Goal: Task Accomplishment & Management: Use online tool/utility

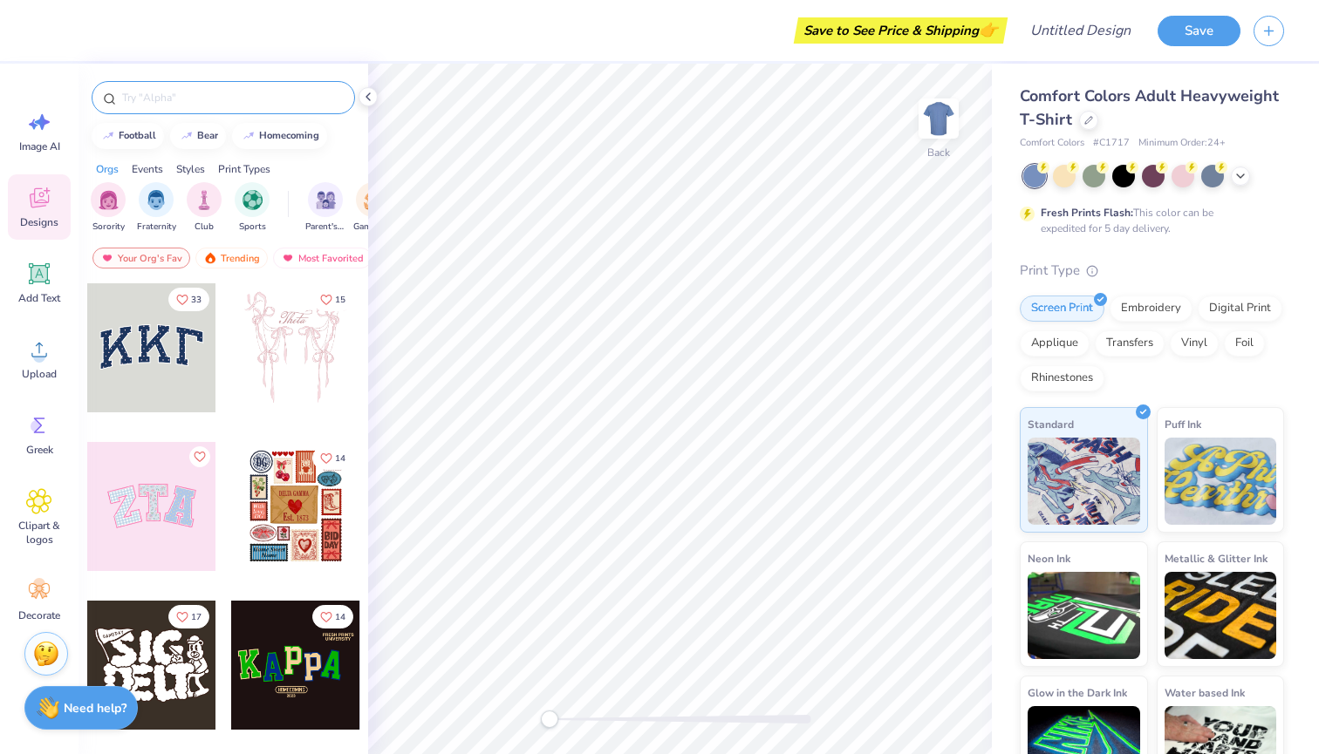
click at [244, 99] on input "text" at bounding box center [231, 97] width 223 height 17
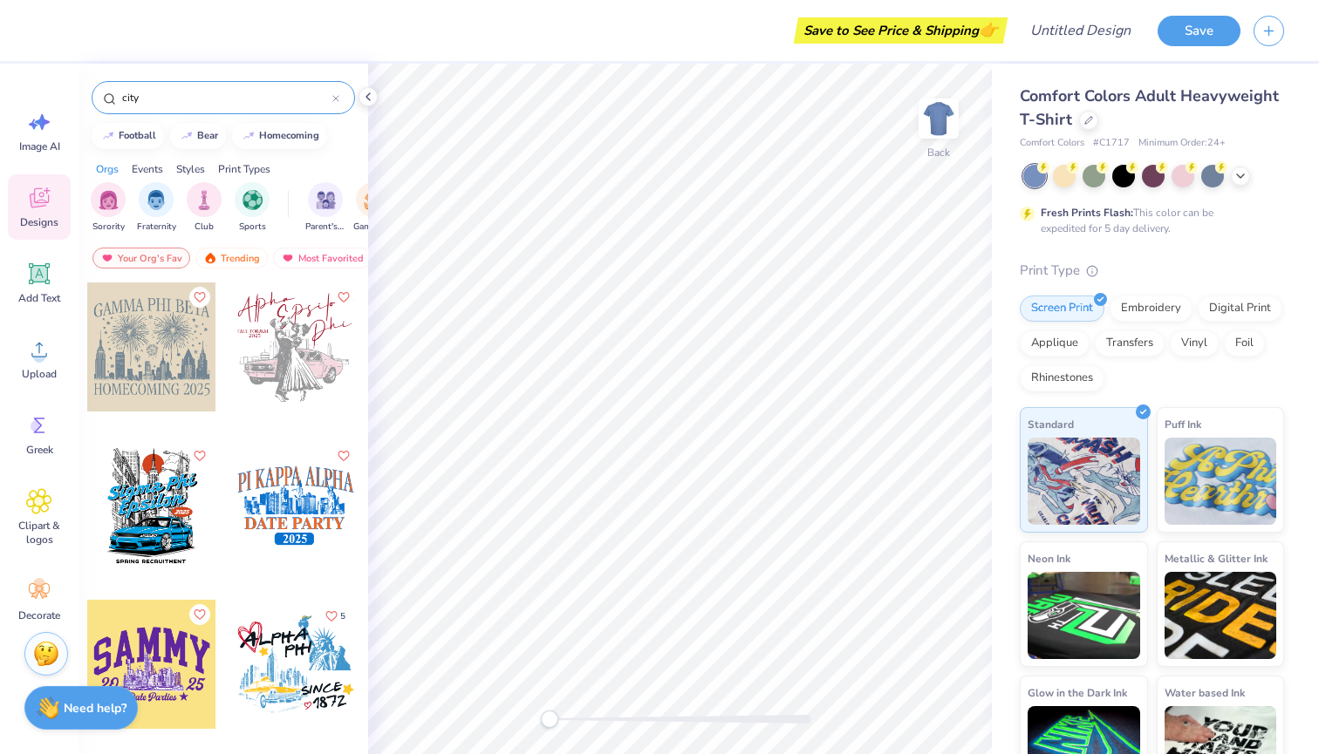
scroll to position [487, 0]
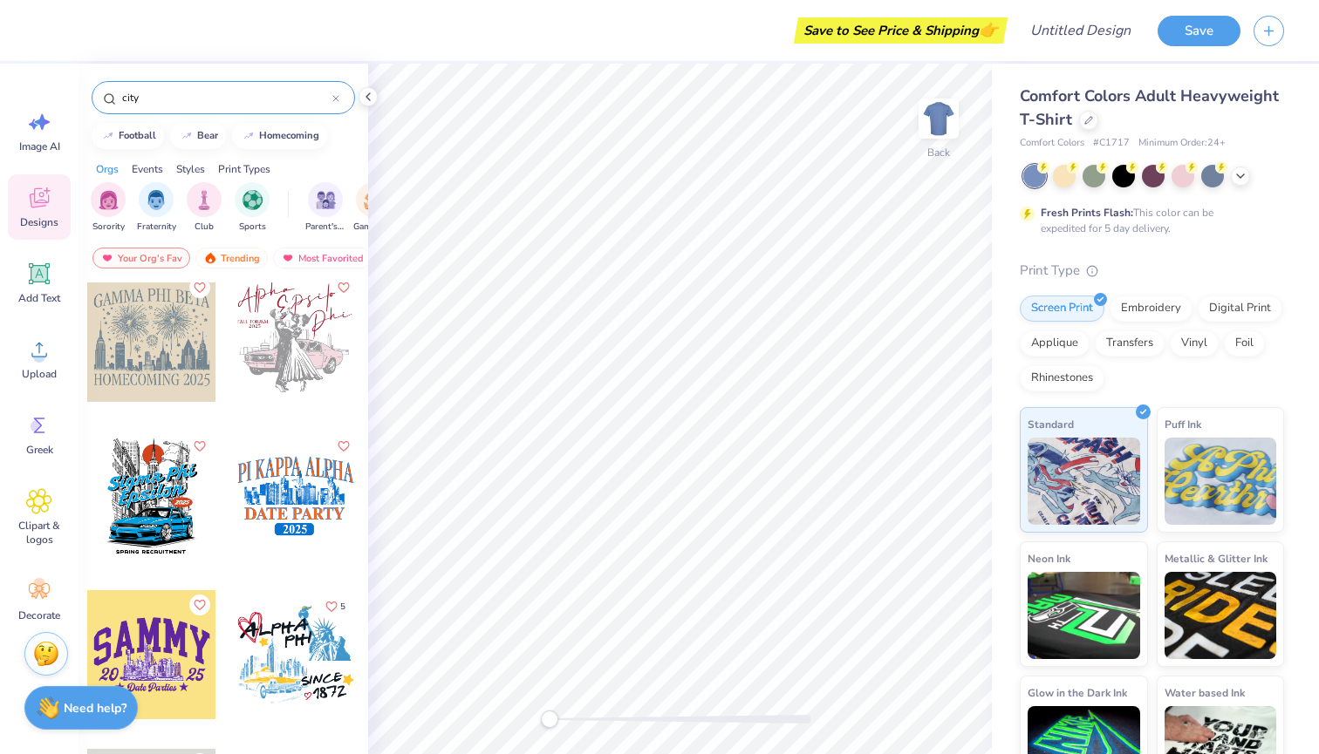
type input "city"
drag, startPoint x: 301, startPoint y: 493, endPoint x: 350, endPoint y: 472, distance: 53.1
click at [350, 472] on div at bounding box center [295, 496] width 129 height 129
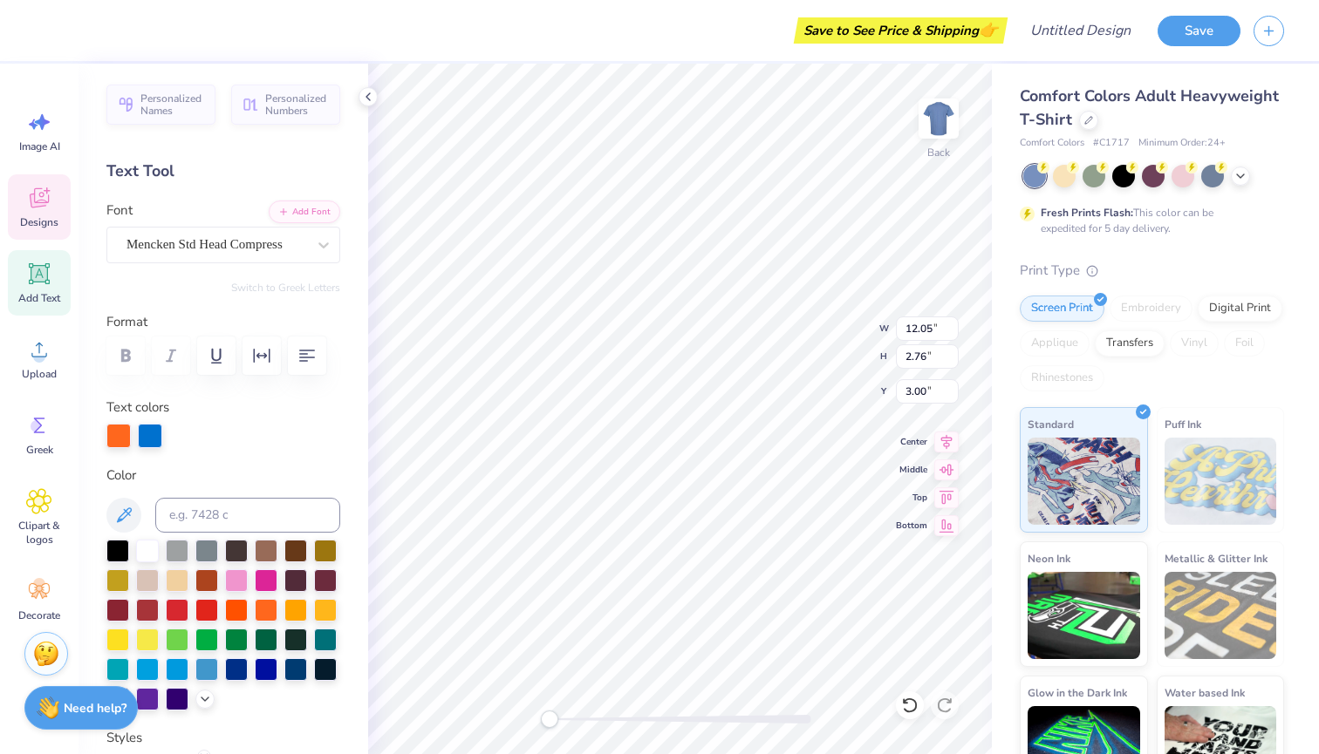
scroll to position [0, 2]
type textarea "SIGMA KAPPA"
click at [1069, 168] on circle at bounding box center [1073, 166] width 12 height 12
click at [238, 576] on div at bounding box center [236, 579] width 23 height 23
type input "1.27"
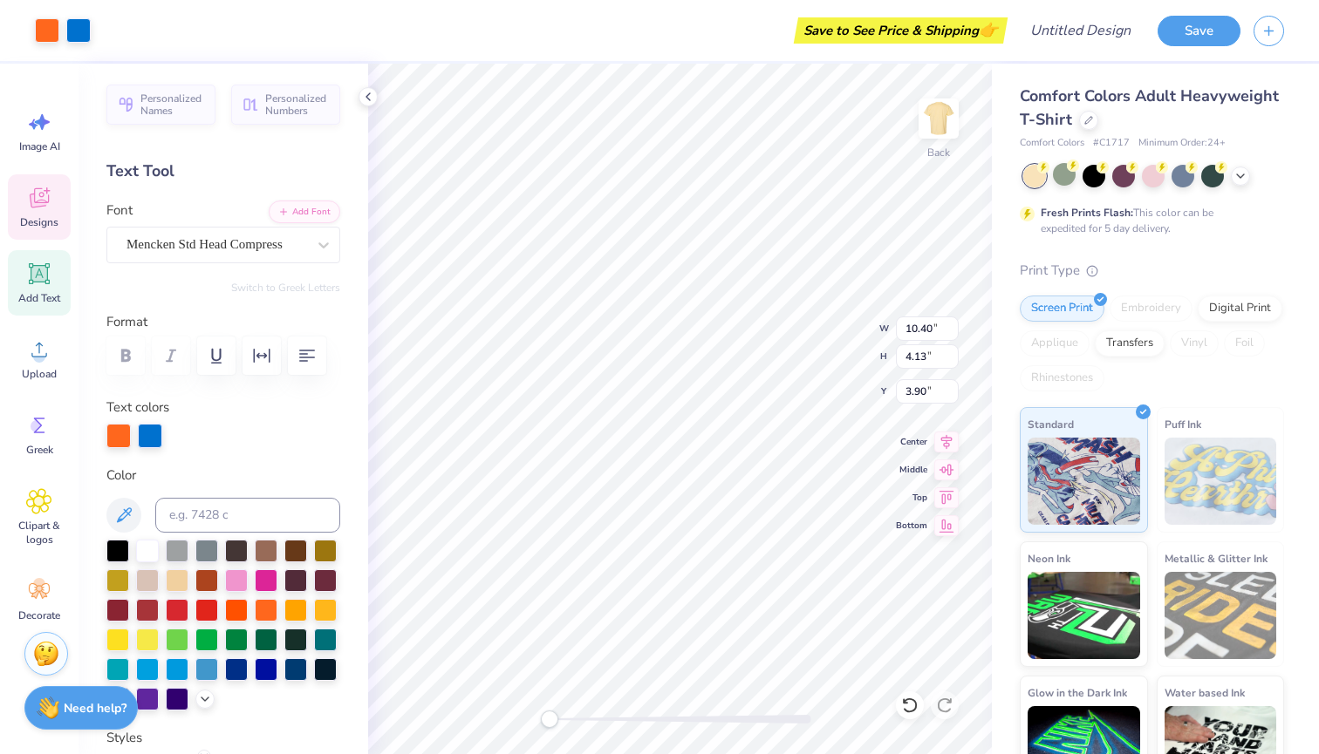
type input "8.32"
click at [230, 585] on div at bounding box center [236, 579] width 23 height 23
type input "9.81"
type input "2.61"
type input "3.07"
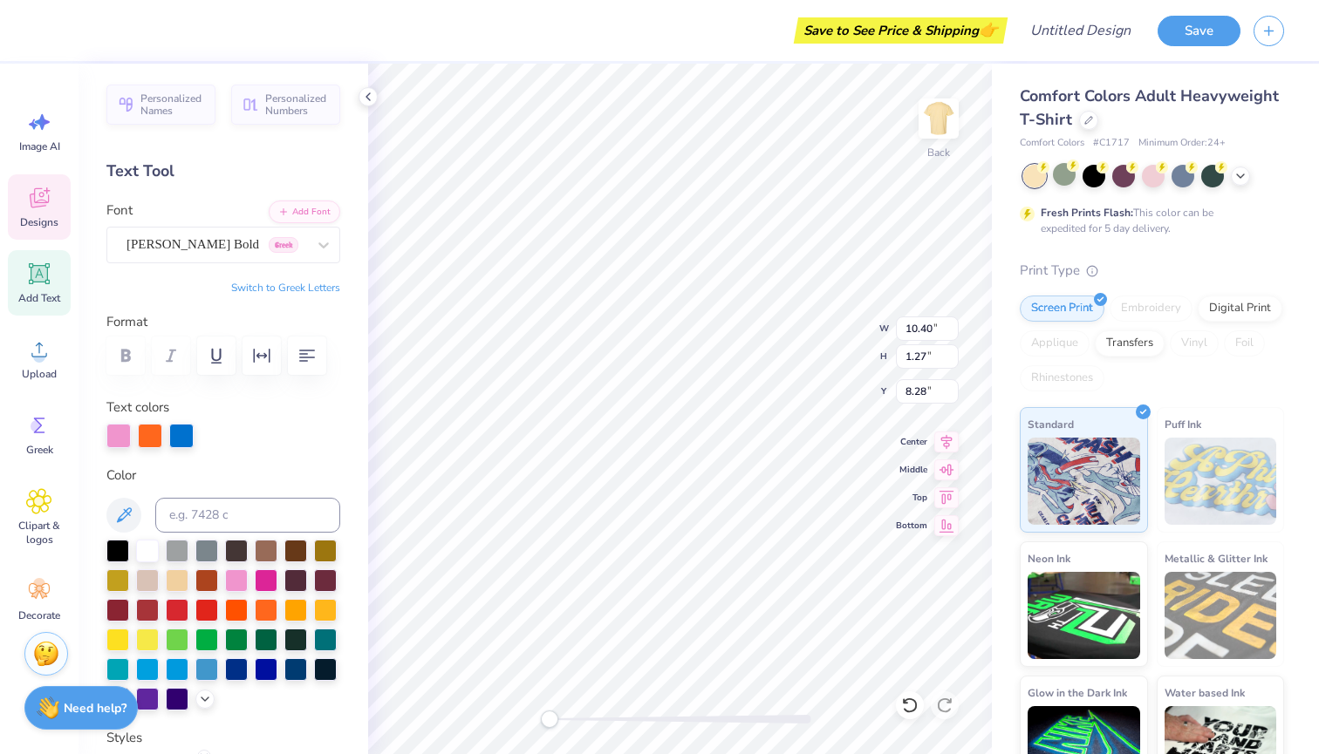
scroll to position [0, 0]
type textarea "D"
type textarea "i"
type textarea "IN THE CITY"
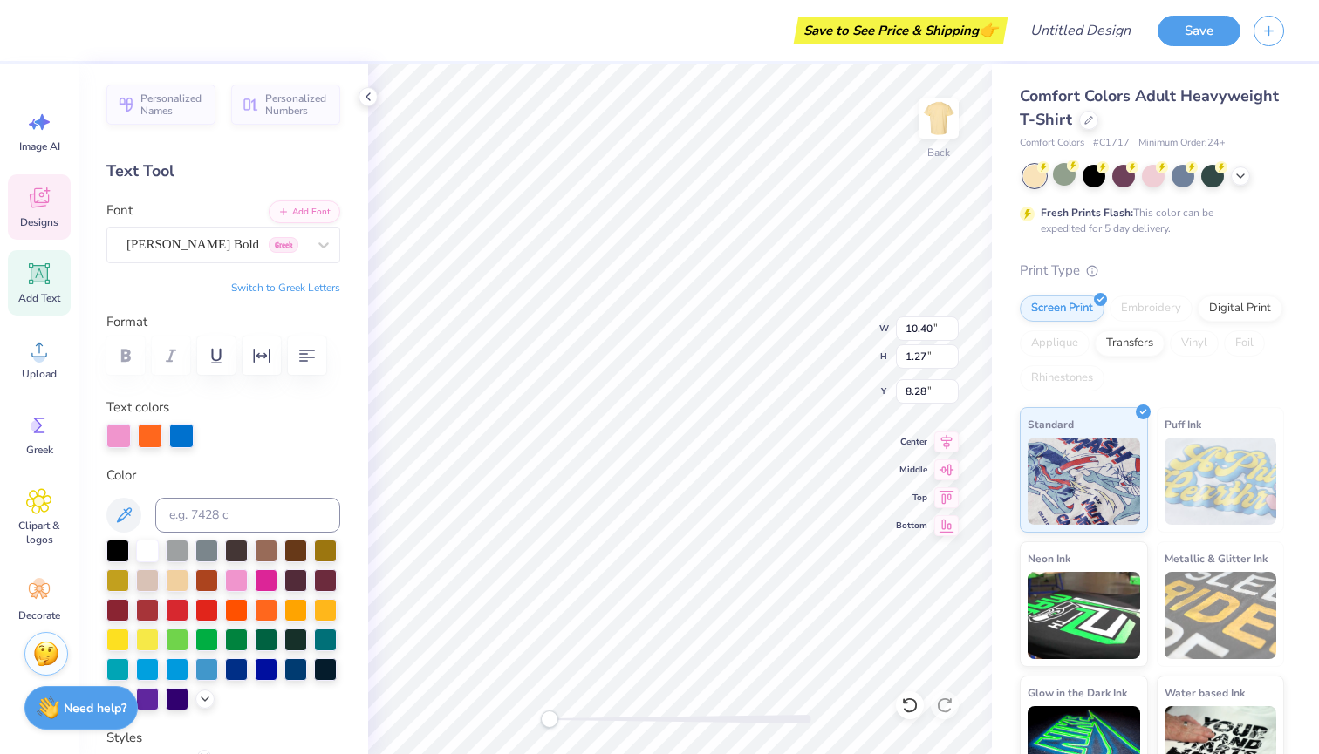
scroll to position [0, 3]
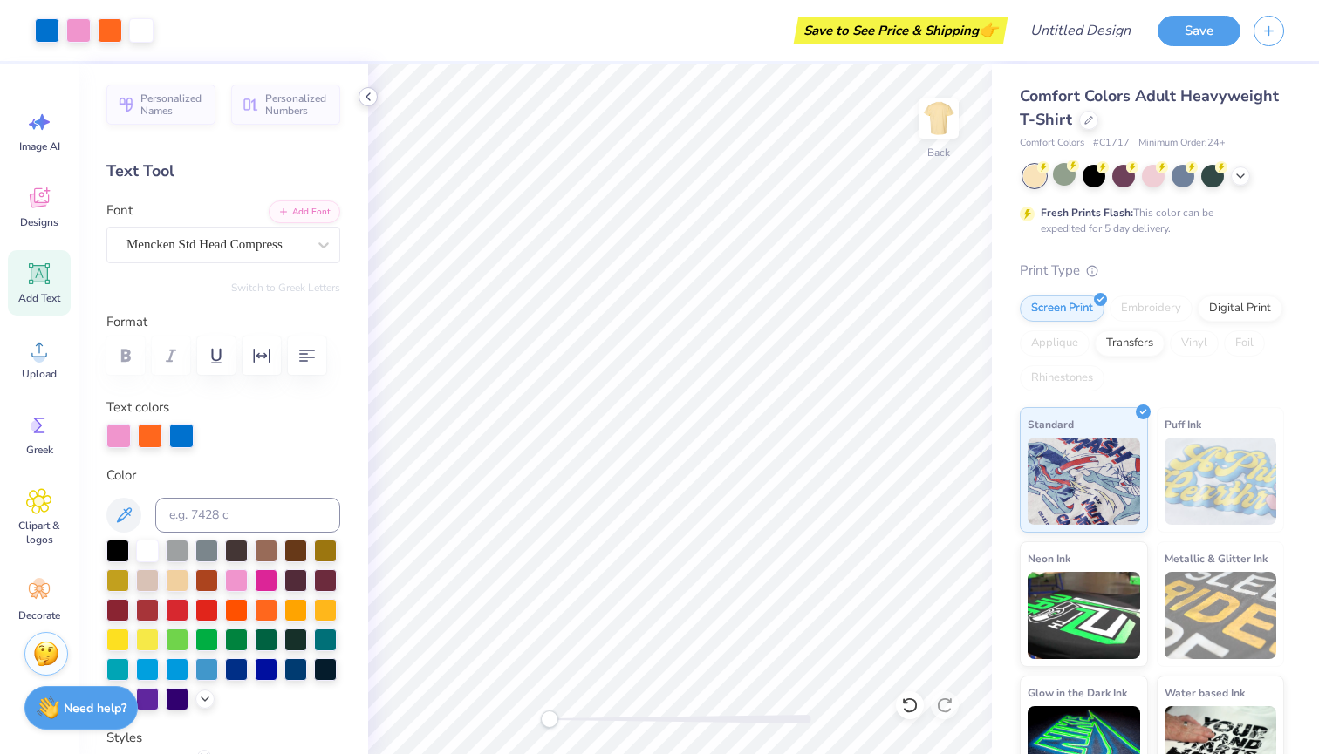
click at [365, 97] on icon at bounding box center [368, 97] width 14 height 14
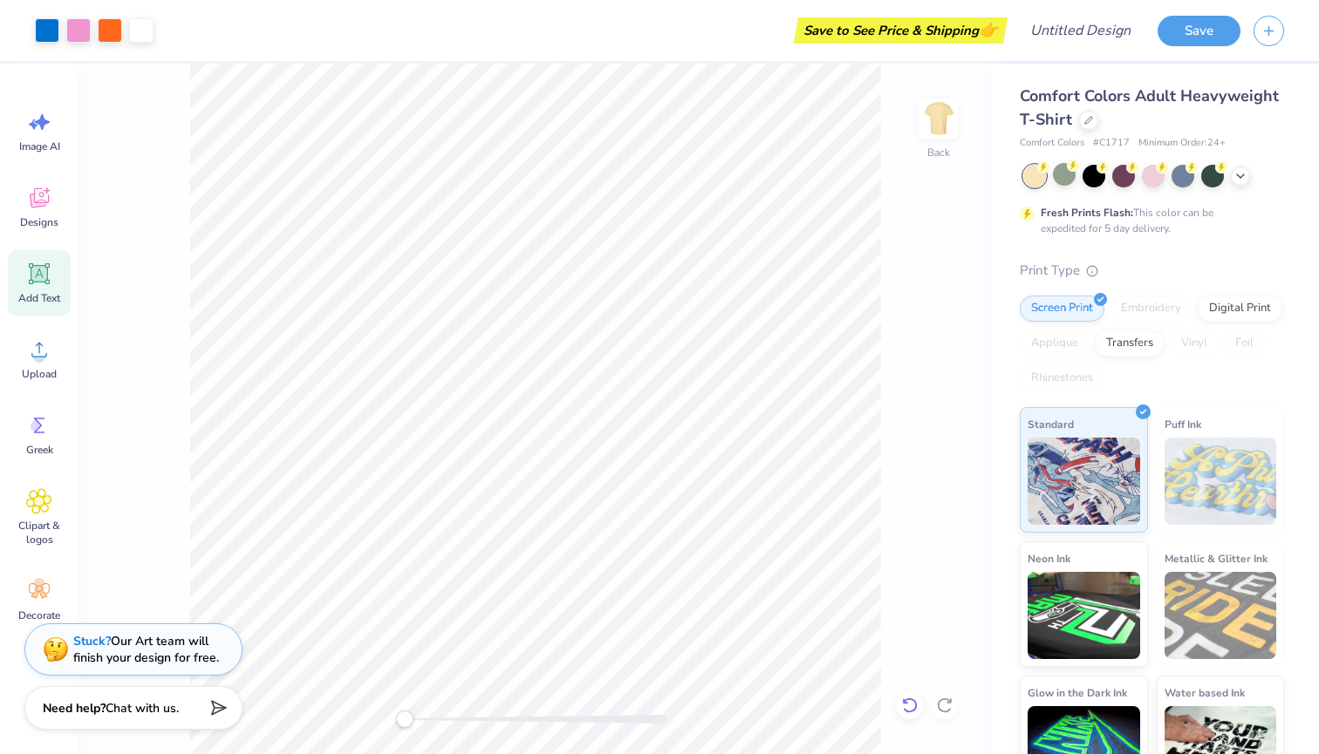
click at [901, 700] on icon at bounding box center [909, 705] width 17 height 17
click at [911, 705] on icon at bounding box center [909, 705] width 17 height 17
click at [948, 703] on icon at bounding box center [948, 700] width 3 height 3
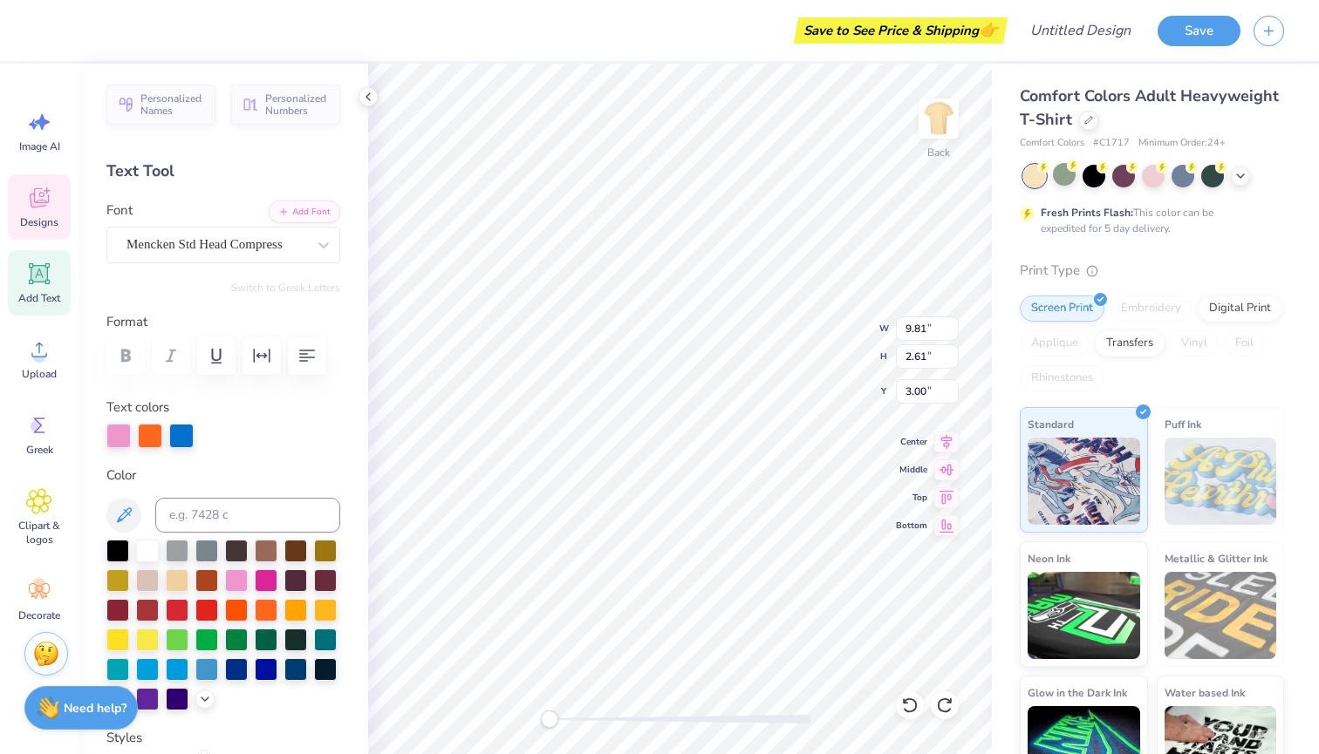
scroll to position [0, 3]
type textarea "SIG KAPP"
click at [363, 237] on div "Personalized Names Personalized Numbers Text Tool Add Font Font Mencken Std Hea…" at bounding box center [223, 409] width 290 height 691
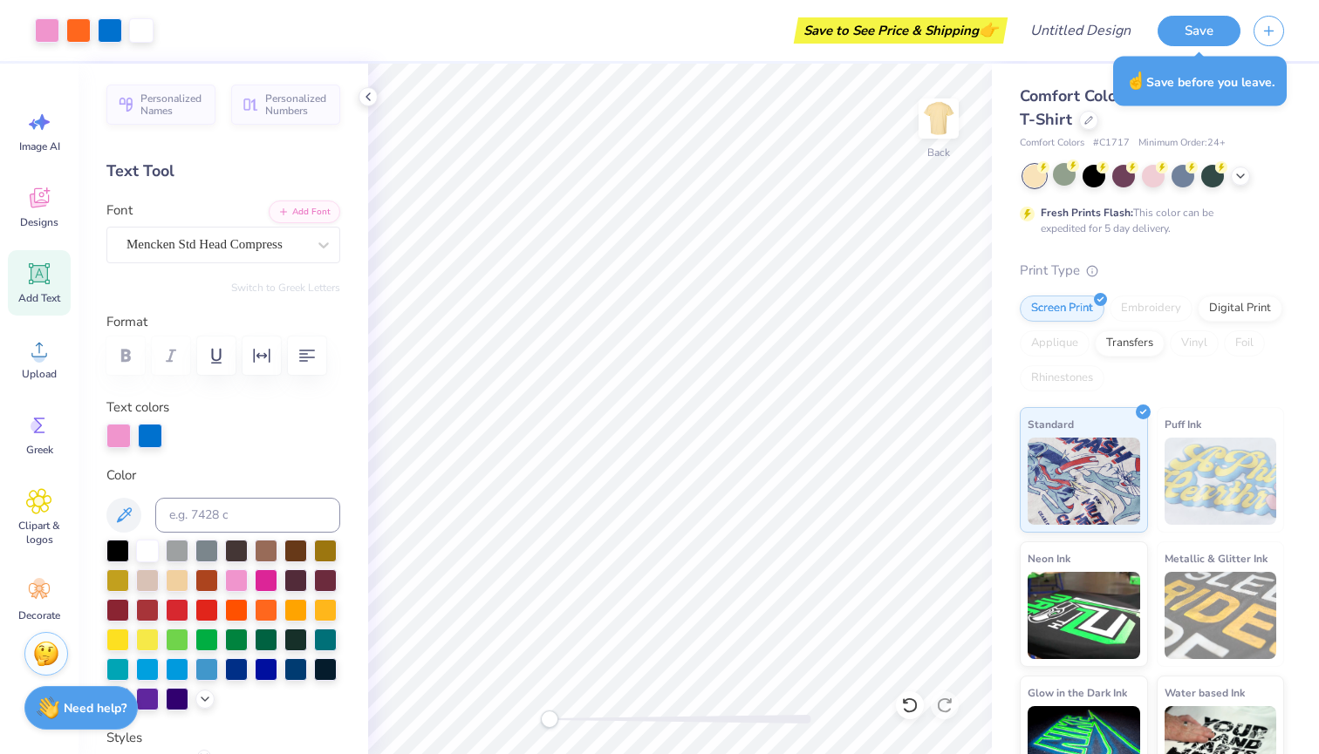
click at [1216, 14] on div "Save" at bounding box center [1237, 30] width 161 height 61
click at [1200, 31] on button "Save" at bounding box center [1198, 28] width 83 height 31
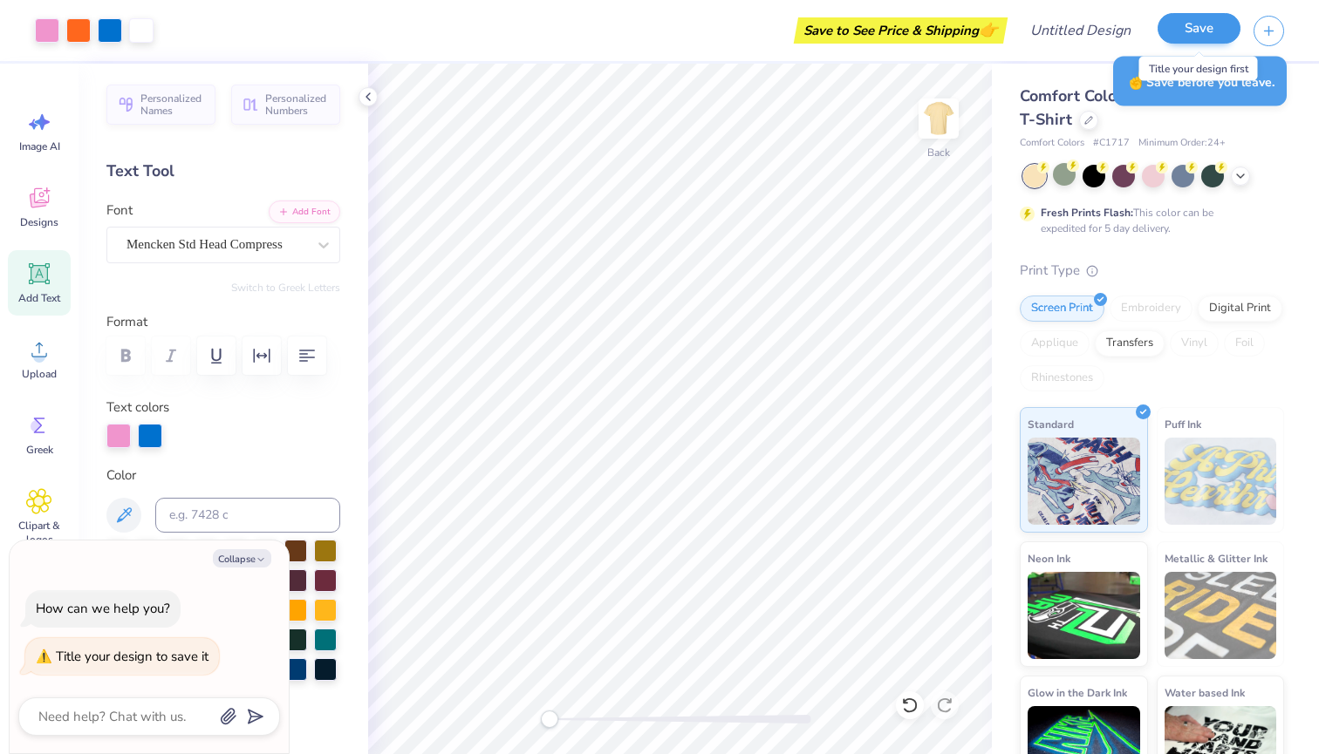
click at [1195, 22] on button "Save" at bounding box center [1198, 28] width 83 height 31
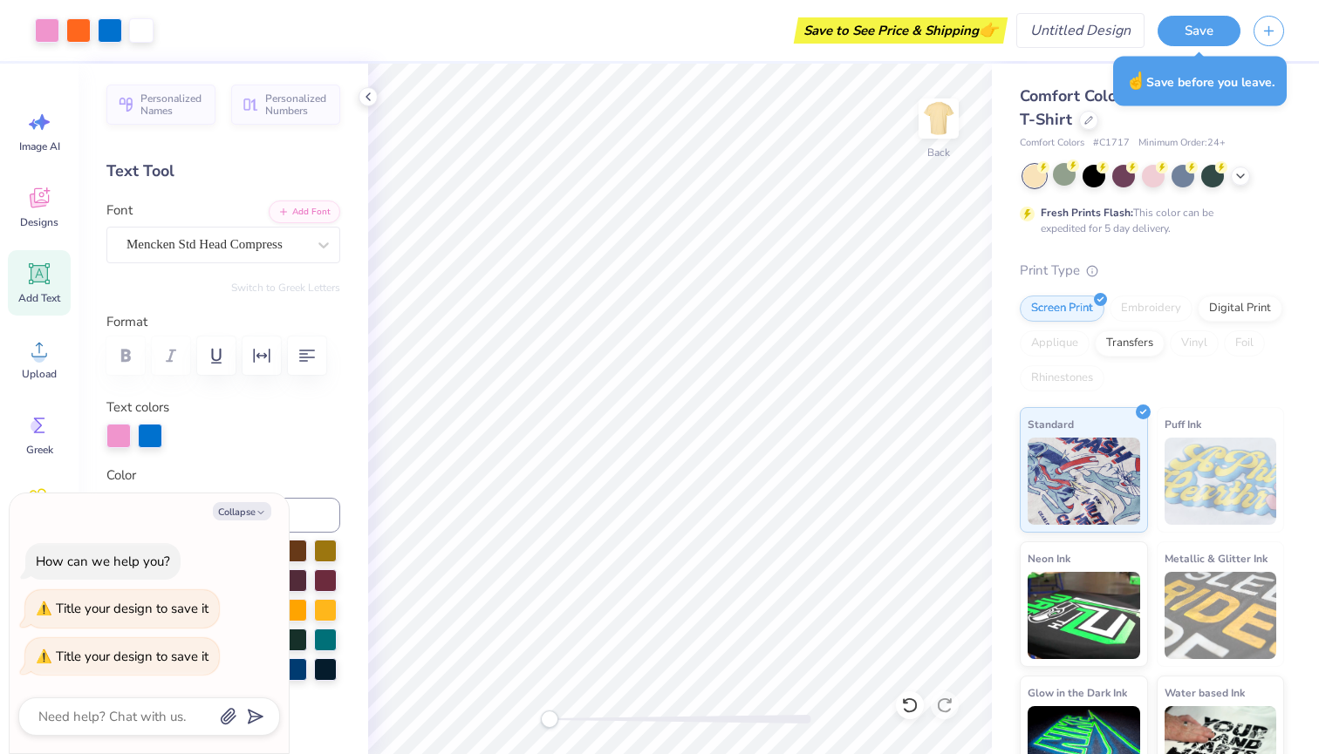
type textarea "x"
click at [1063, 19] on input "Design Title" at bounding box center [1101, 30] width 85 height 35
type input "s"
type textarea "x"
type input "sk"
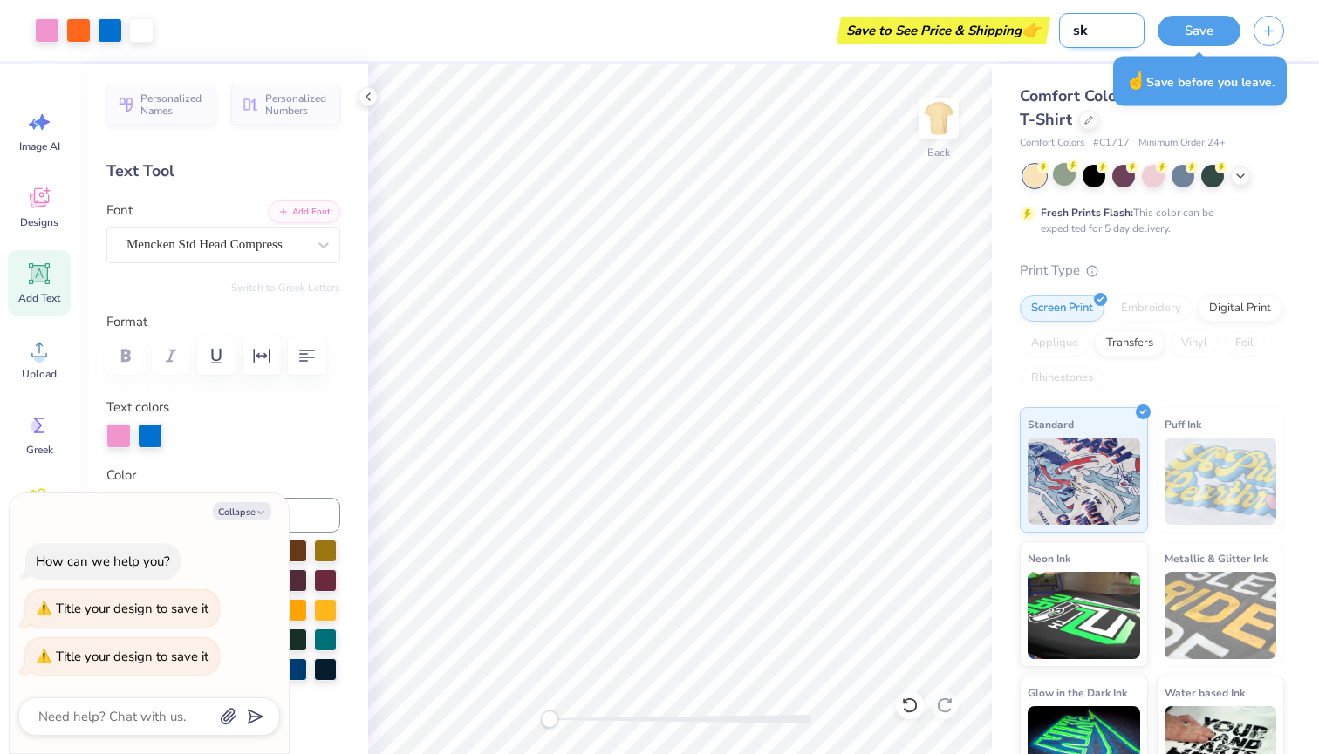
type textarea "x"
type input "sk"
click at [1187, 44] on div "Save" at bounding box center [1198, 31] width 83 height 31
click at [1186, 32] on button "Save" at bounding box center [1198, 28] width 83 height 31
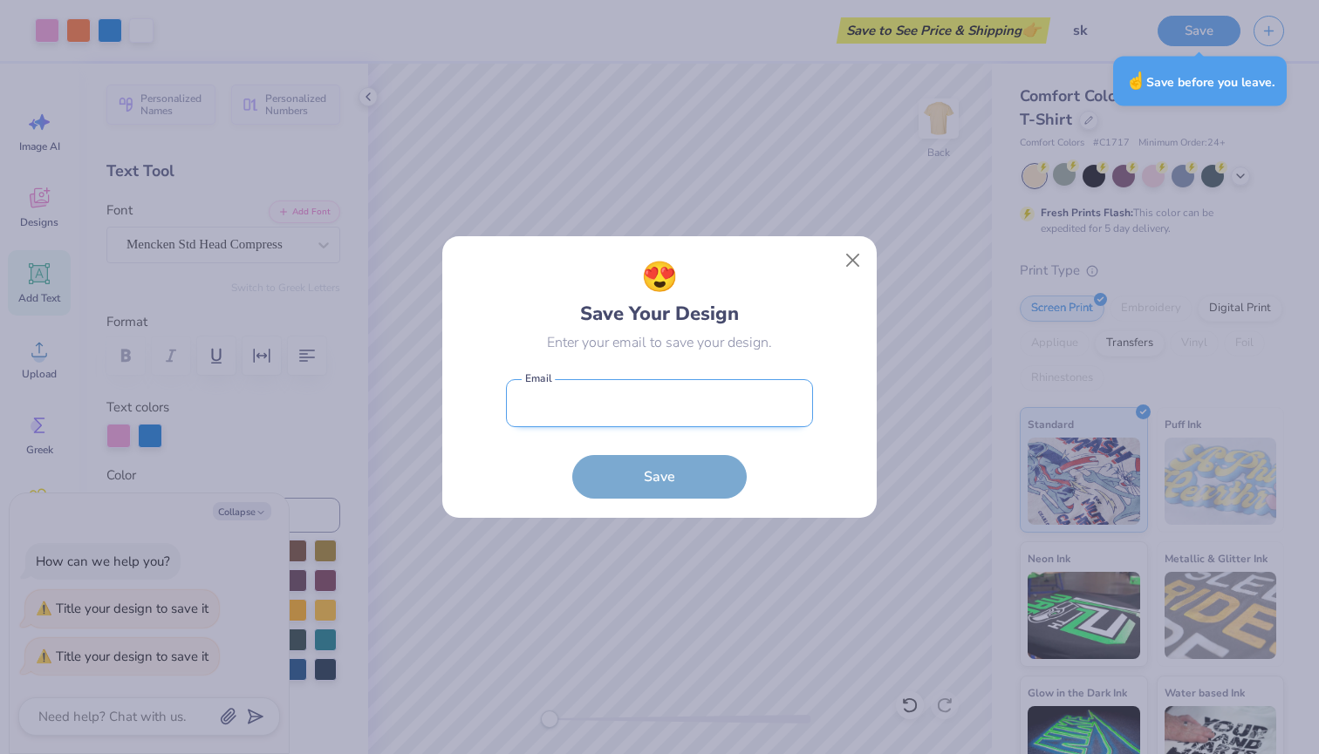
click at [643, 426] on input "email" at bounding box center [659, 403] width 307 height 48
type input "darabotnix"
type textarea "x"
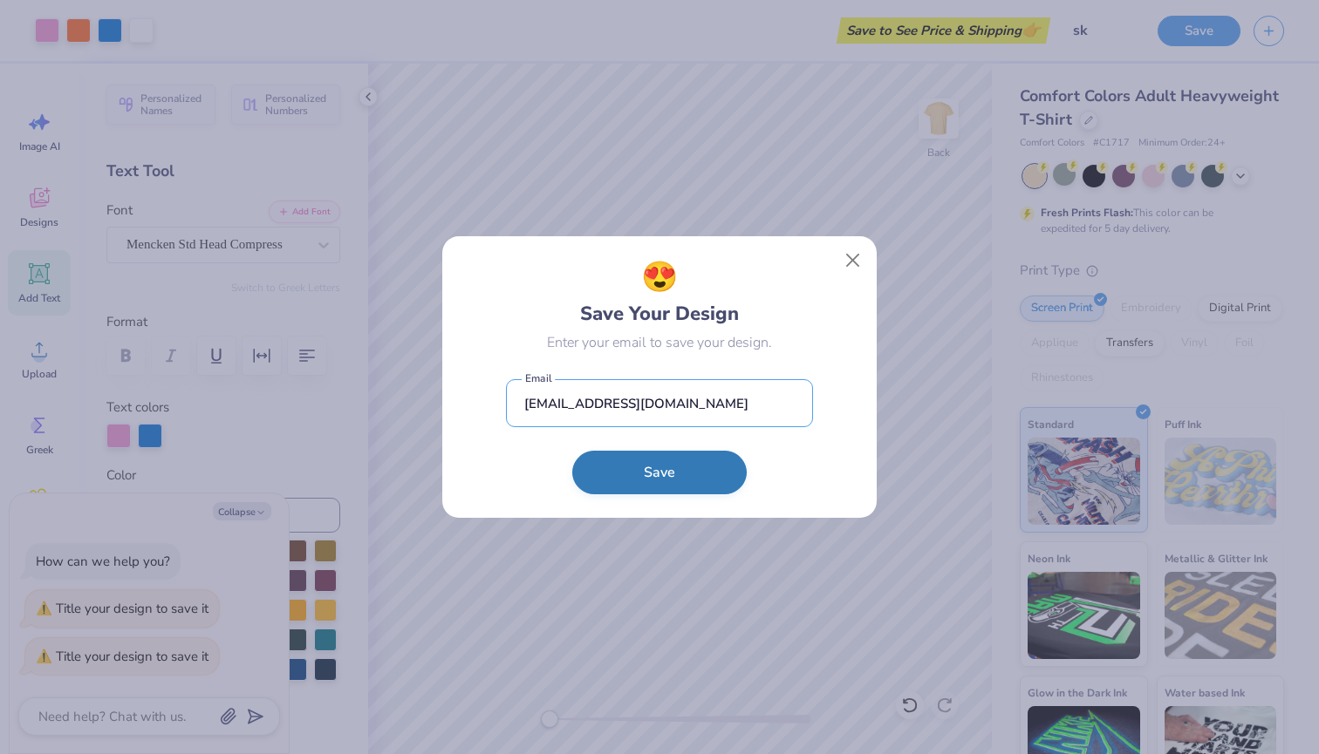
type input "darabotnick2005@gmail.com"
click at [630, 471] on button "Save" at bounding box center [659, 473] width 174 height 44
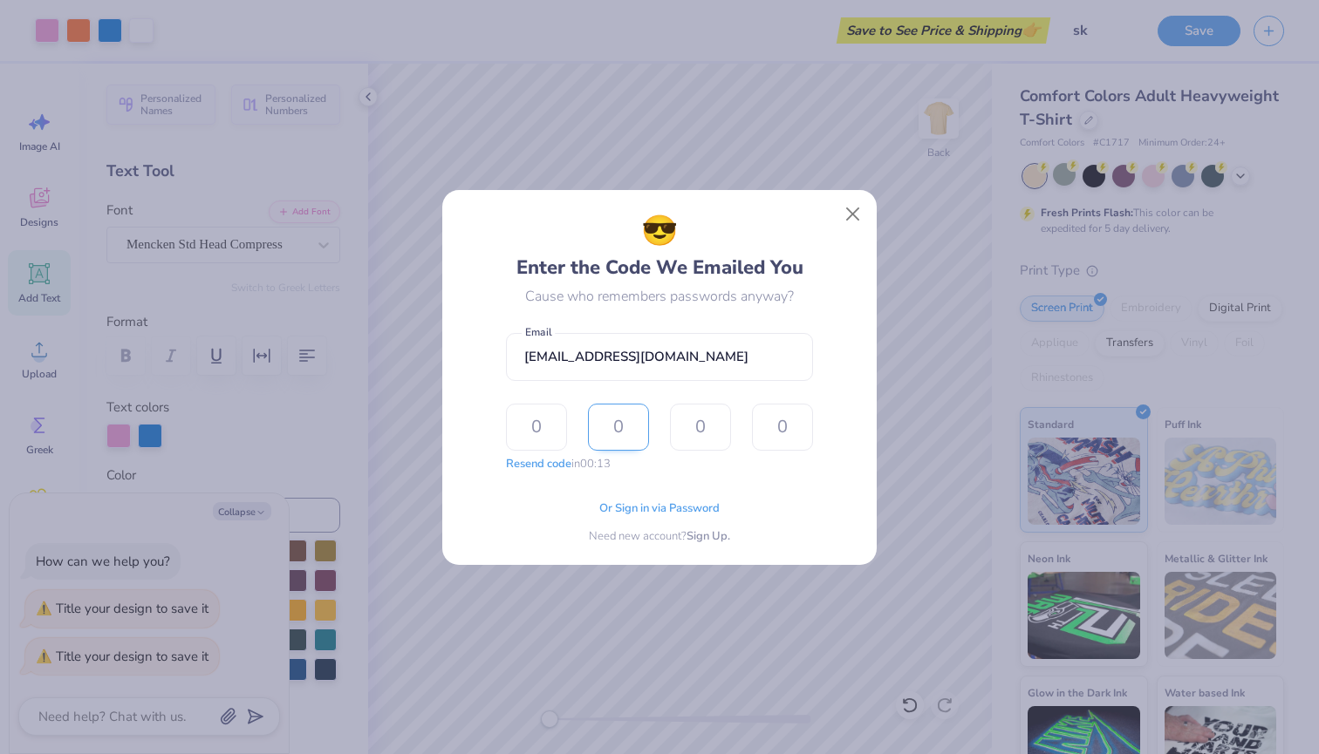
type input "9"
type input "0"
type input "9"
type input "7"
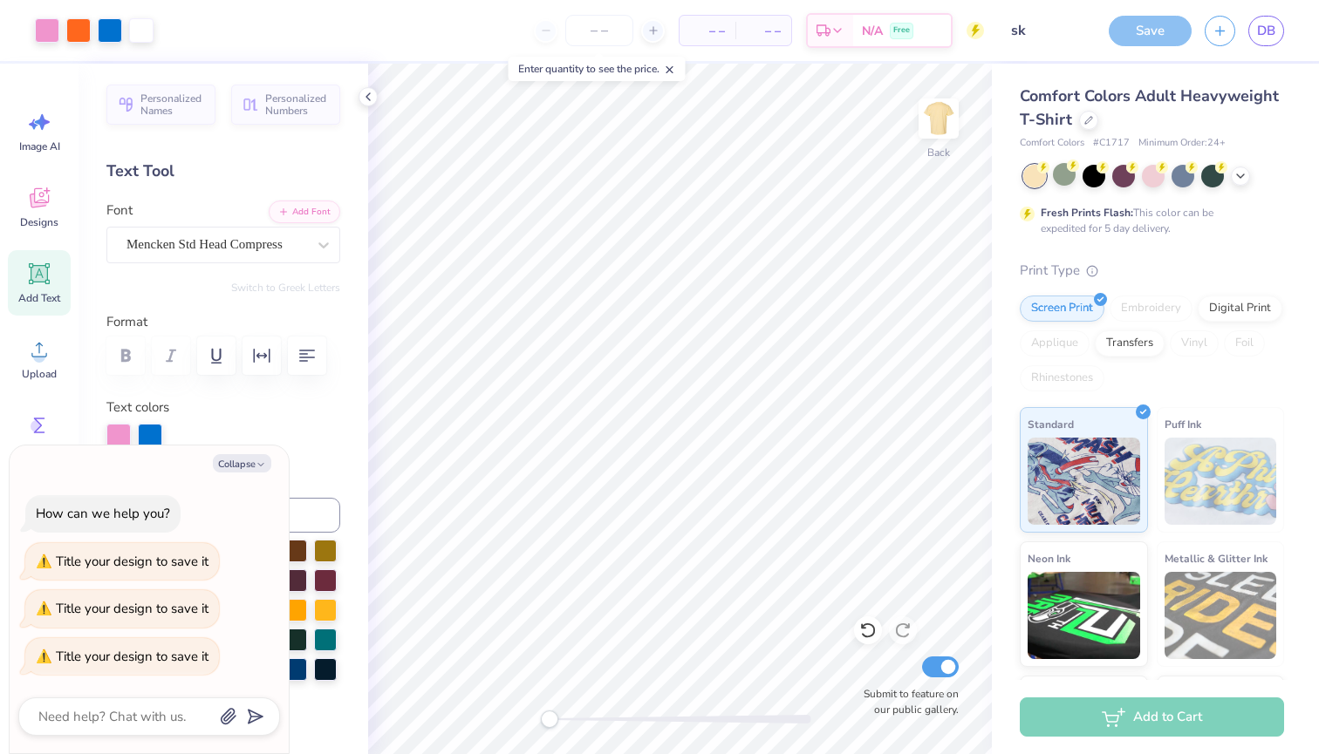
click at [1149, 29] on div "Save" at bounding box center [1149, 31] width 83 height 31
click at [250, 467] on button "Collapse" at bounding box center [242, 463] width 58 height 18
type textarea "x"
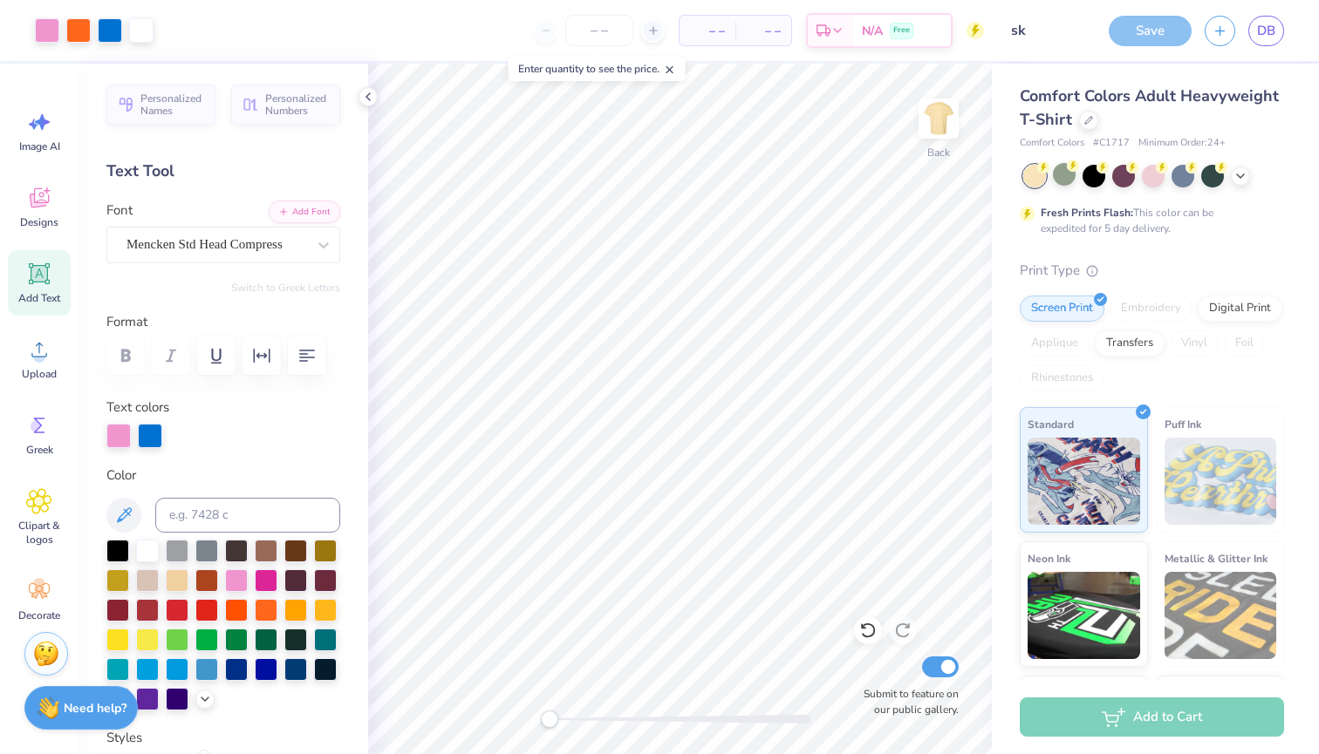
click at [1150, 37] on div "Save" at bounding box center [1149, 31] width 83 height 31
click at [1209, 36] on button "button" at bounding box center [1219, 28] width 31 height 31
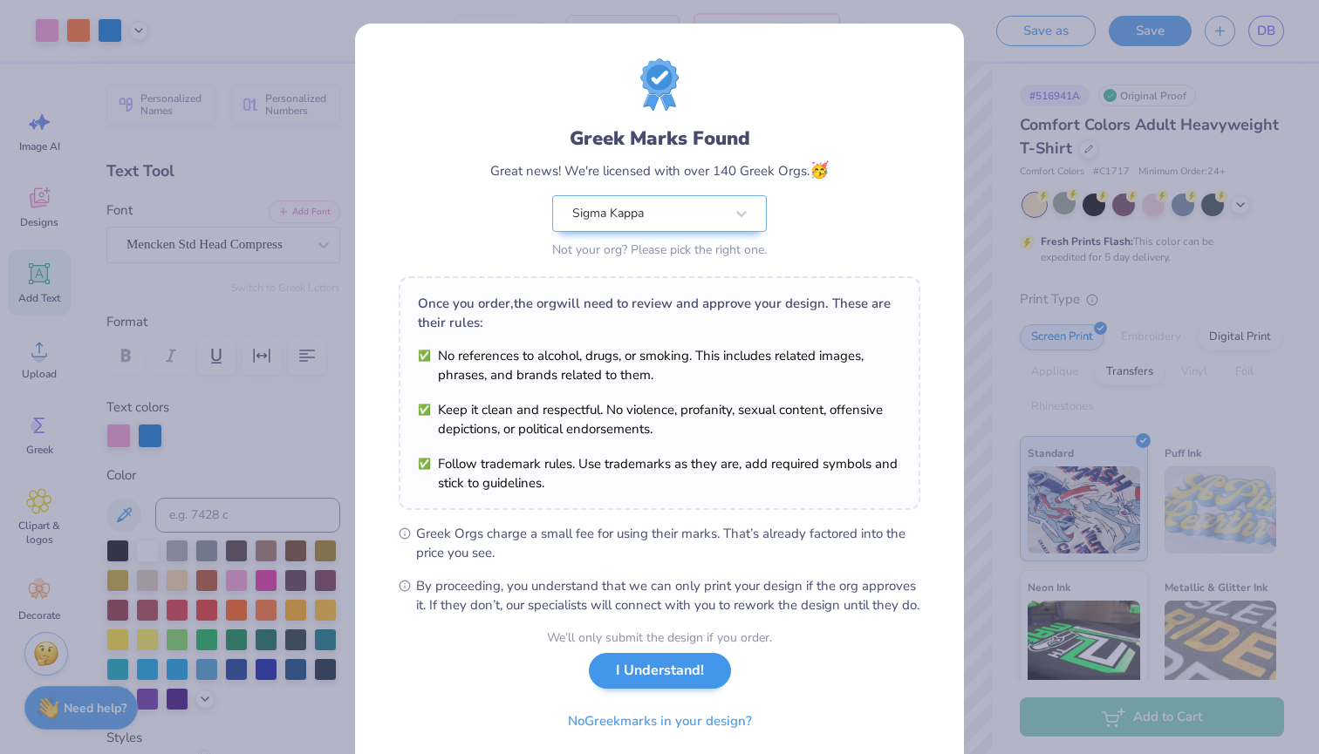
click at [630, 689] on button "I Understand!" at bounding box center [660, 671] width 142 height 36
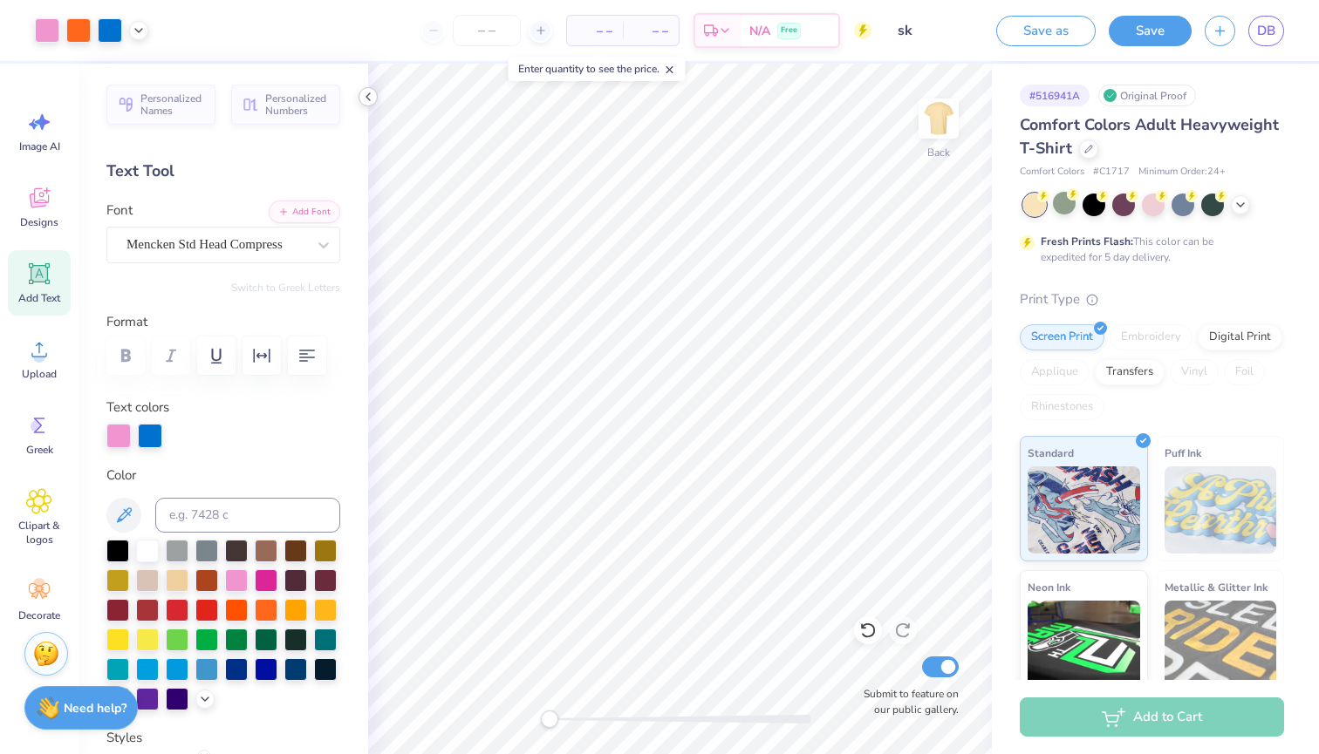
click at [364, 99] on icon at bounding box center [368, 97] width 14 height 14
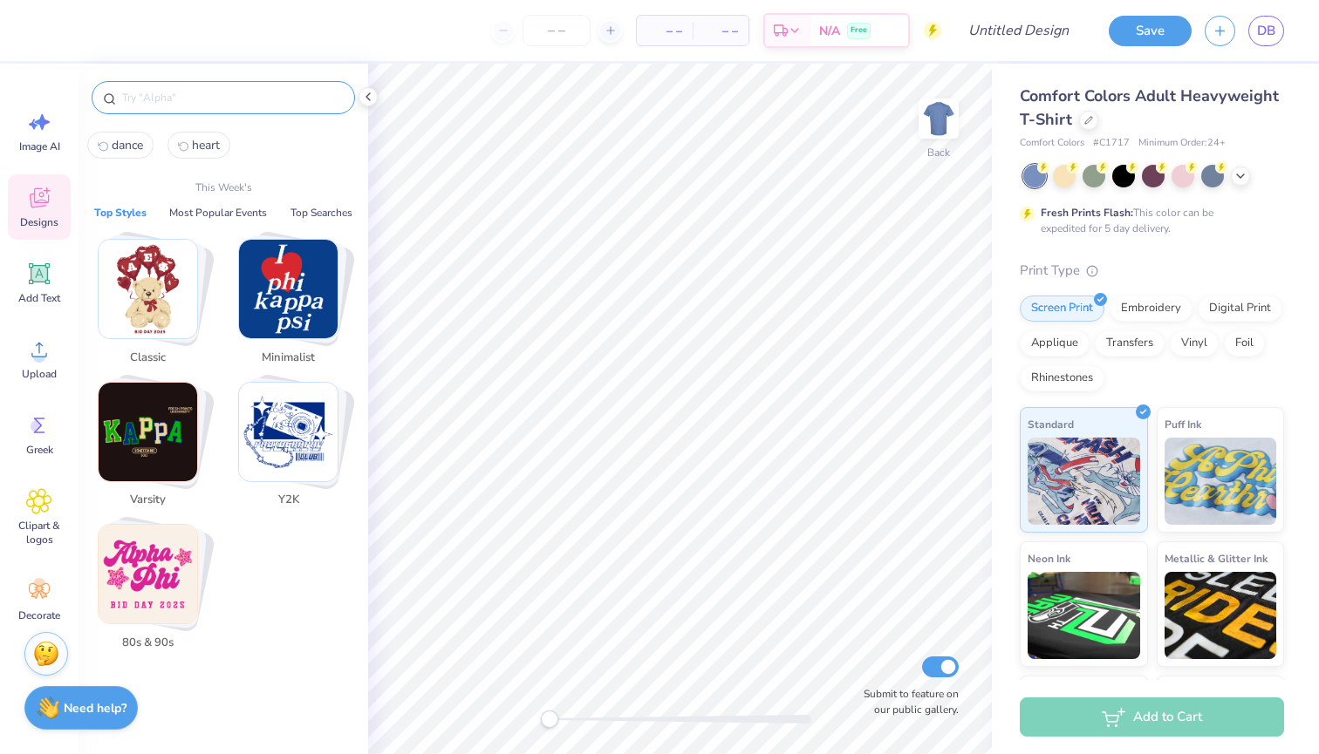
click at [236, 102] on input "text" at bounding box center [231, 97] width 223 height 17
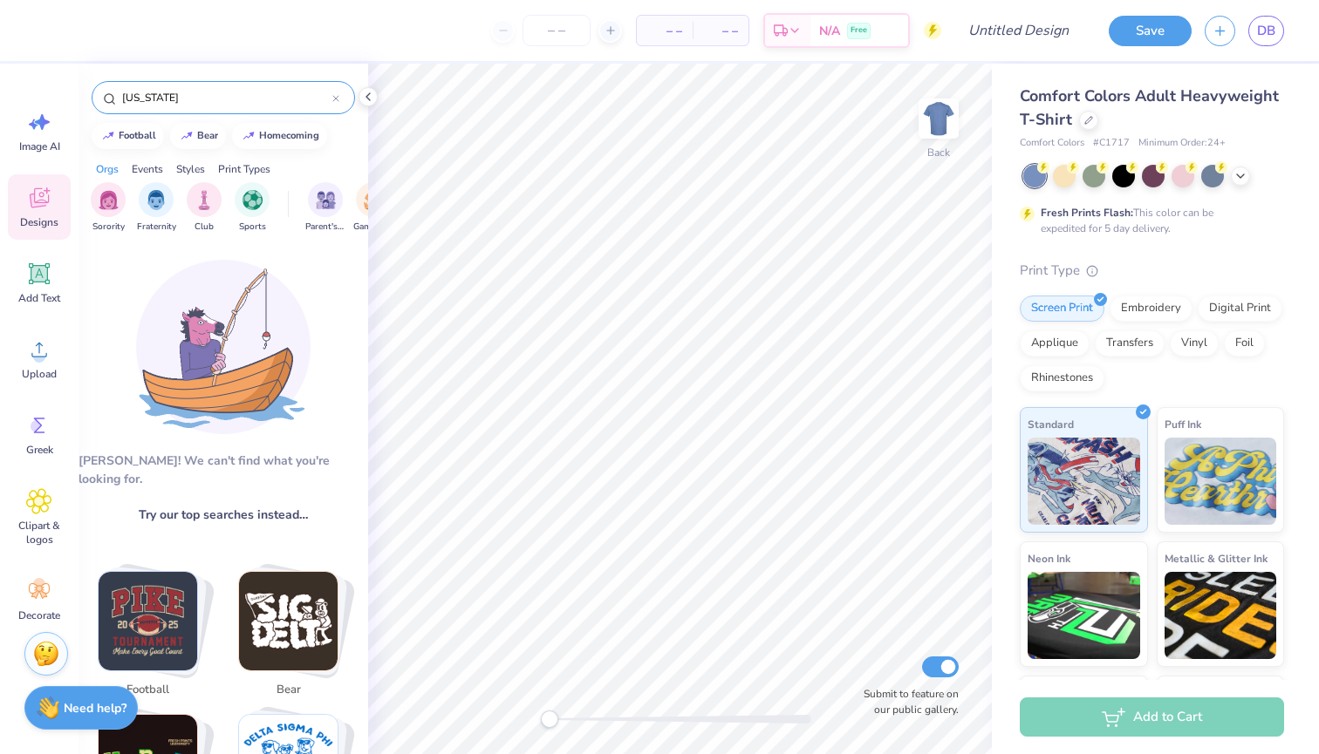
type input "[US_STATE]"
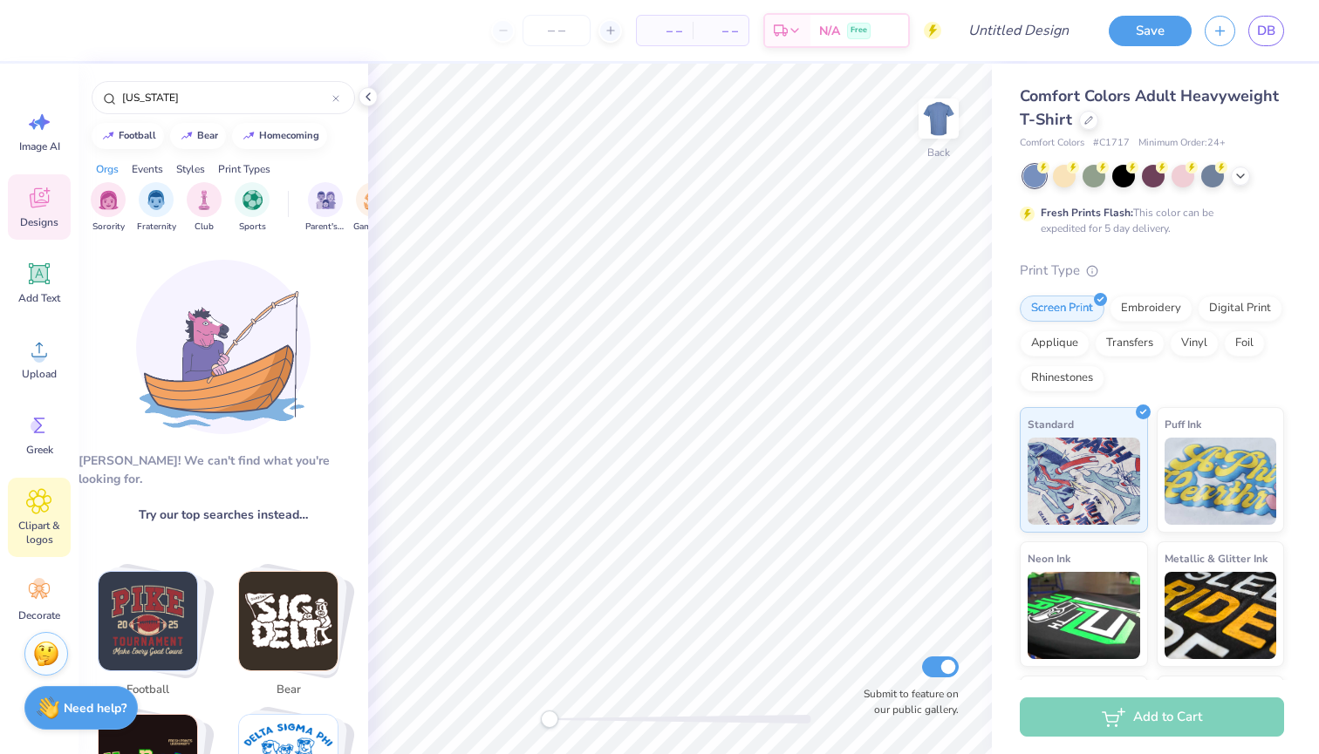
click at [44, 512] on icon at bounding box center [39, 501] width 24 height 24
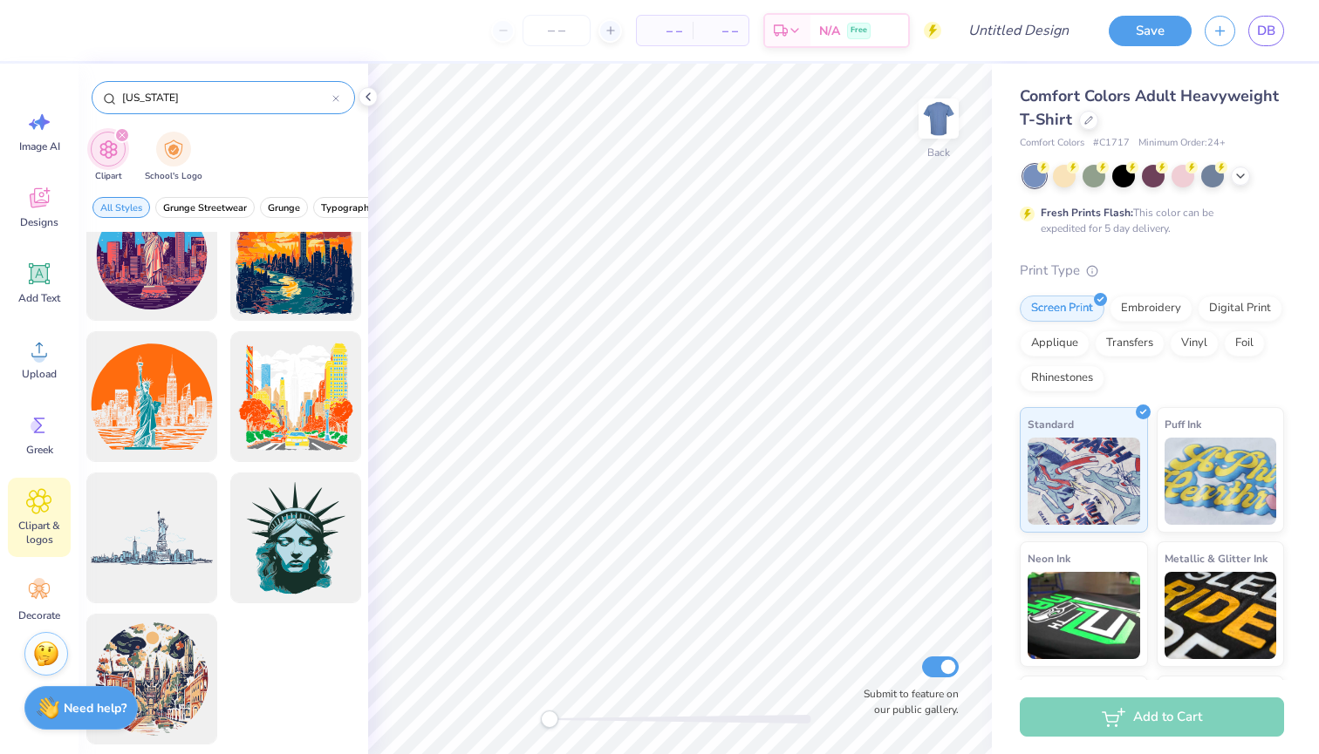
scroll to position [45, 0]
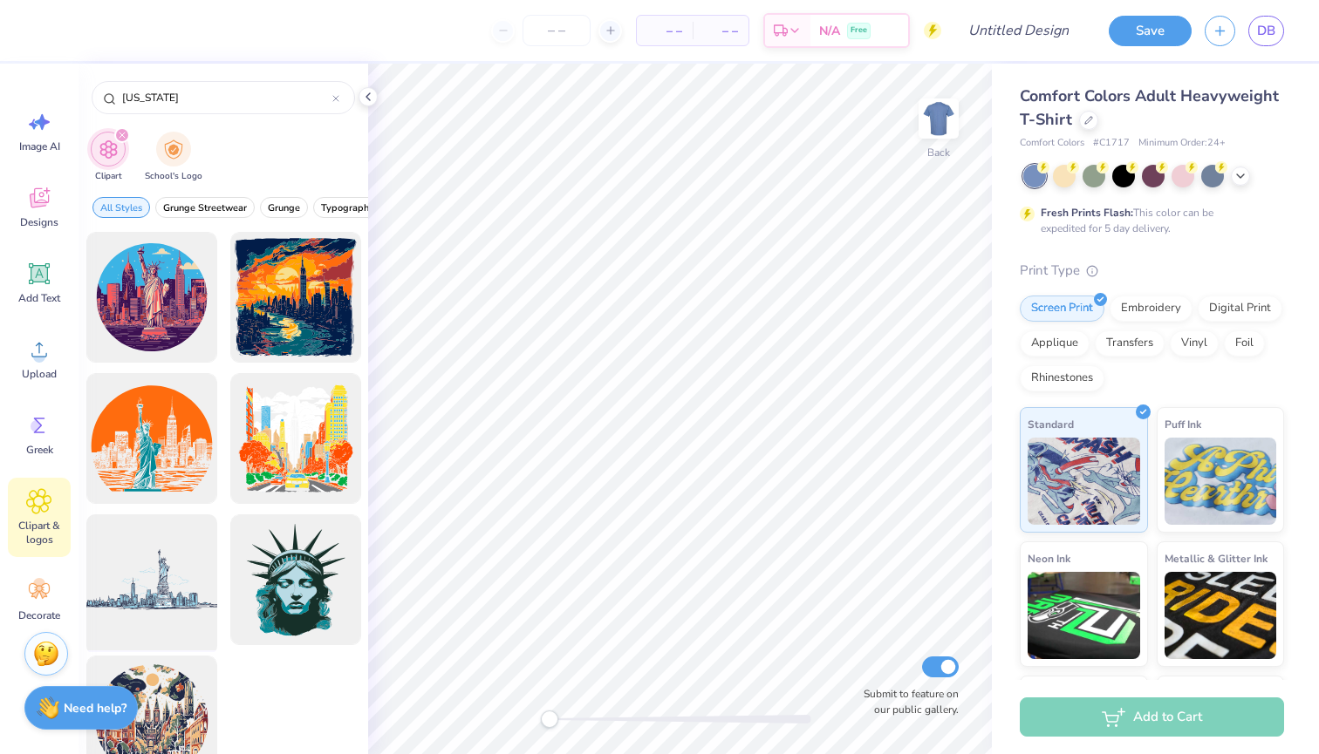
type input "[US_STATE]"
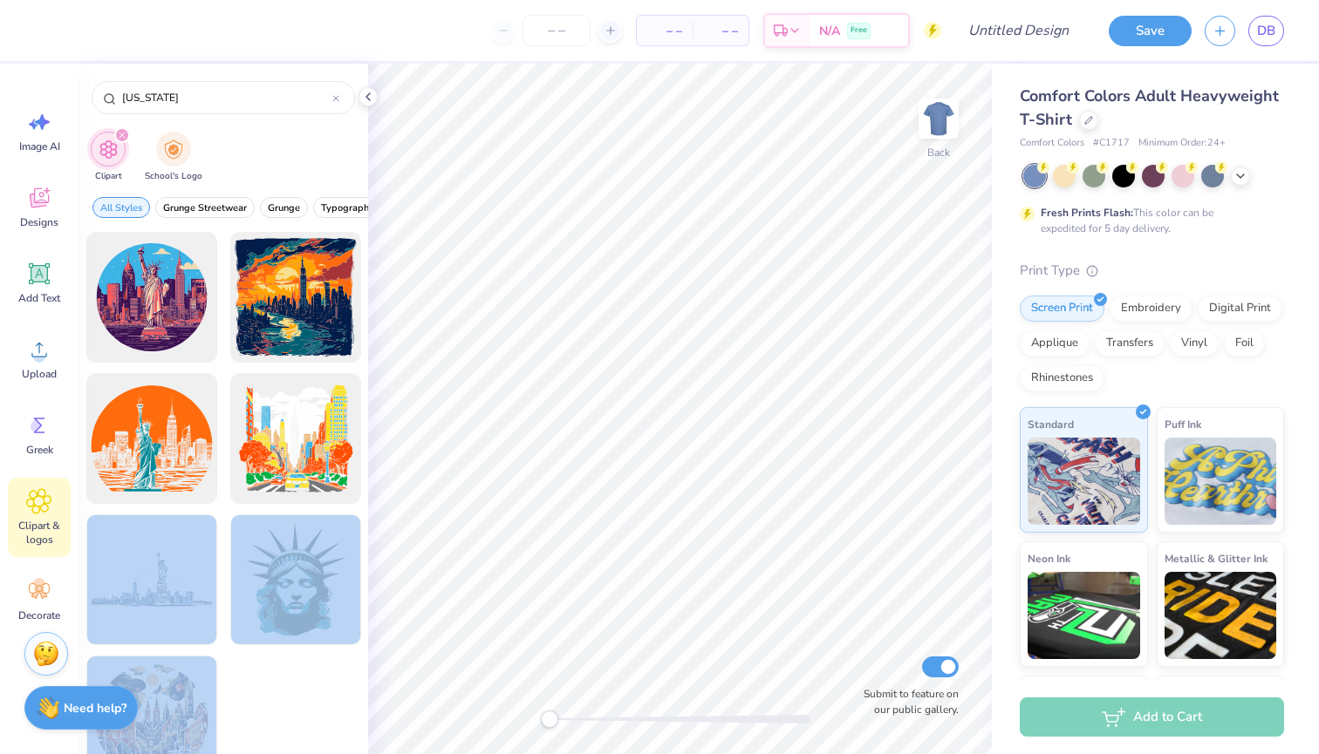
click at [590, 295] on div "– – Per Item – – Total Est. Delivery N/A Free Design Title Save DB Image AI Des…" at bounding box center [659, 377] width 1319 height 754
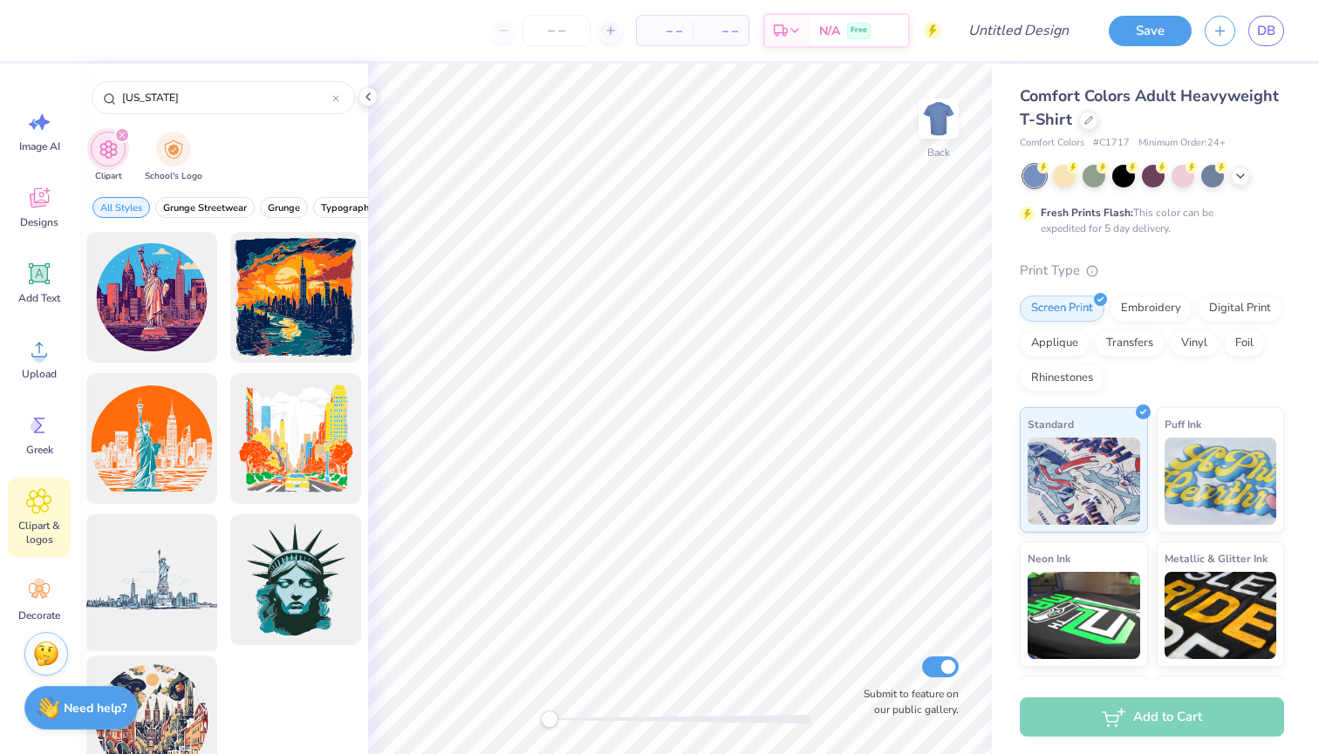
click at [160, 526] on div at bounding box center [151, 580] width 144 height 144
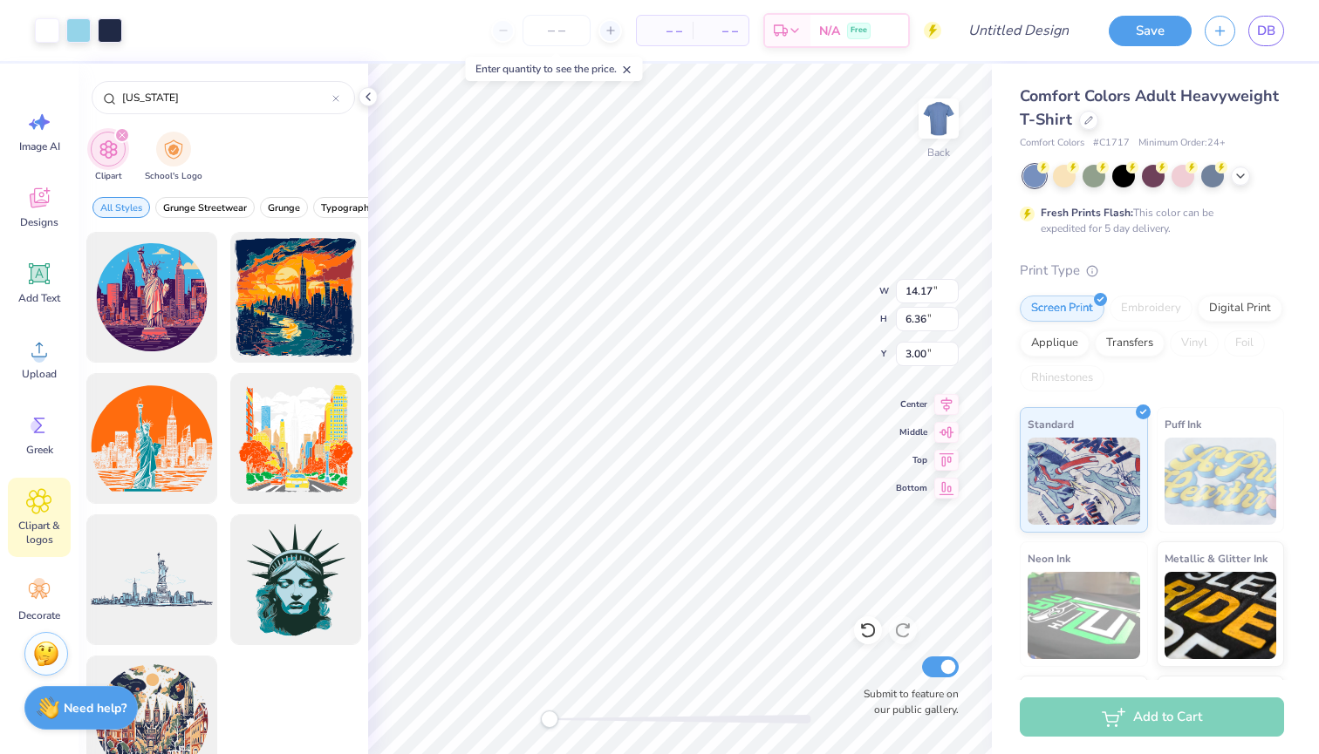
type input "8.56"
type input "3.84"
type input "8.12"
type input "3.70"
type input "3.04"
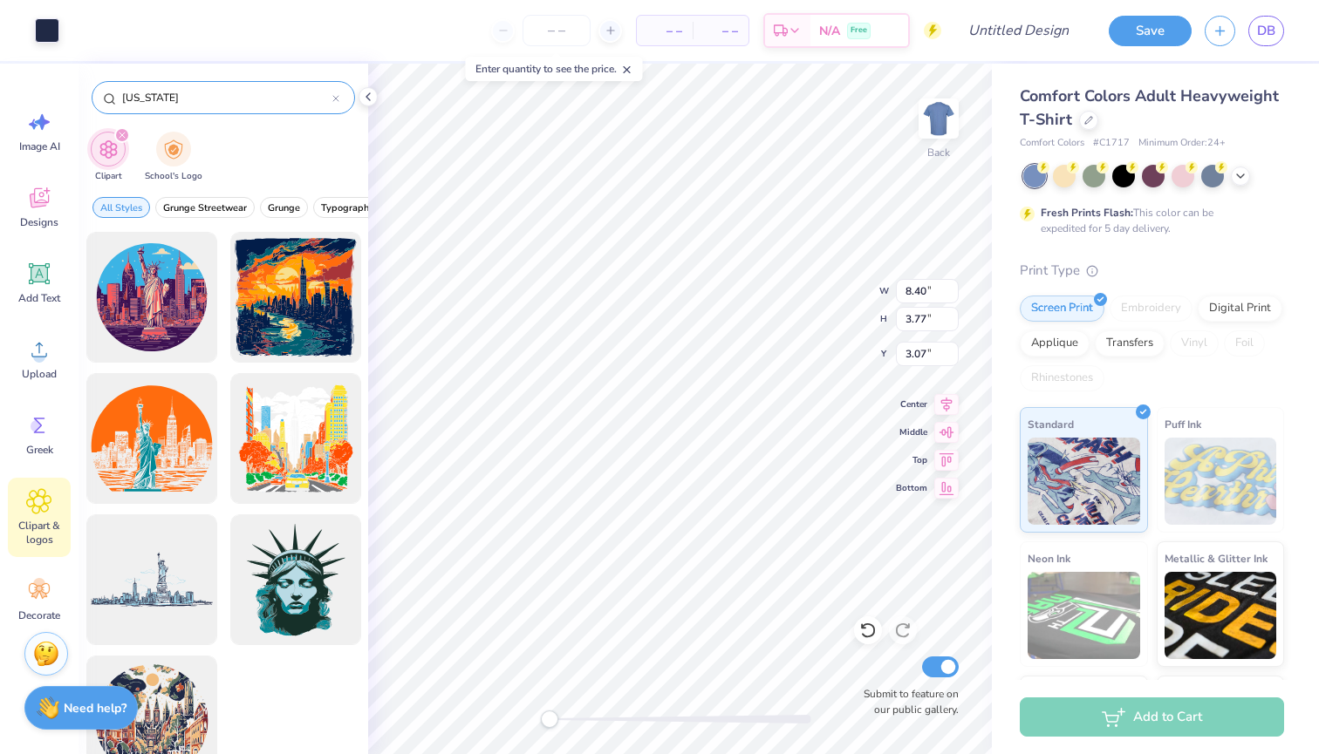
click at [195, 103] on input "[US_STATE]" at bounding box center [226, 97] width 212 height 17
type input "N"
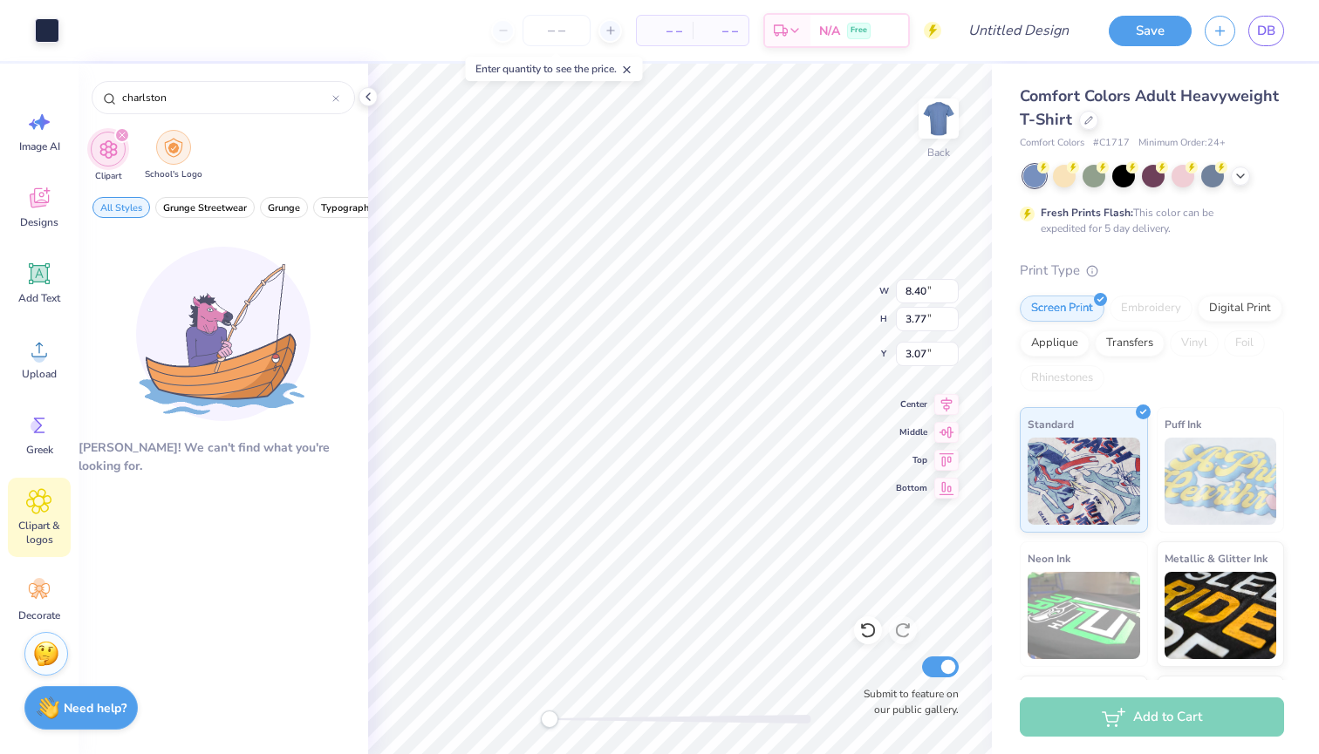
type input "charlston"
click at [177, 159] on div "filter for School's Logo" at bounding box center [173, 147] width 35 height 35
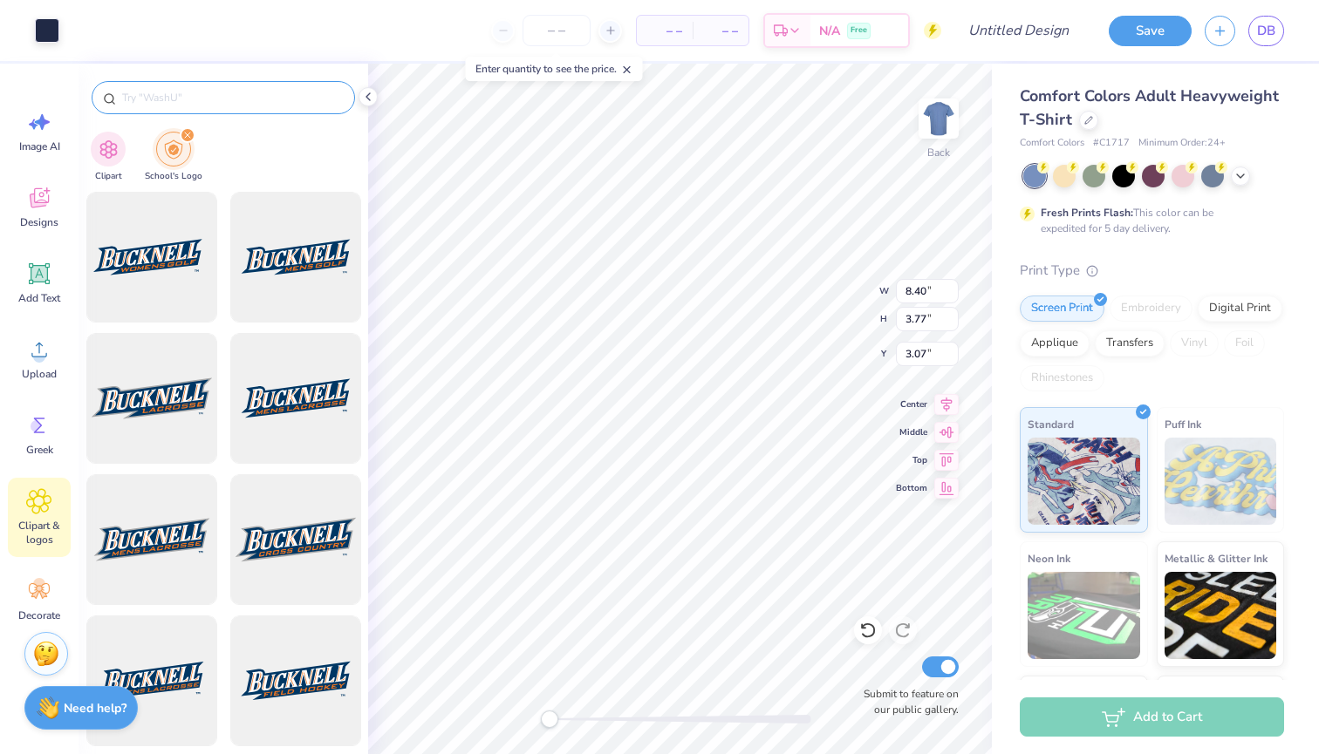
click at [180, 99] on input "text" at bounding box center [231, 97] width 223 height 17
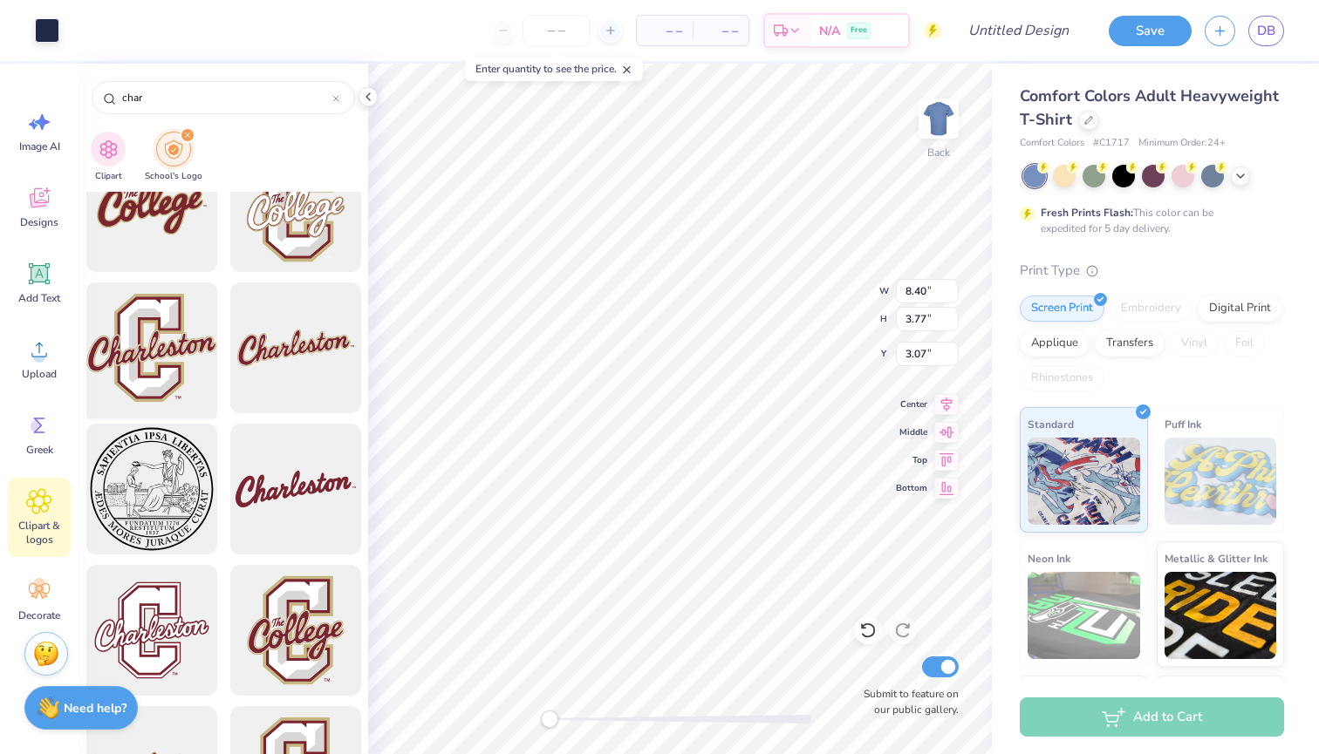
scroll to position [1891, 0]
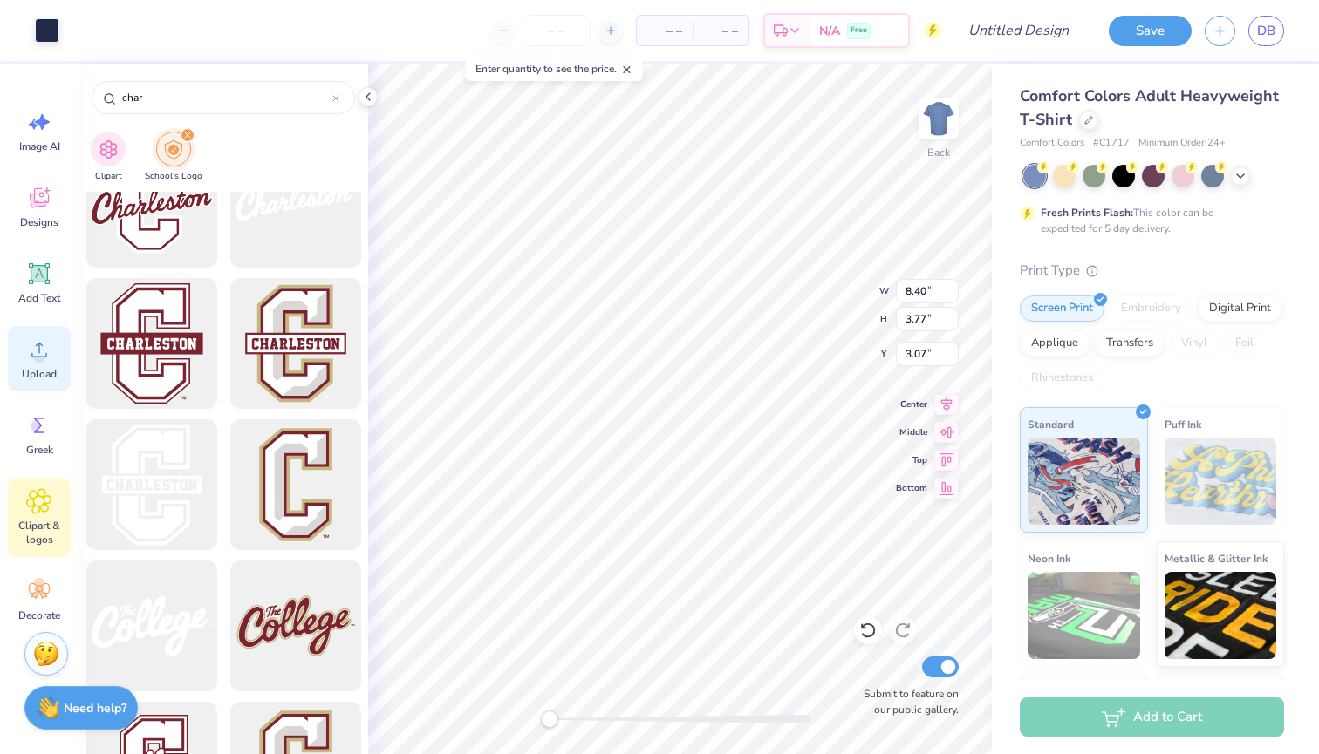
type input "char"
click at [42, 366] on div "Upload" at bounding box center [39, 358] width 63 height 65
click at [35, 362] on icon at bounding box center [39, 350] width 26 height 26
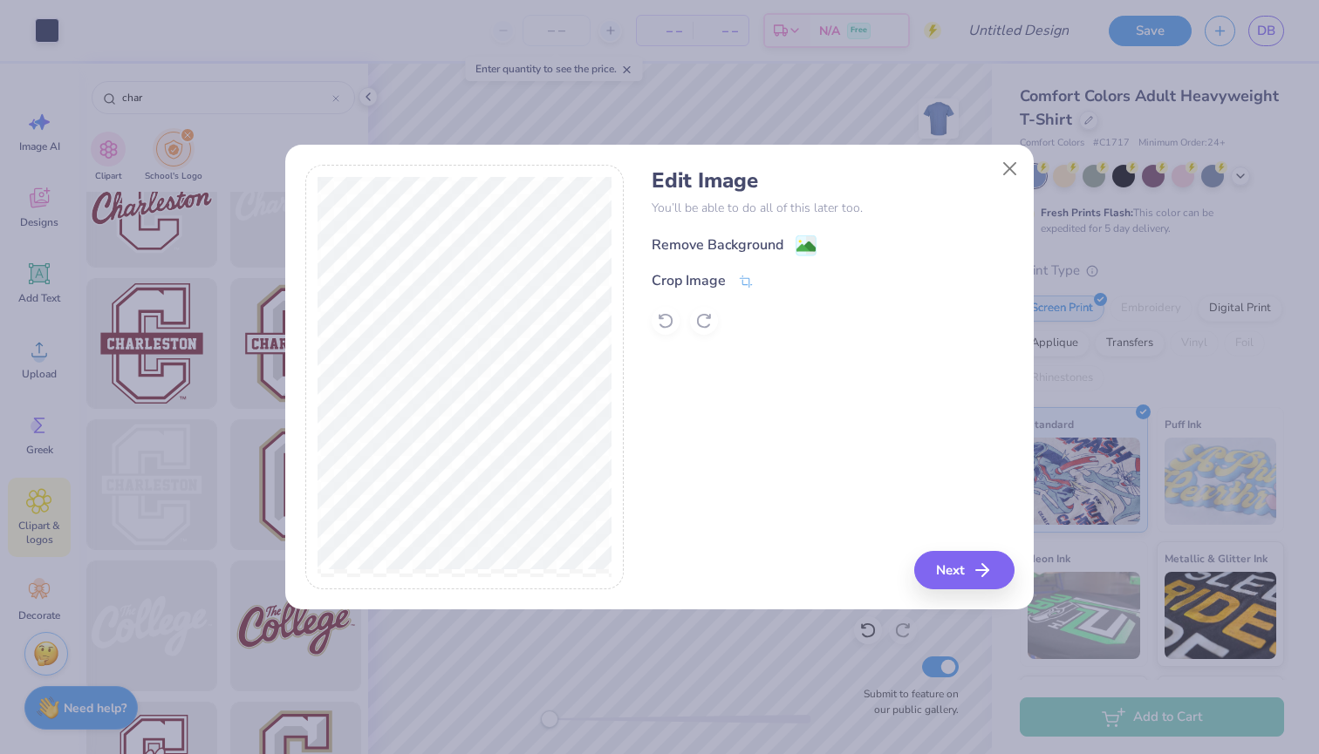
click at [803, 244] on image at bounding box center [805, 246] width 19 height 19
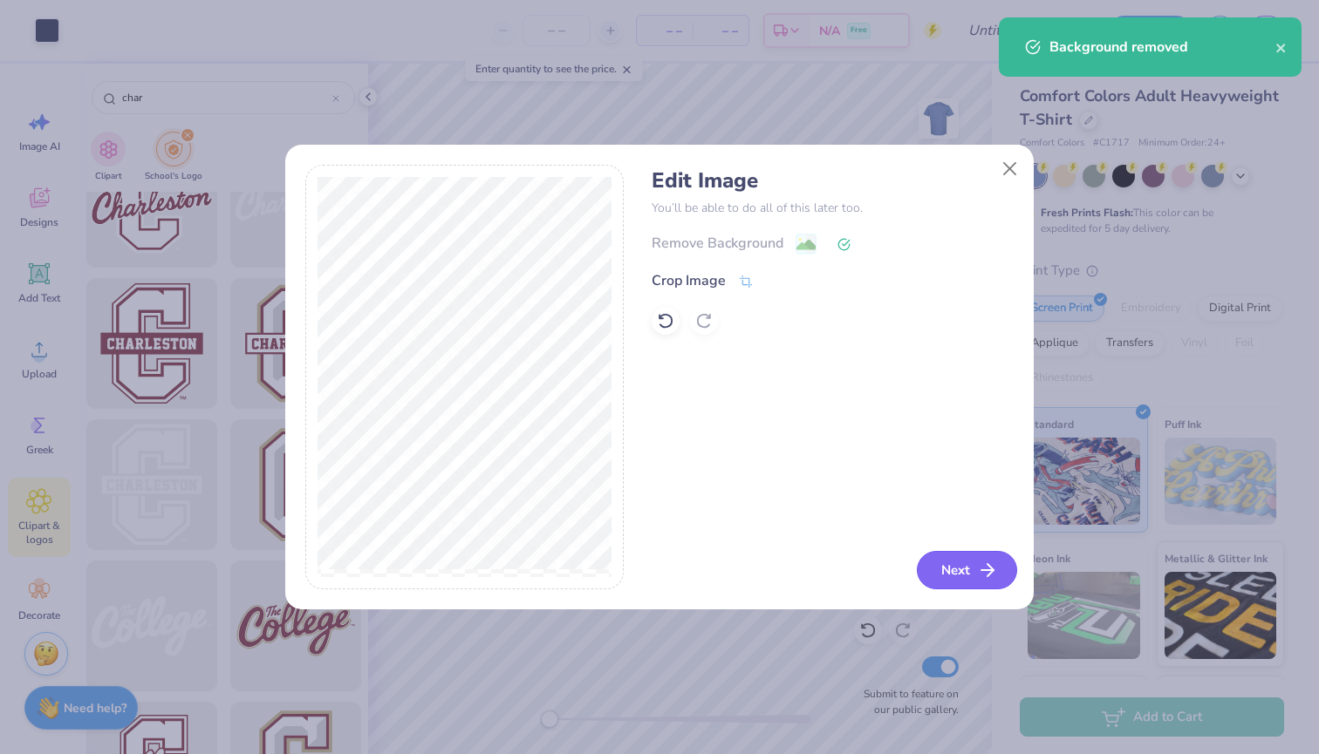
click at [945, 580] on button "Next" at bounding box center [967, 570] width 100 height 38
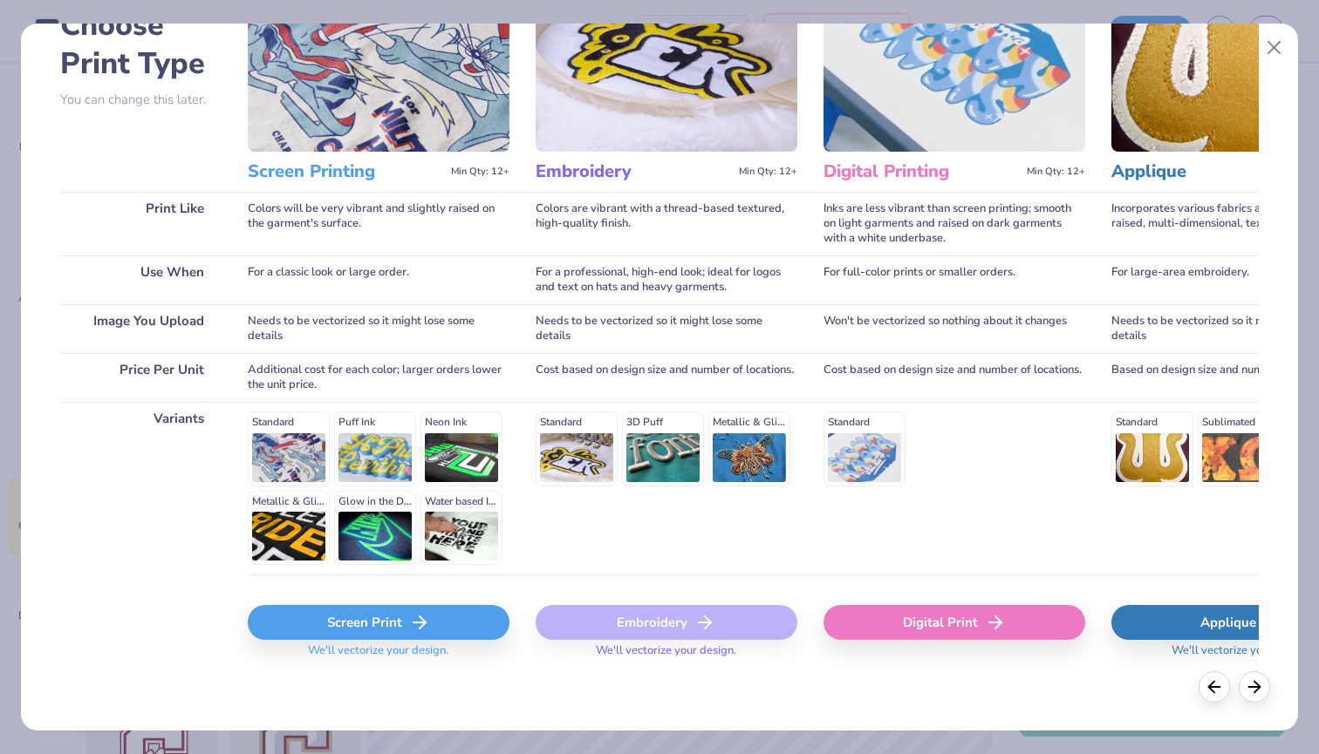
scroll to position [114, 0]
click at [367, 618] on div "Screen Print" at bounding box center [379, 623] width 262 height 35
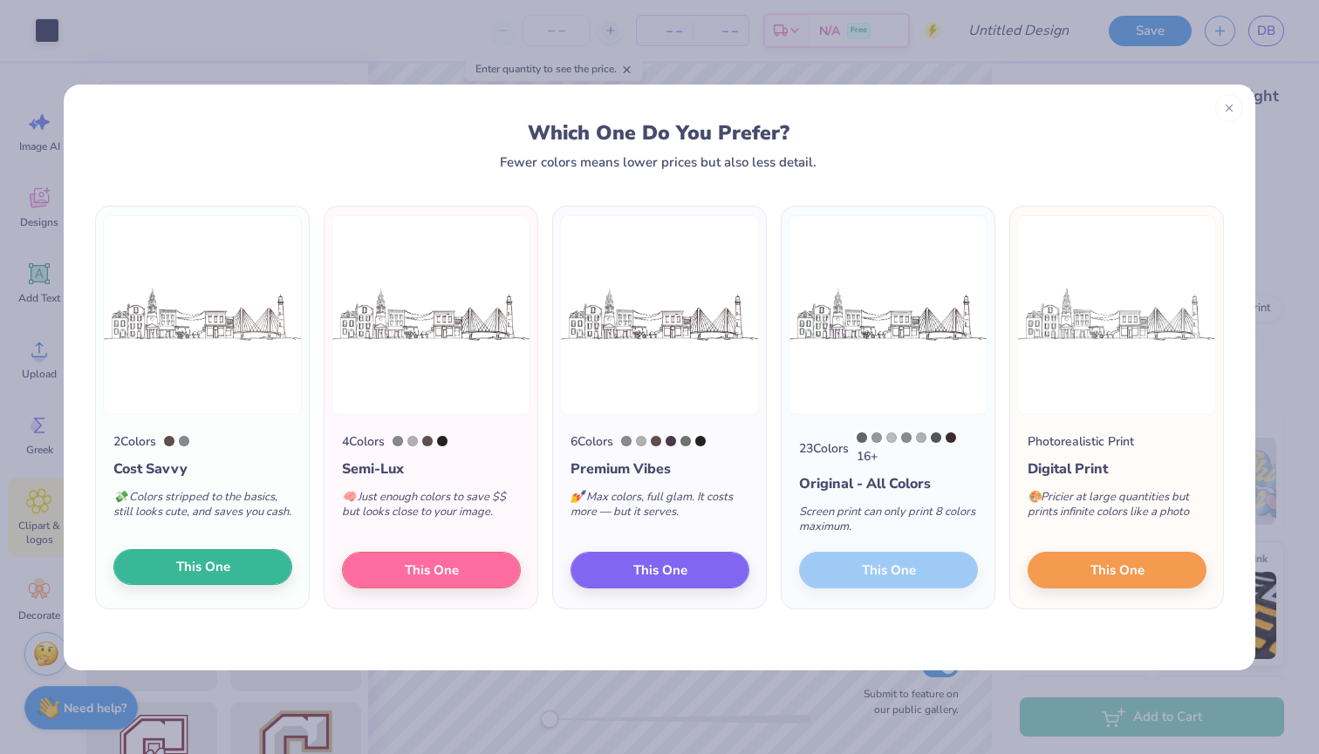
click at [215, 575] on span "This One" at bounding box center [203, 567] width 54 height 20
type input "14.17"
type input "3.79"
type input "10.61"
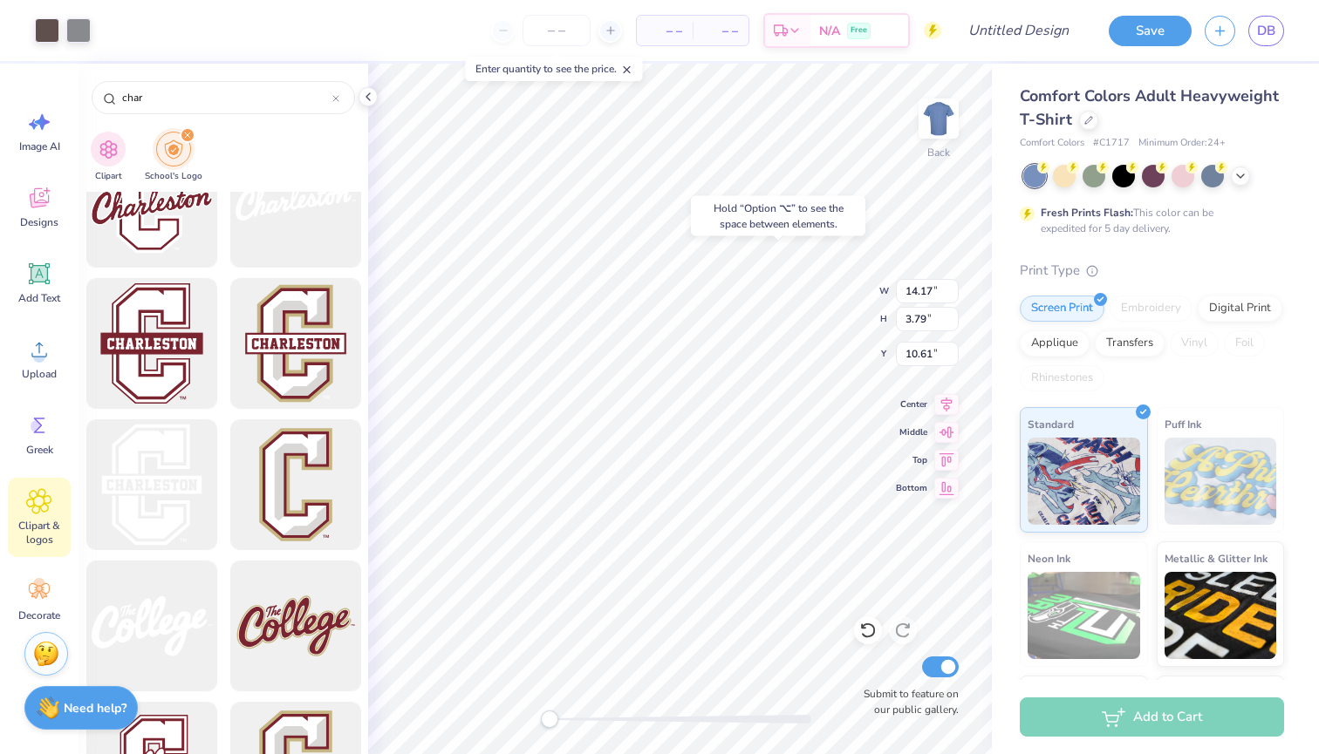
type input "8.40"
type input "3.77"
type input "3.00"
click at [370, 102] on icon at bounding box center [368, 97] width 14 height 14
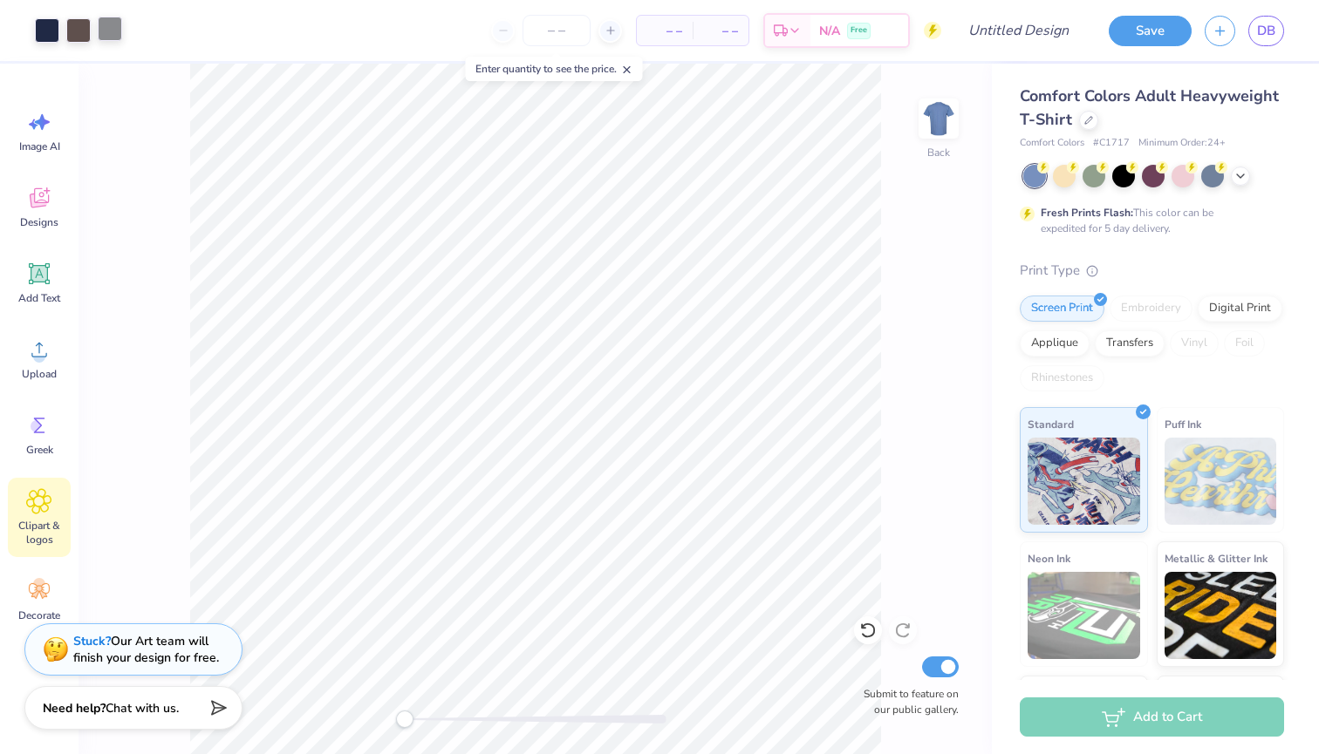
click at [109, 24] on div at bounding box center [110, 29] width 24 height 24
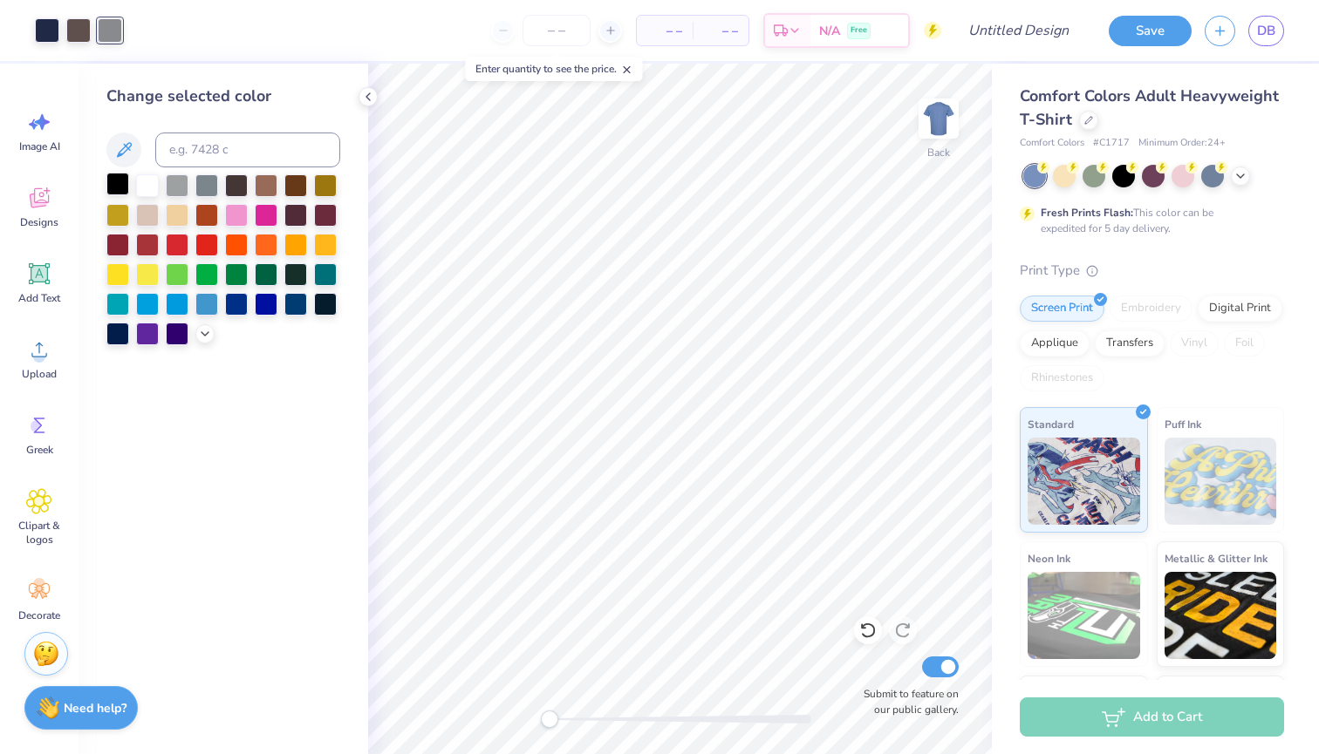
click at [115, 182] on div at bounding box center [117, 184] width 23 height 23
click at [116, 184] on div at bounding box center [117, 184] width 23 height 23
click at [74, 20] on div at bounding box center [78, 29] width 24 height 24
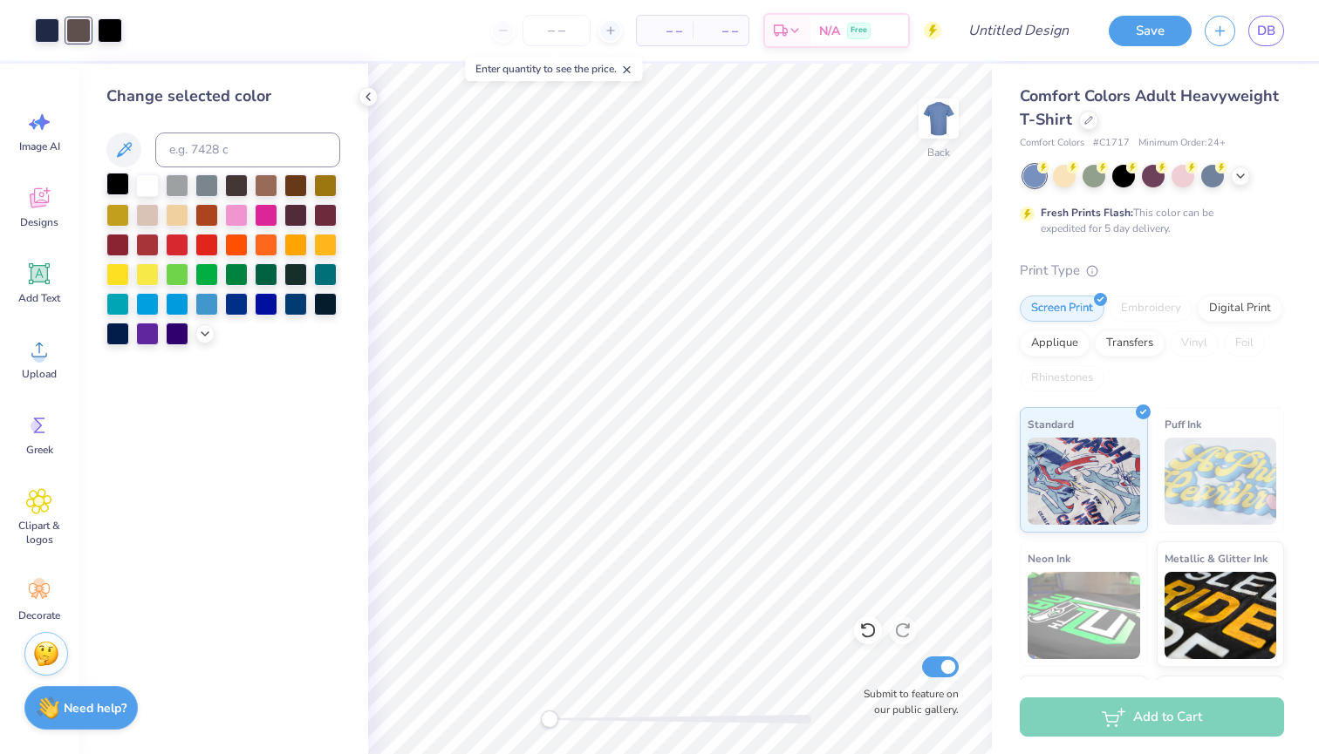
click at [115, 188] on div at bounding box center [117, 184] width 23 height 23
click at [46, 23] on div at bounding box center [47, 29] width 24 height 24
click at [120, 189] on div at bounding box center [117, 184] width 23 height 23
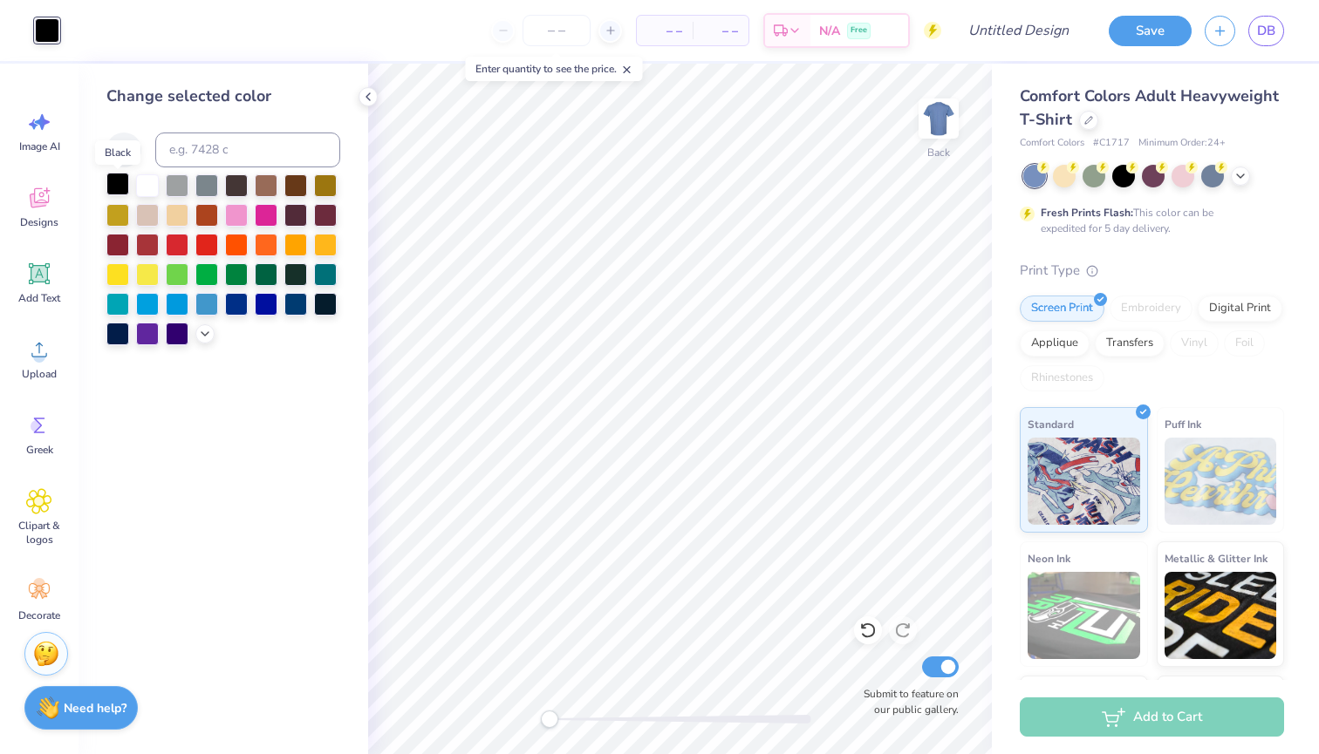
click at [121, 189] on div at bounding box center [117, 184] width 23 height 23
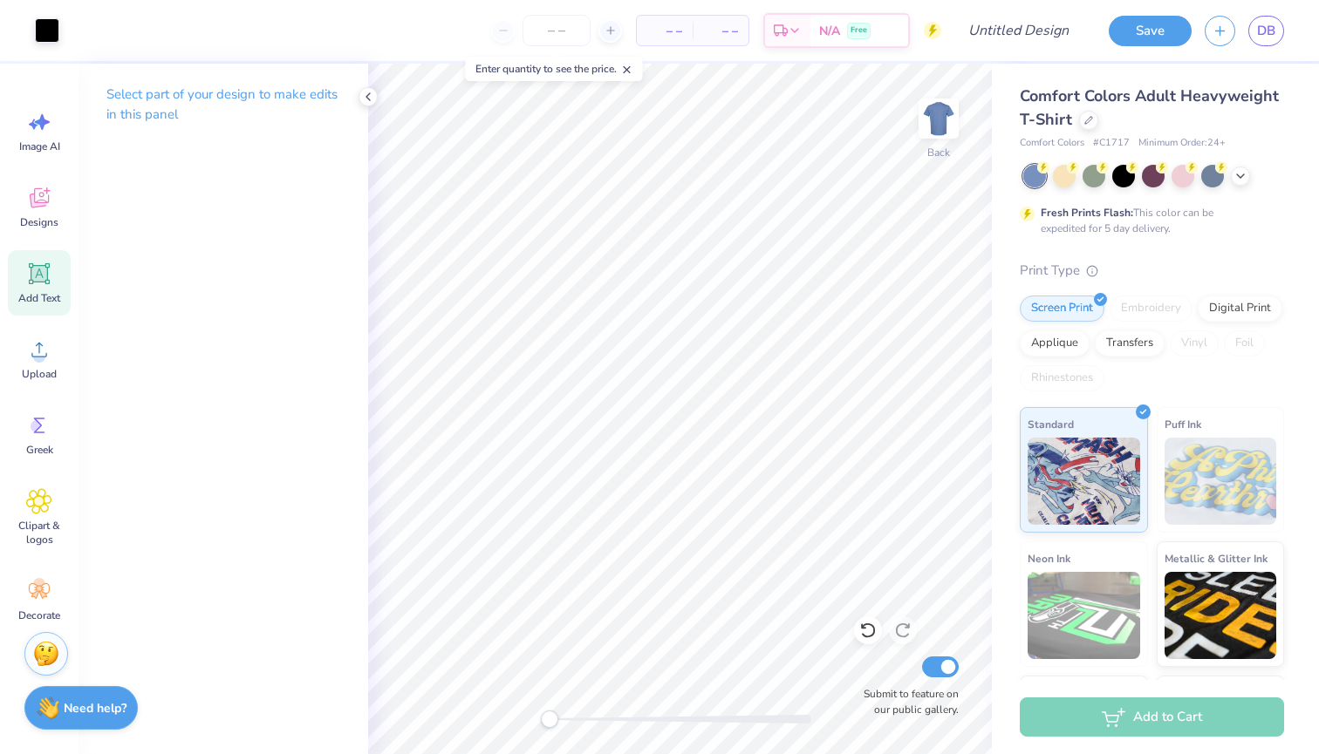
click at [37, 289] on div "Add Text" at bounding box center [39, 282] width 63 height 65
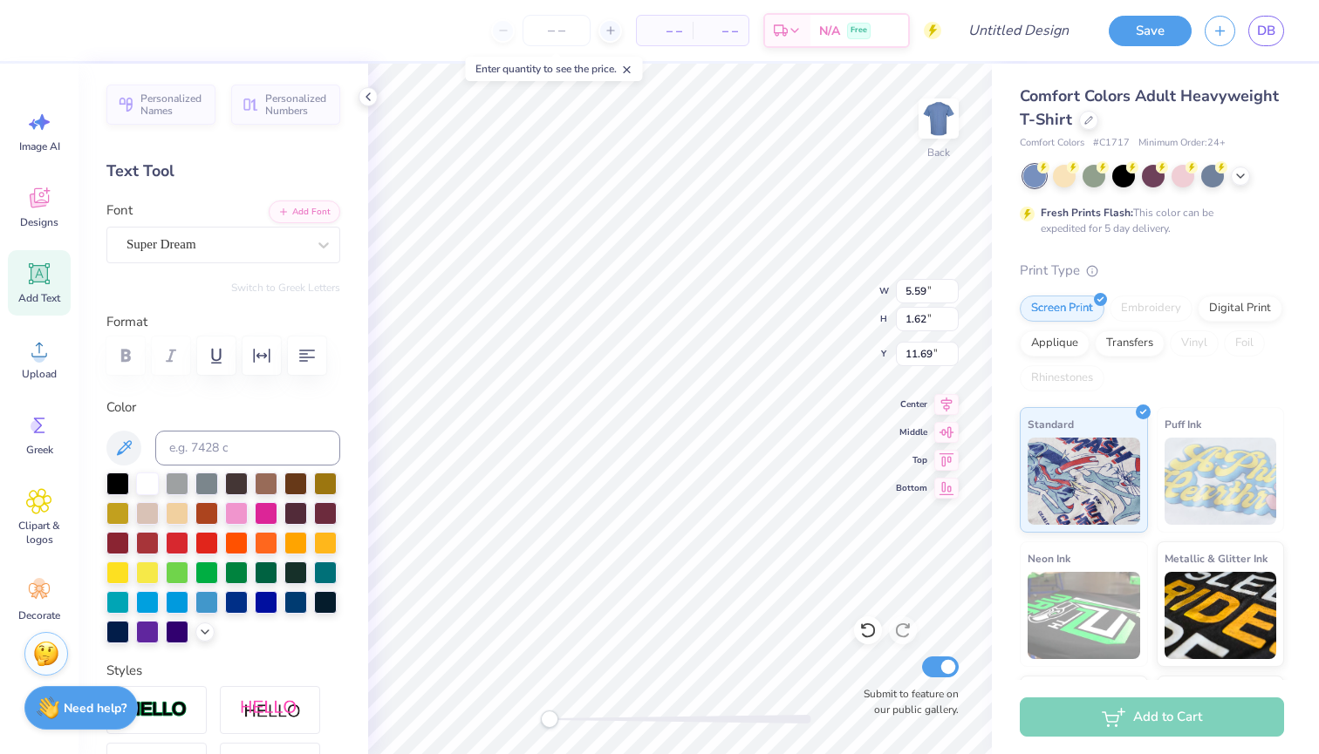
scroll to position [0, 8]
type textarea "sigma kappa in [GEOGRAPHIC_DATA]"
click at [327, 243] on icon at bounding box center [323, 245] width 10 height 6
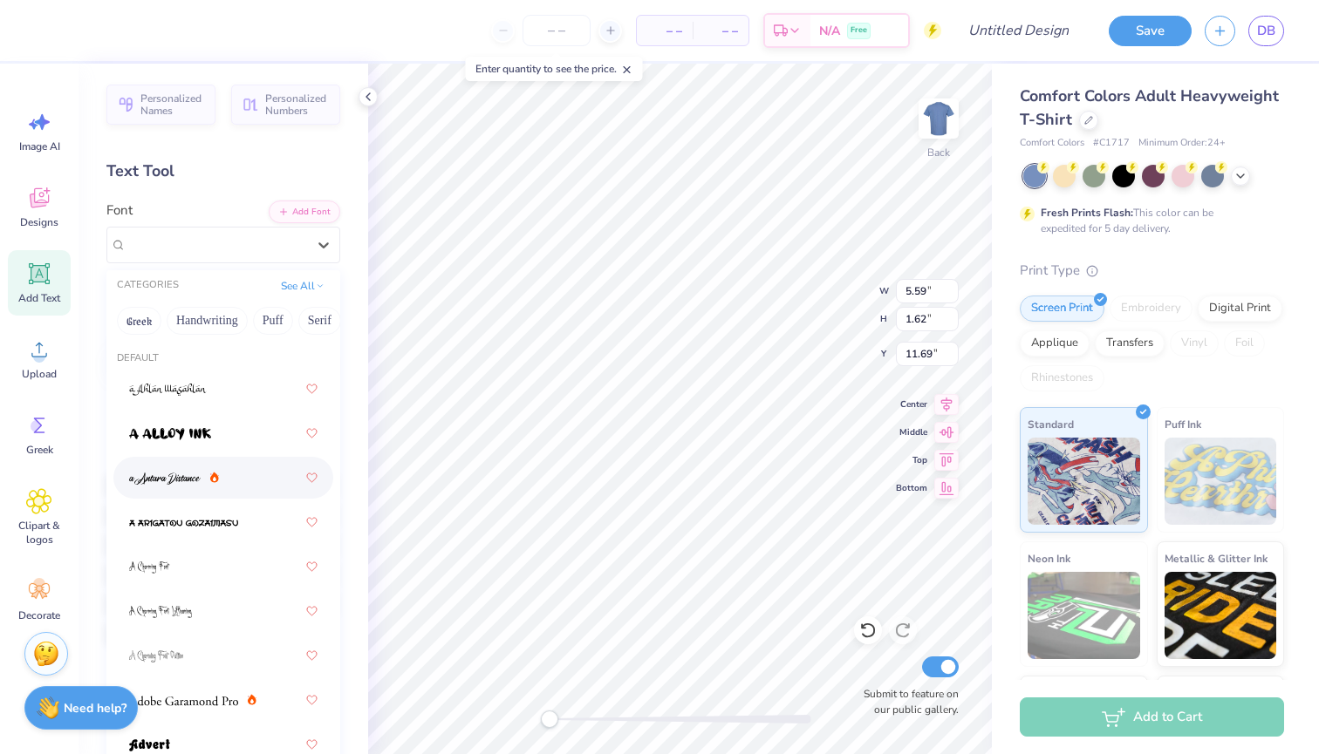
click at [221, 481] on div at bounding box center [223, 477] width 188 height 31
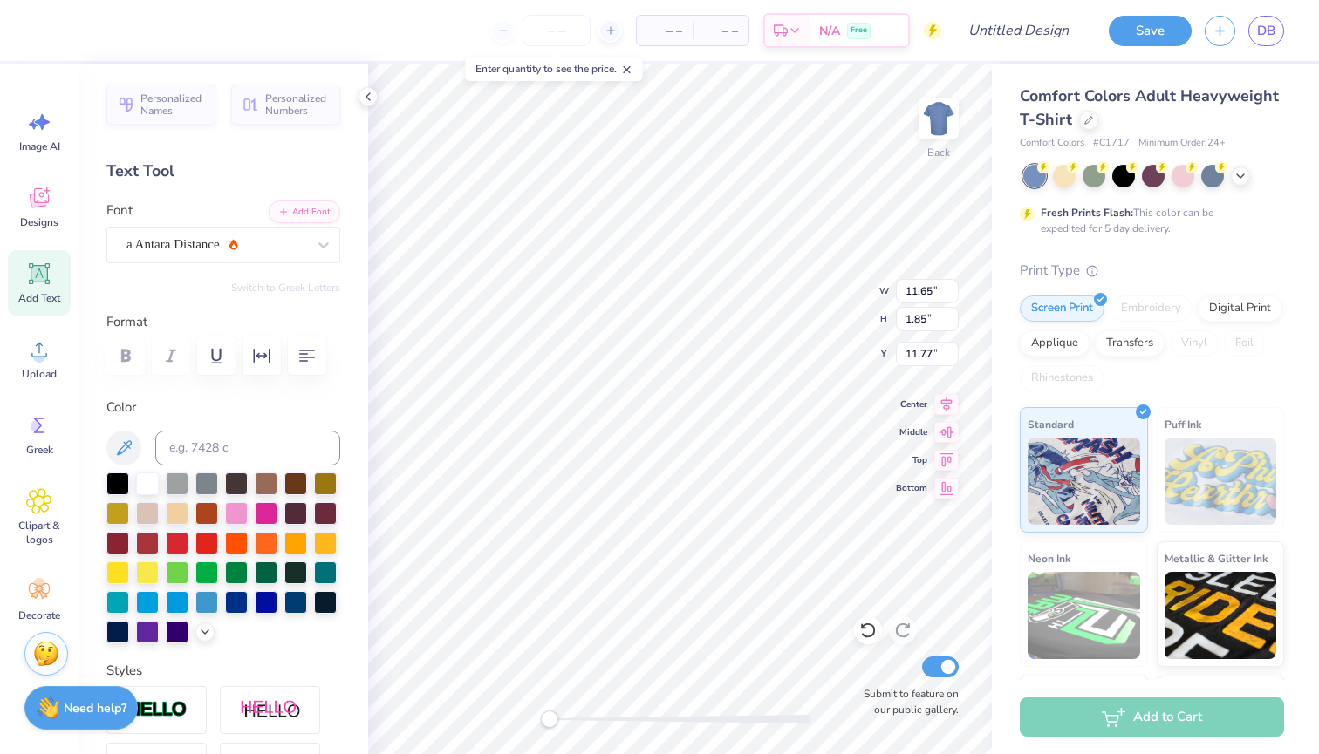
type textarea "sigma kappa in the city"
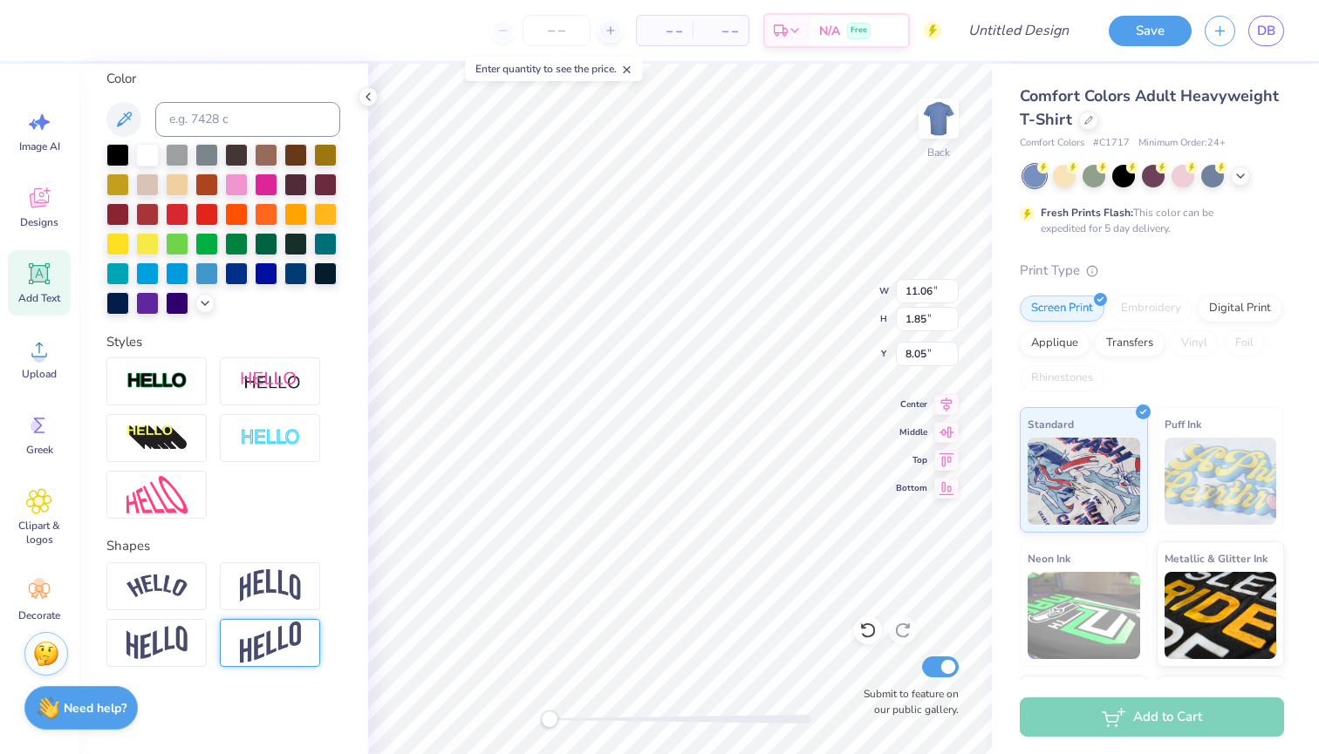
scroll to position [329, 0]
click at [153, 586] on img at bounding box center [156, 587] width 61 height 24
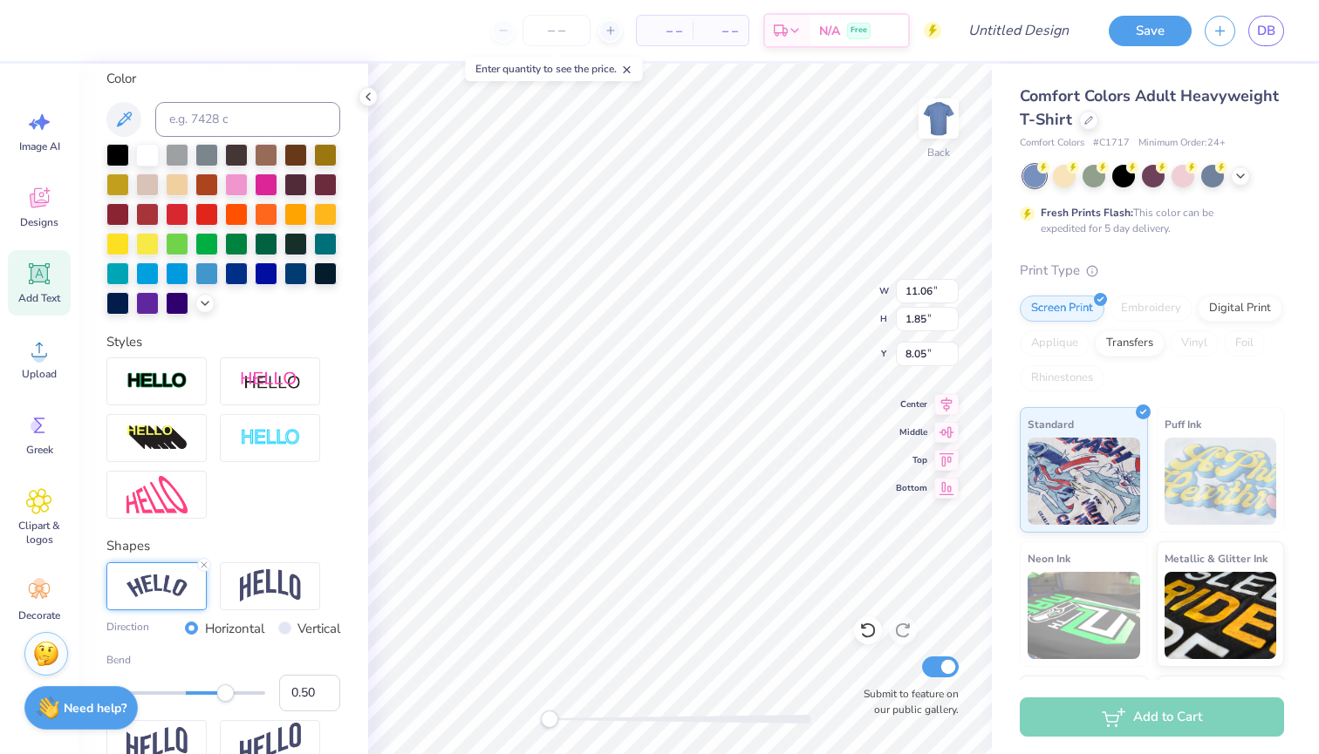
drag, startPoint x: 230, startPoint y: 685, endPoint x: 212, endPoint y: 686, distance: 18.4
click at [212, 686] on div "Bend 0.50" at bounding box center [223, 681] width 234 height 59
click at [203, 562] on icon at bounding box center [204, 565] width 10 height 10
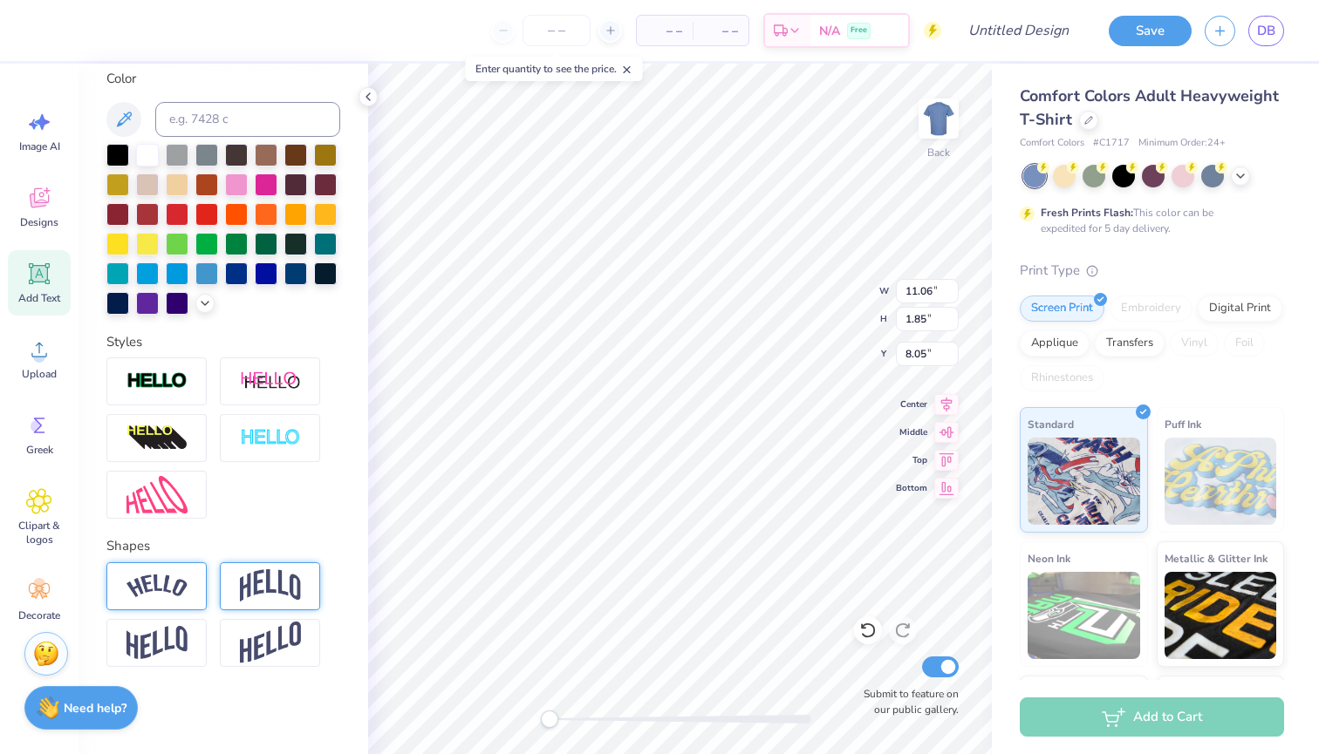
click at [270, 593] on img at bounding box center [270, 585] width 61 height 33
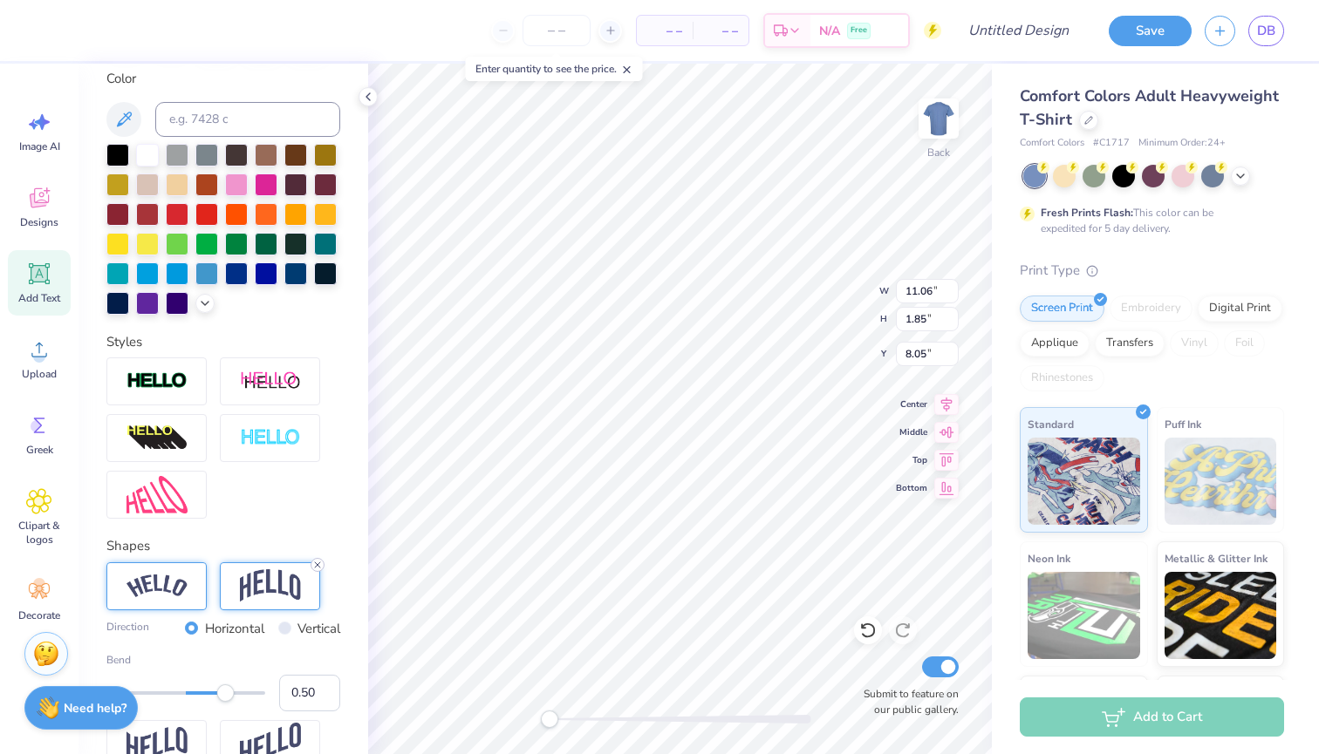
click at [314, 569] on icon at bounding box center [317, 565] width 10 height 10
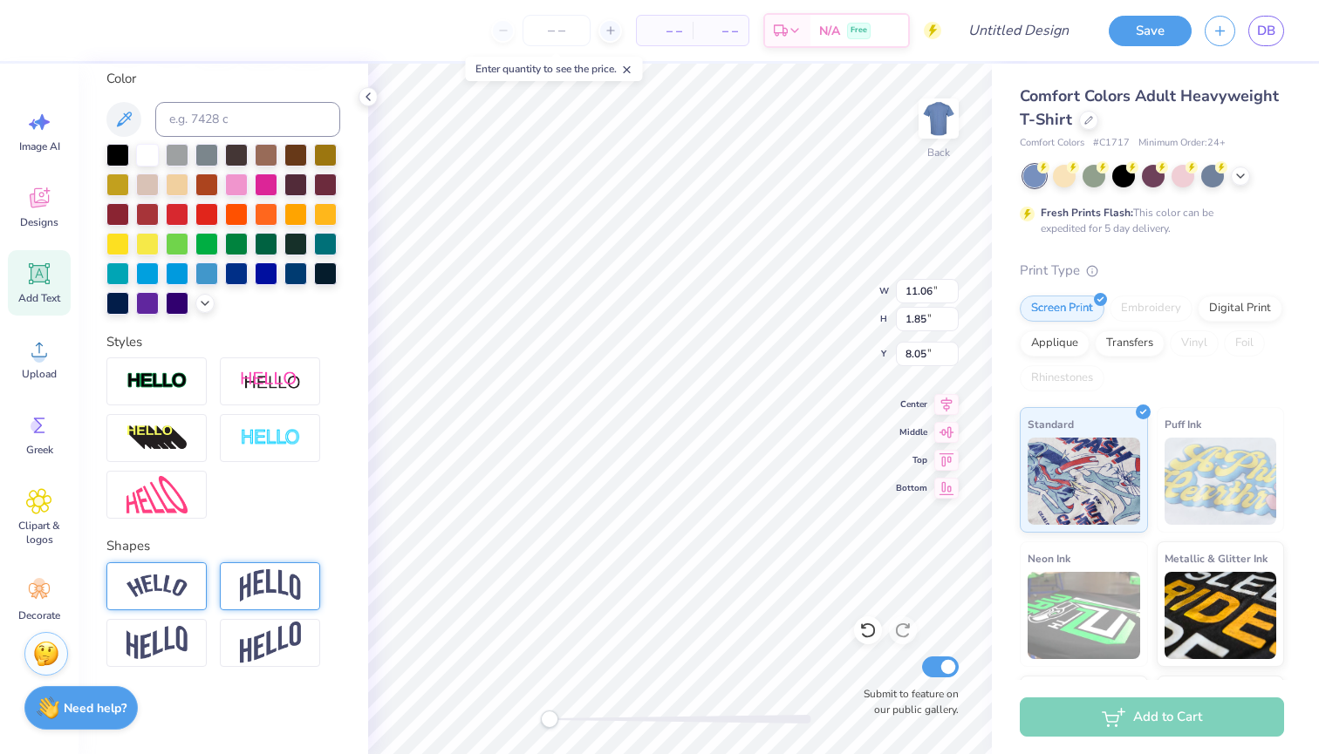
click at [167, 588] on img at bounding box center [156, 587] width 61 height 24
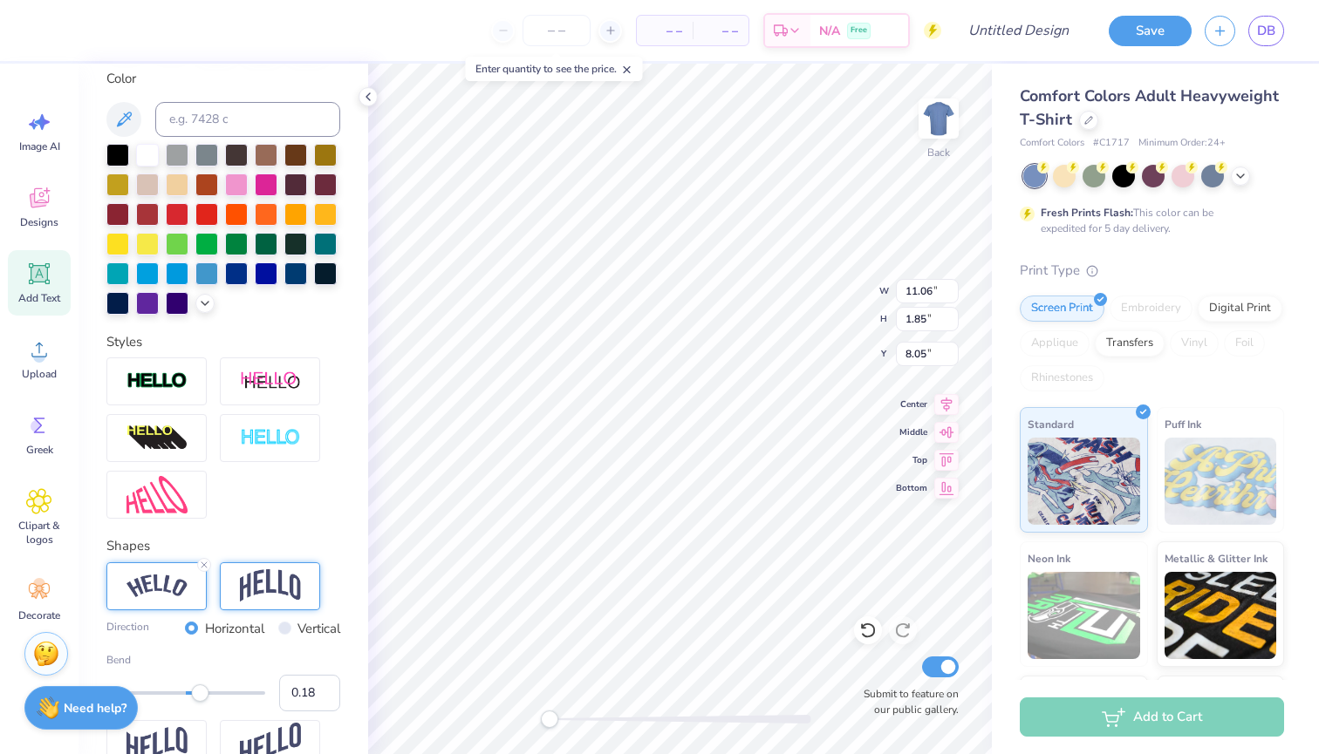
type input "0.16"
drag, startPoint x: 231, startPoint y: 692, endPoint x: 199, endPoint y: 698, distance: 32.7
click at [199, 698] on div "Accessibility label" at bounding box center [198, 693] width 17 height 17
type input "1.27"
type input "1.17"
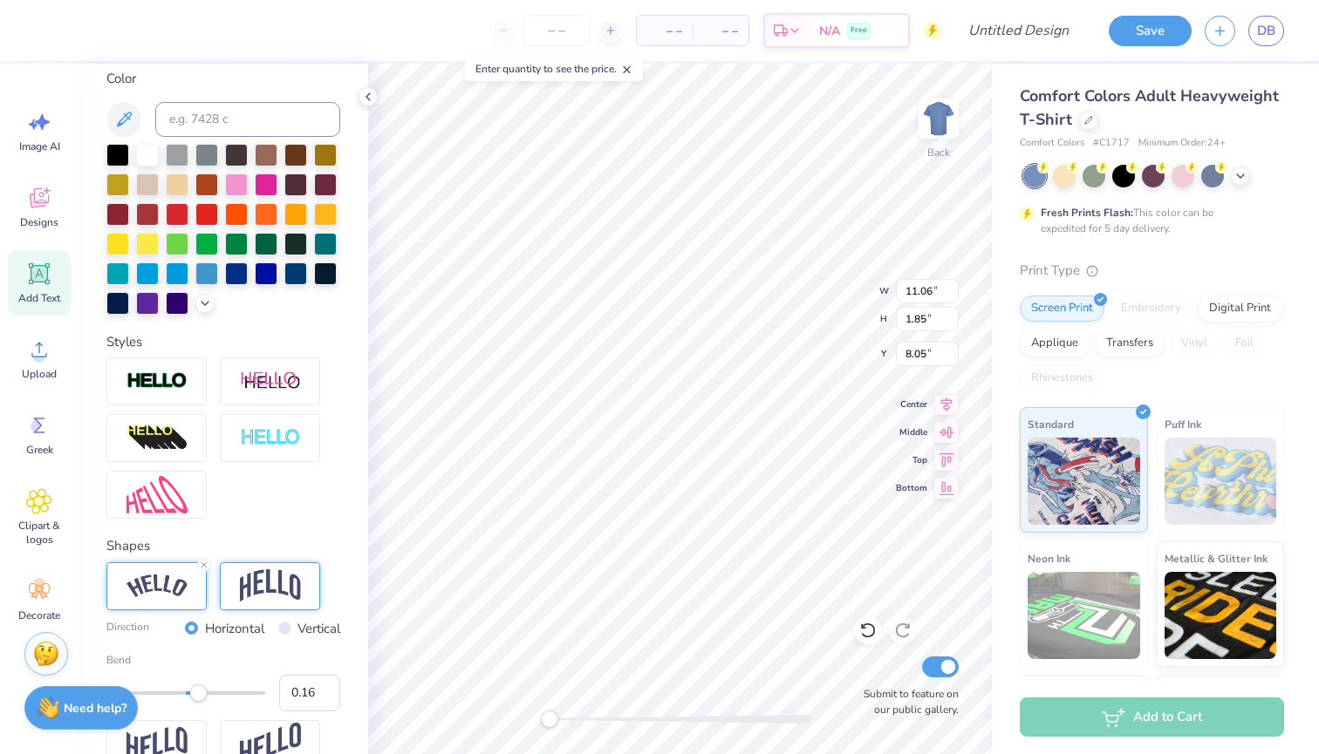
type input "5.53"
type input "6.02"
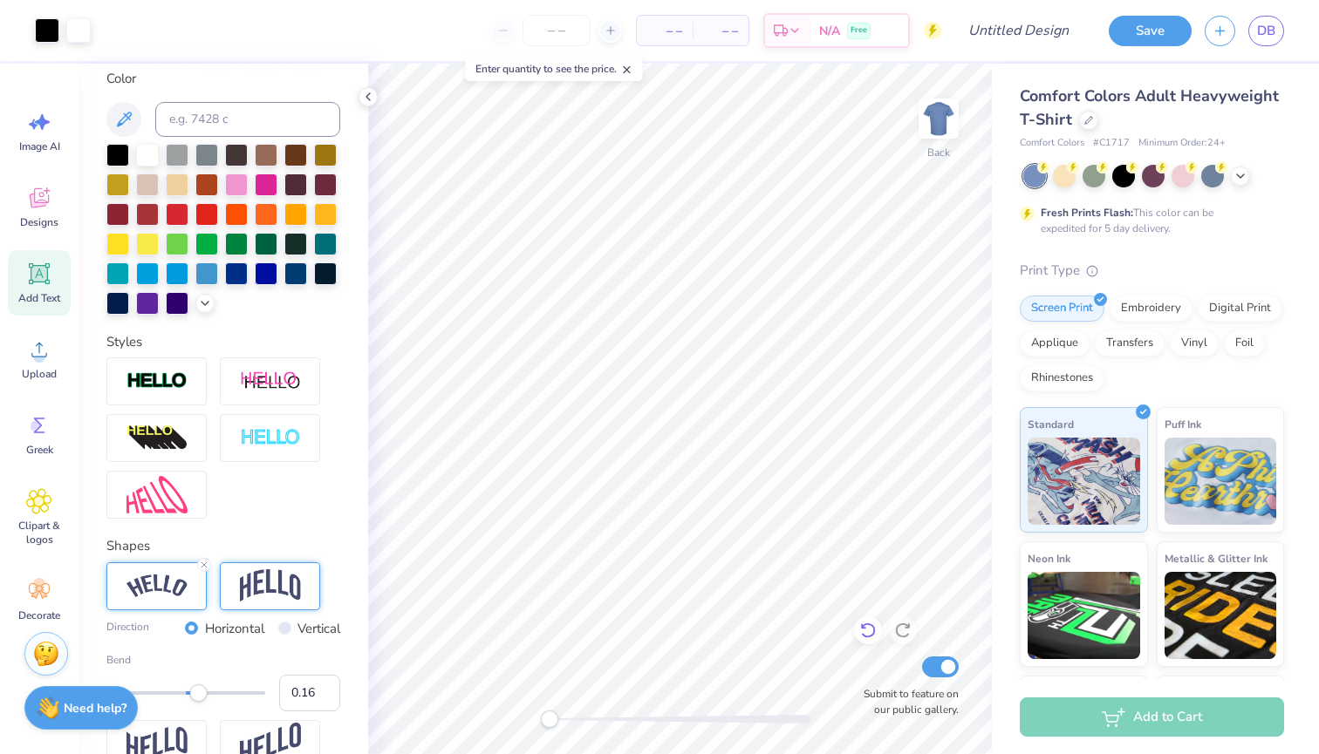
click at [865, 630] on icon at bounding box center [867, 630] width 17 height 17
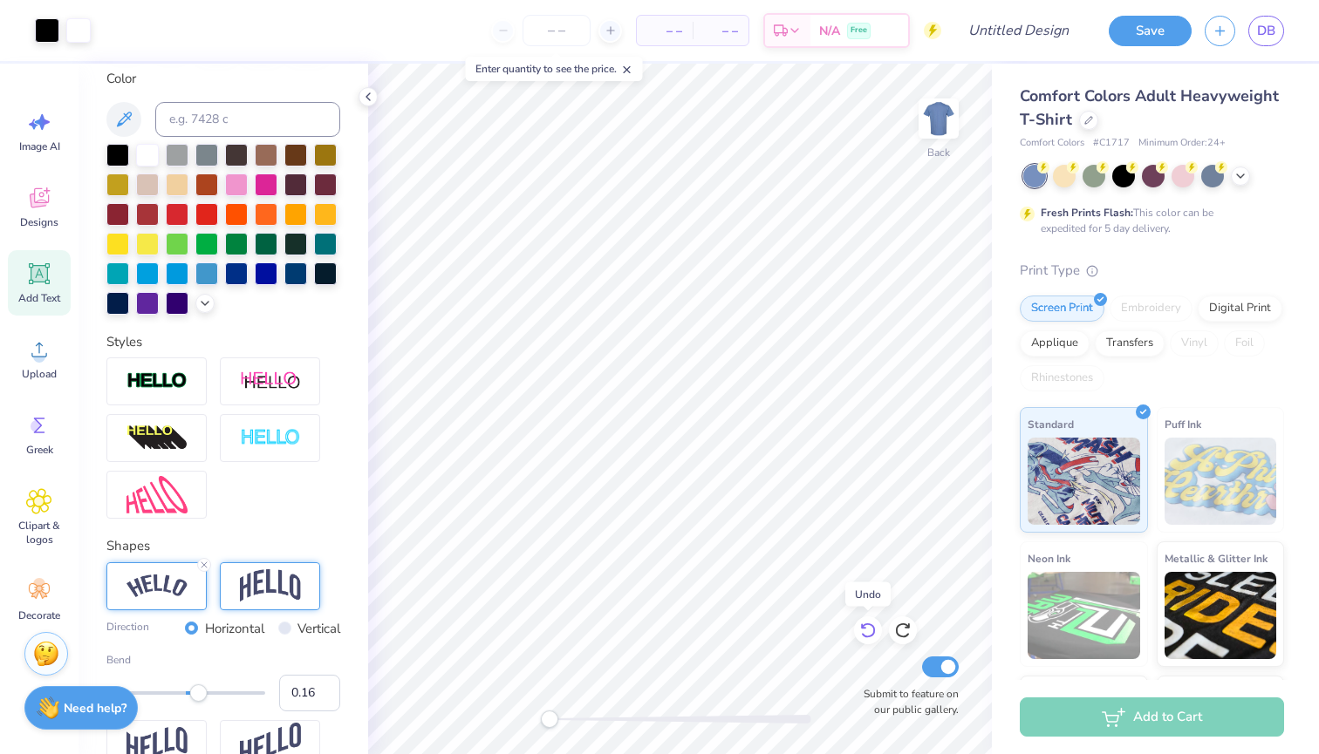
click at [865, 630] on icon at bounding box center [867, 630] width 17 height 17
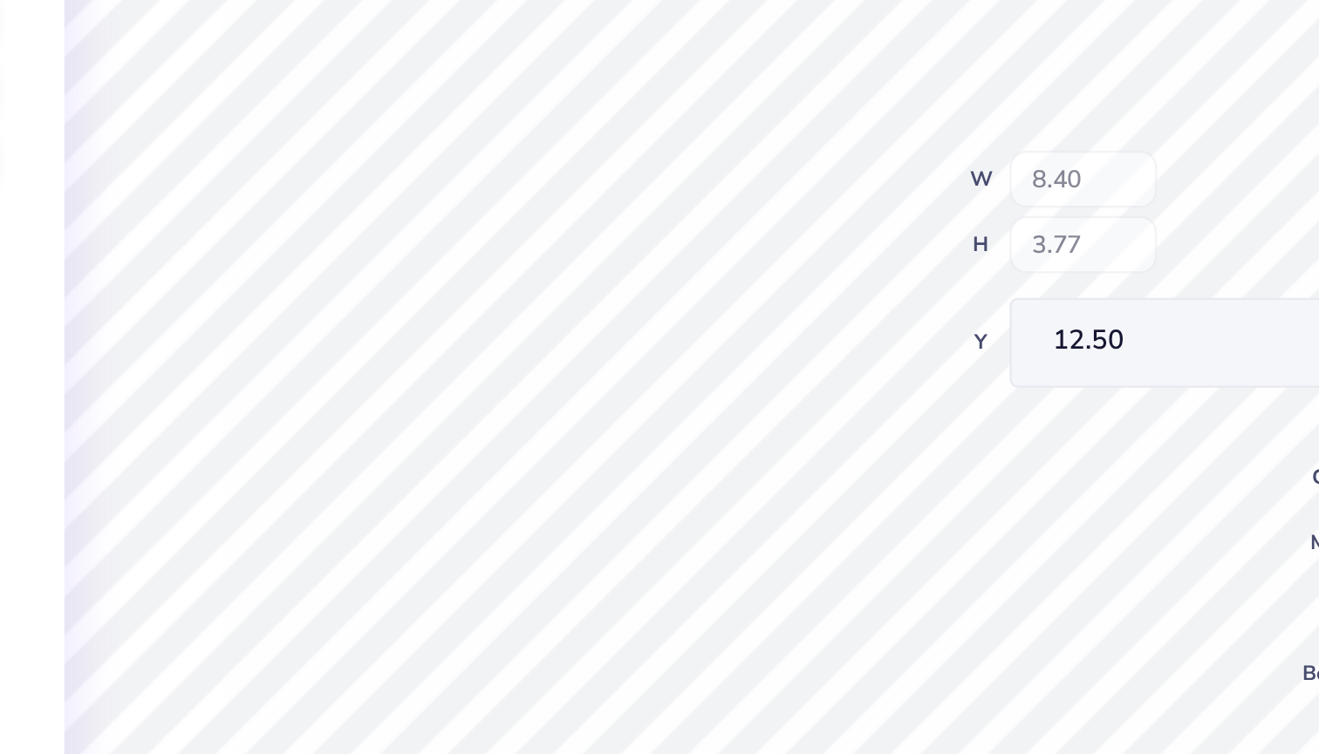
type input "5.83"
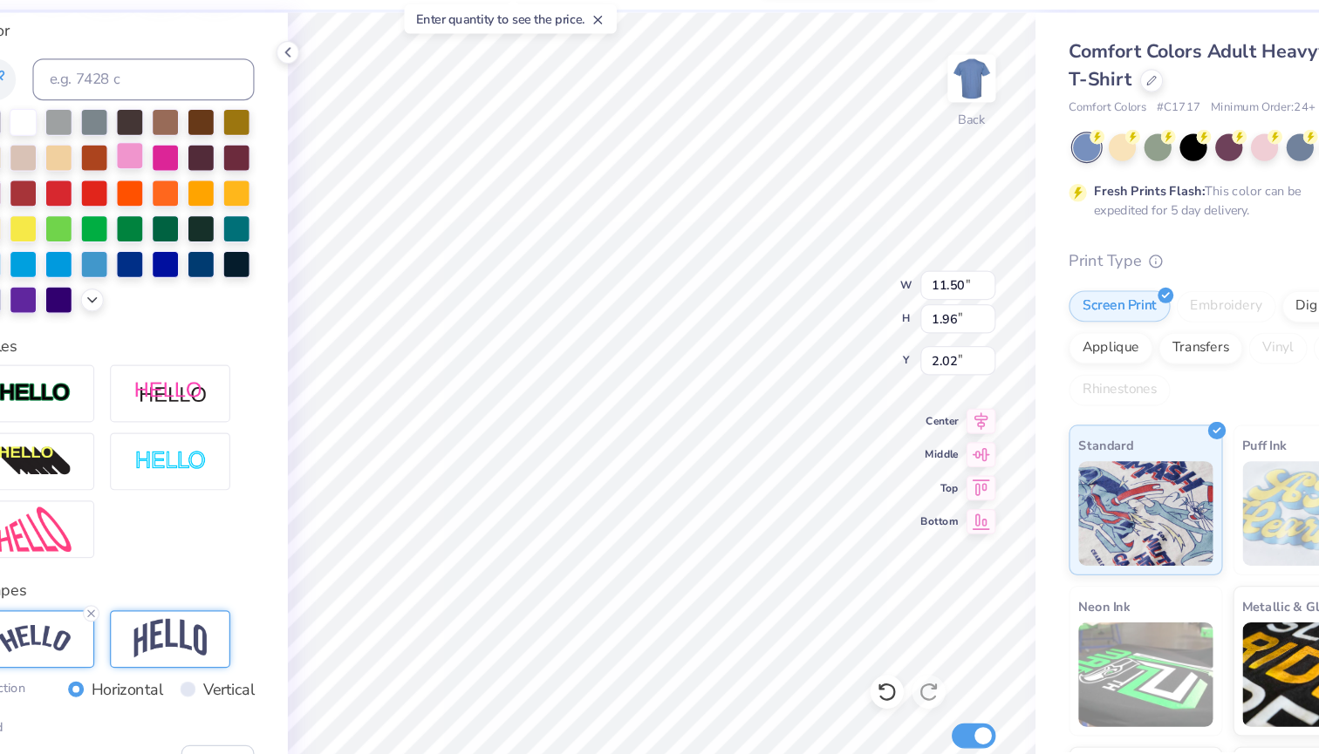
click at [225, 172] on div at bounding box center [236, 183] width 23 height 23
click at [1053, 163] on div at bounding box center [1064, 174] width 23 height 23
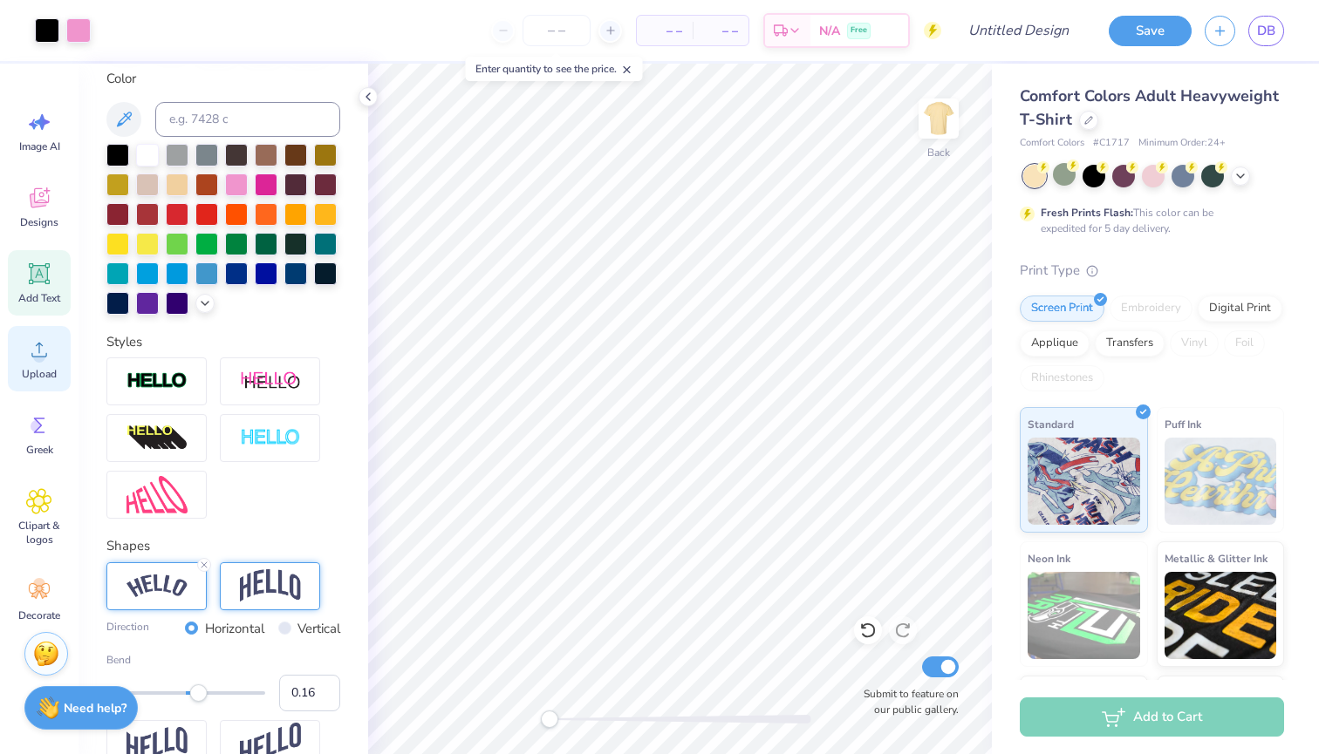
click at [42, 350] on icon at bounding box center [39, 350] width 26 height 26
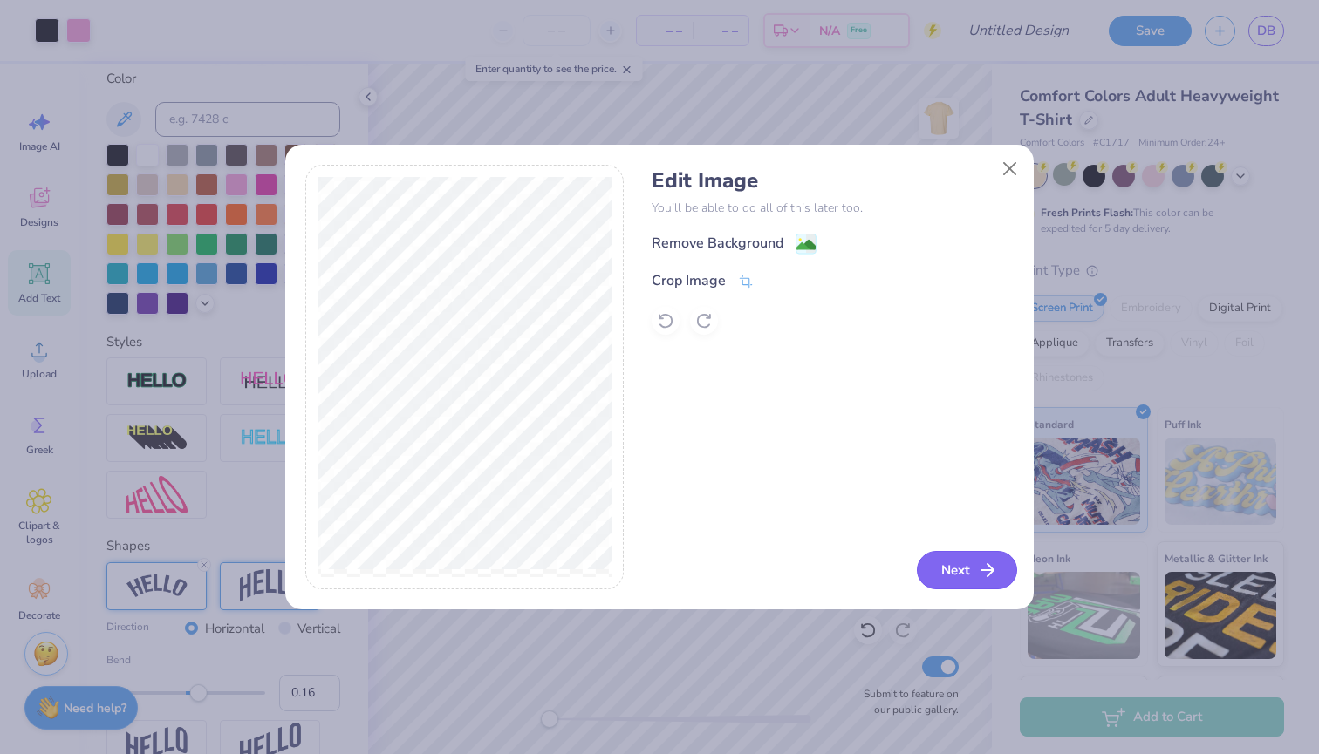
click at [963, 568] on button "Next" at bounding box center [967, 570] width 100 height 38
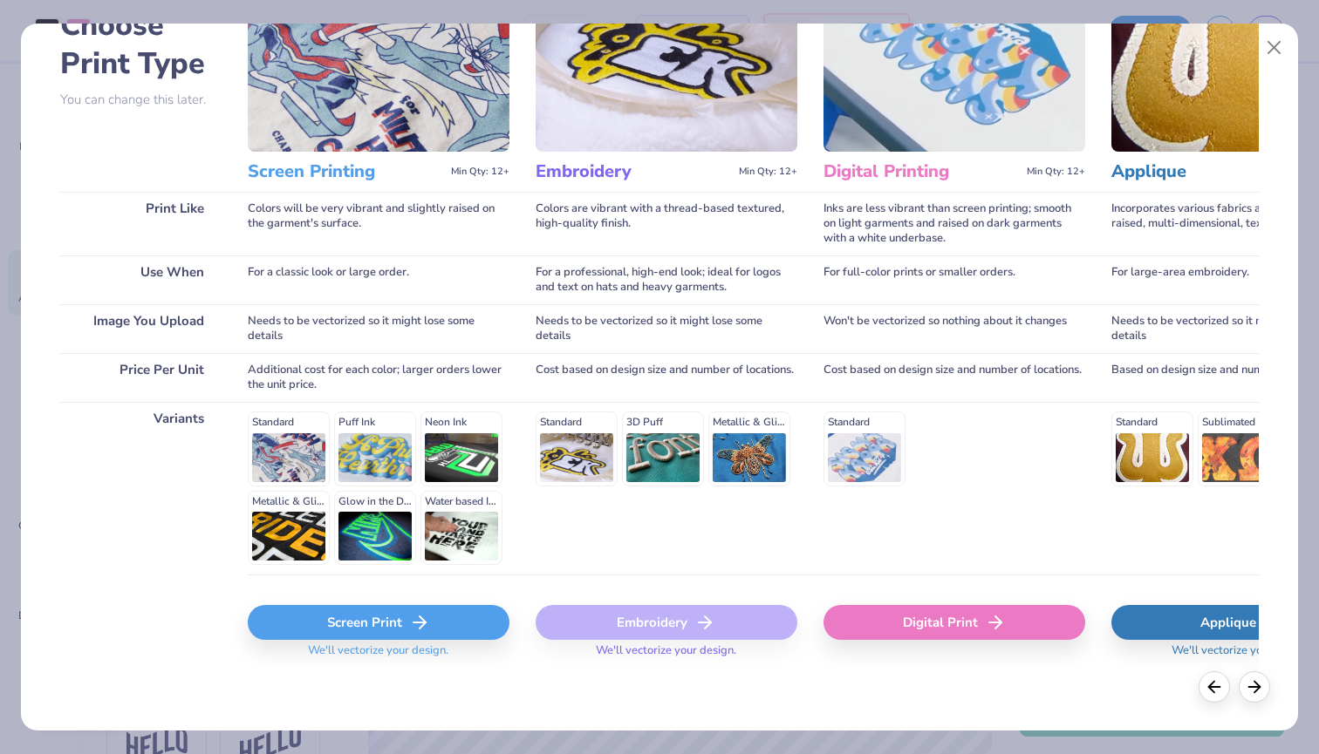
scroll to position [114, 0]
click at [426, 620] on icon at bounding box center [419, 623] width 21 height 21
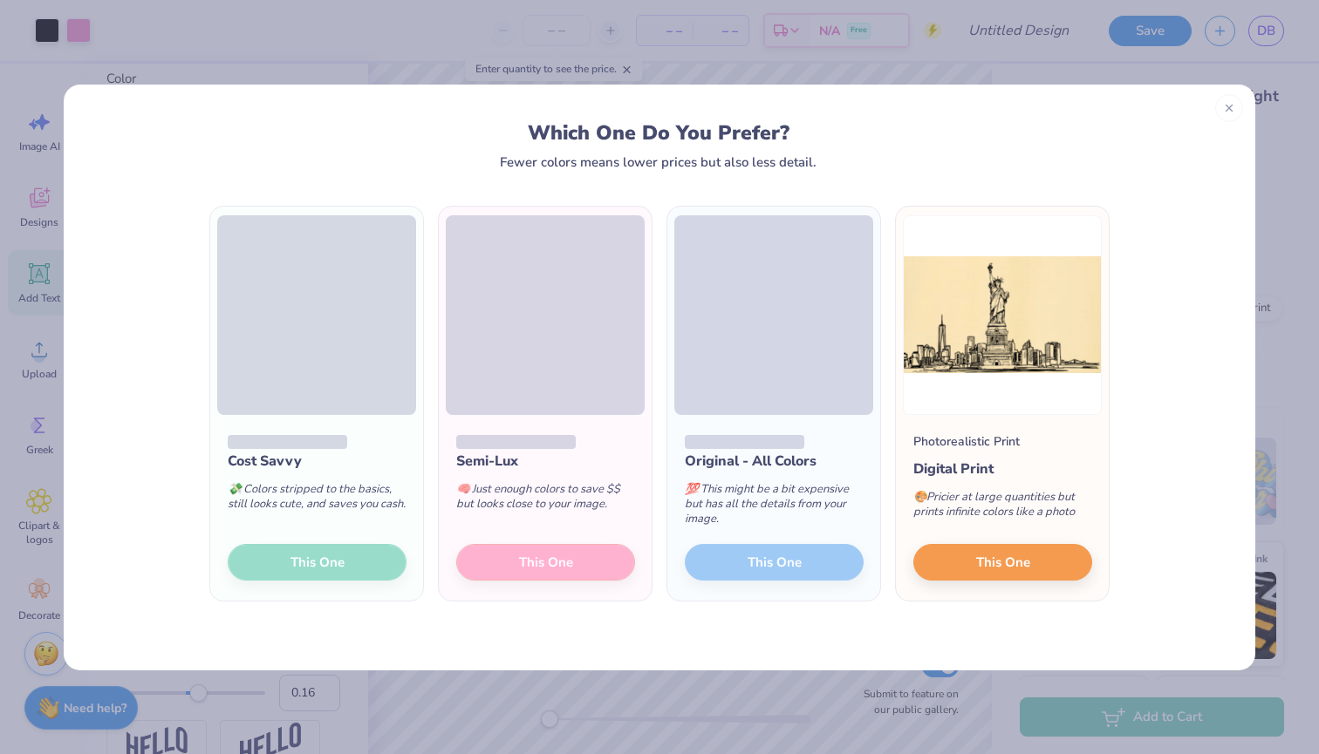
click at [290, 569] on div "Cost Savvy 💸 Colors stripped to the basics, still looks cute, and saves you cas…" at bounding box center [316, 508] width 213 height 187
click at [301, 557] on div "Cost Savvy 💸 Colors stripped to the basics, still looks cute, and saves you cas…" at bounding box center [316, 508] width 213 height 187
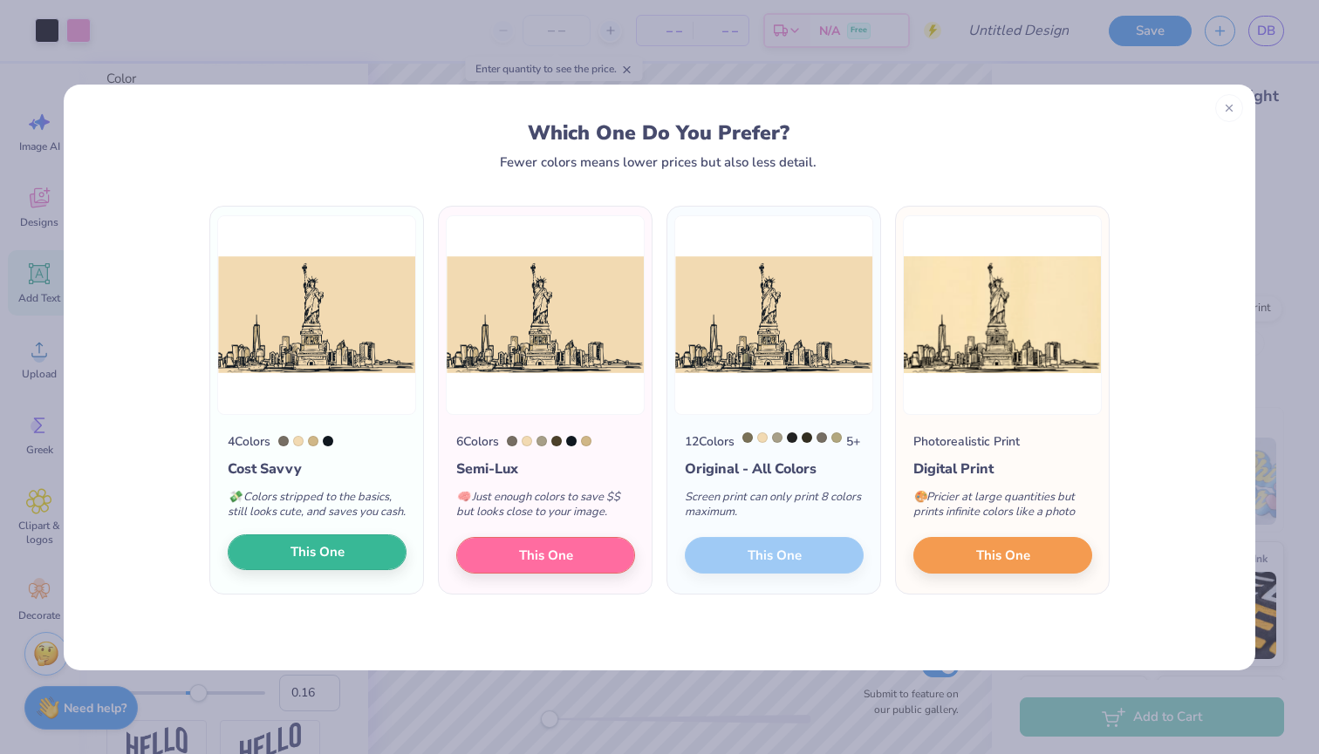
click at [301, 562] on span "This One" at bounding box center [317, 552] width 54 height 20
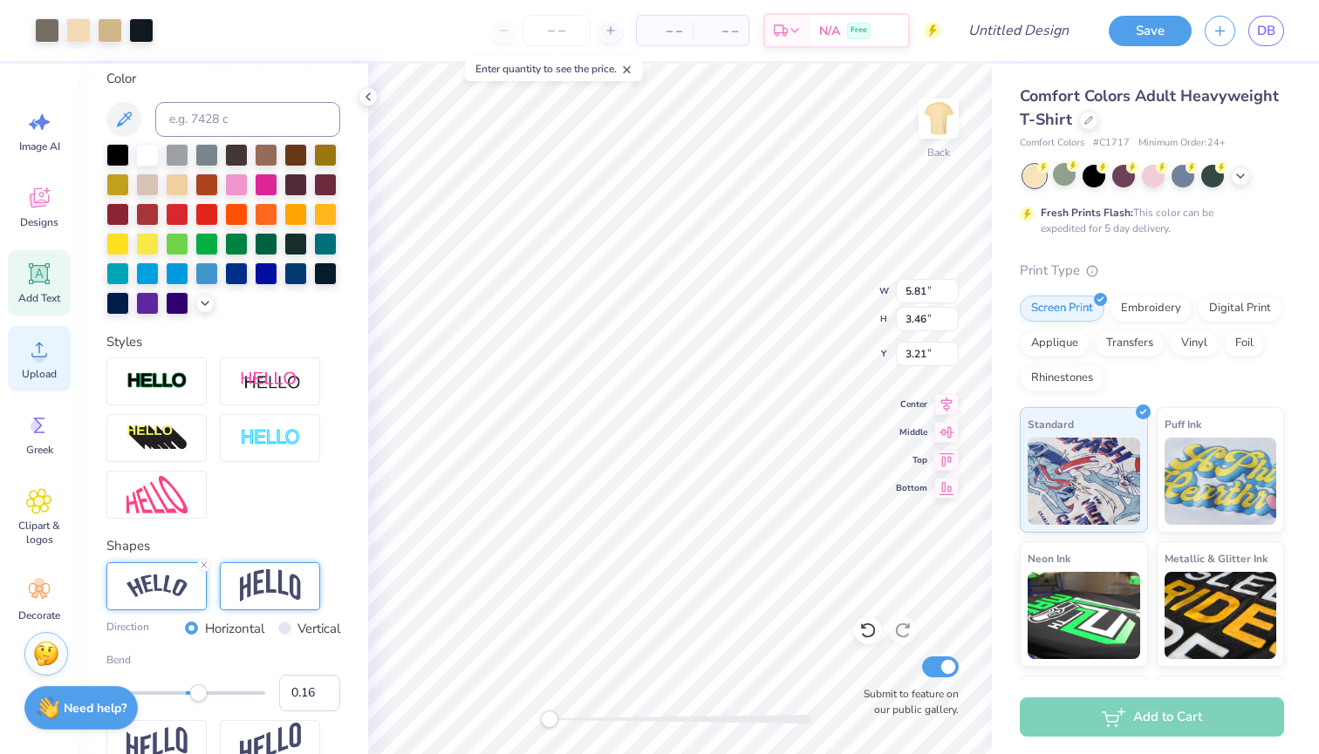
click at [44, 347] on icon at bounding box center [39, 350] width 26 height 26
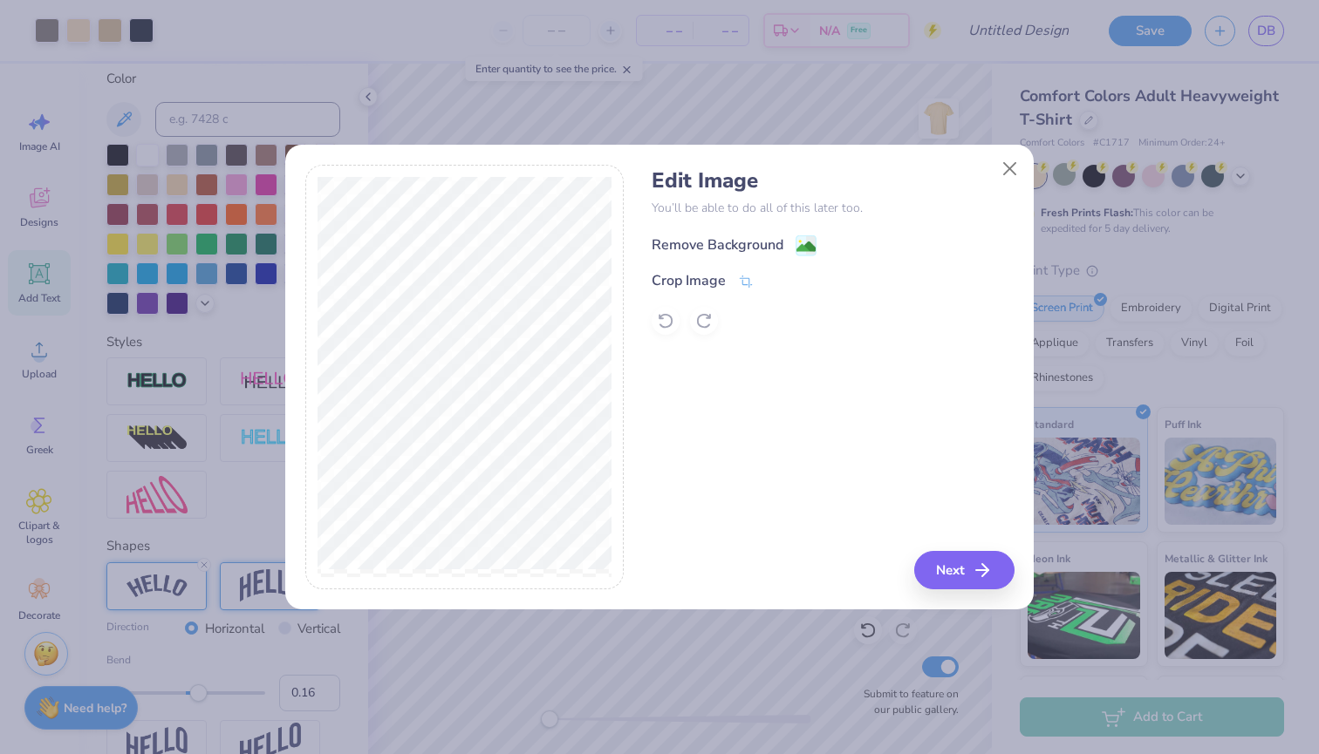
click at [796, 244] on rect at bounding box center [806, 245] width 20 height 20
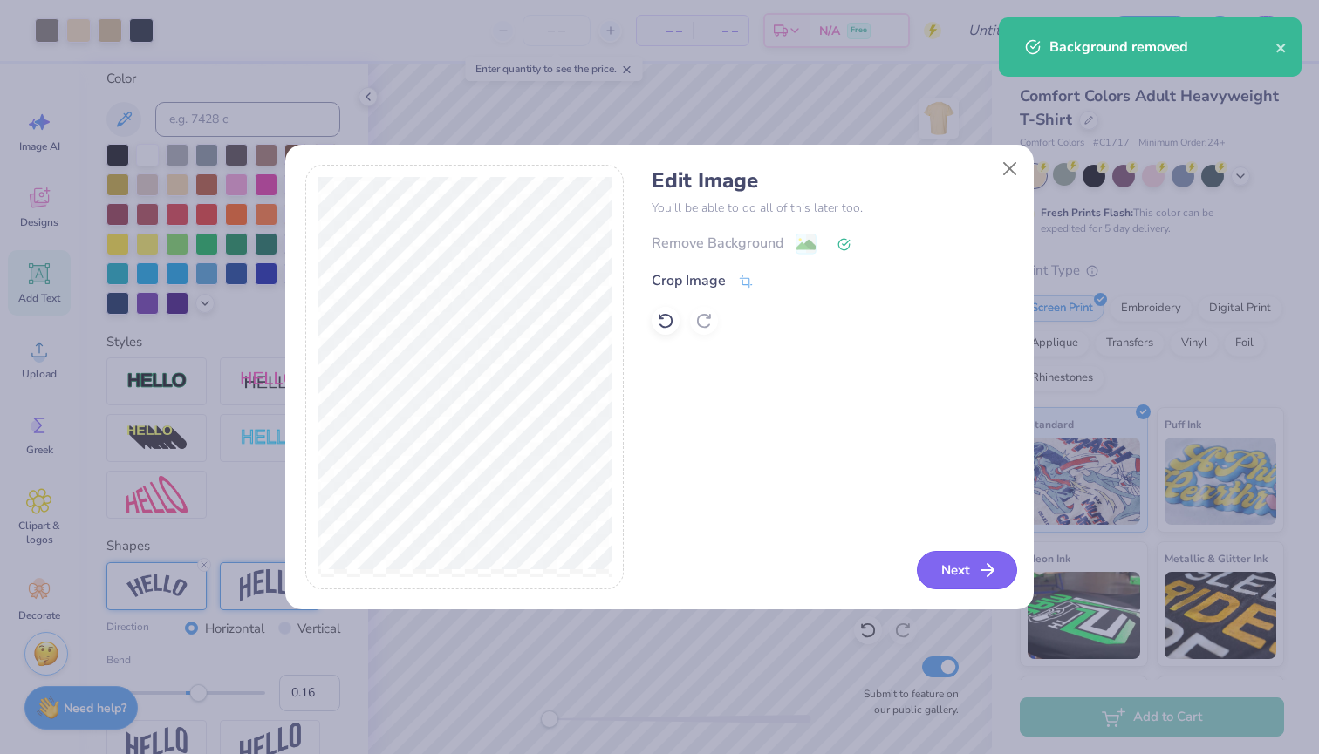
click at [962, 562] on button "Next" at bounding box center [967, 570] width 100 height 38
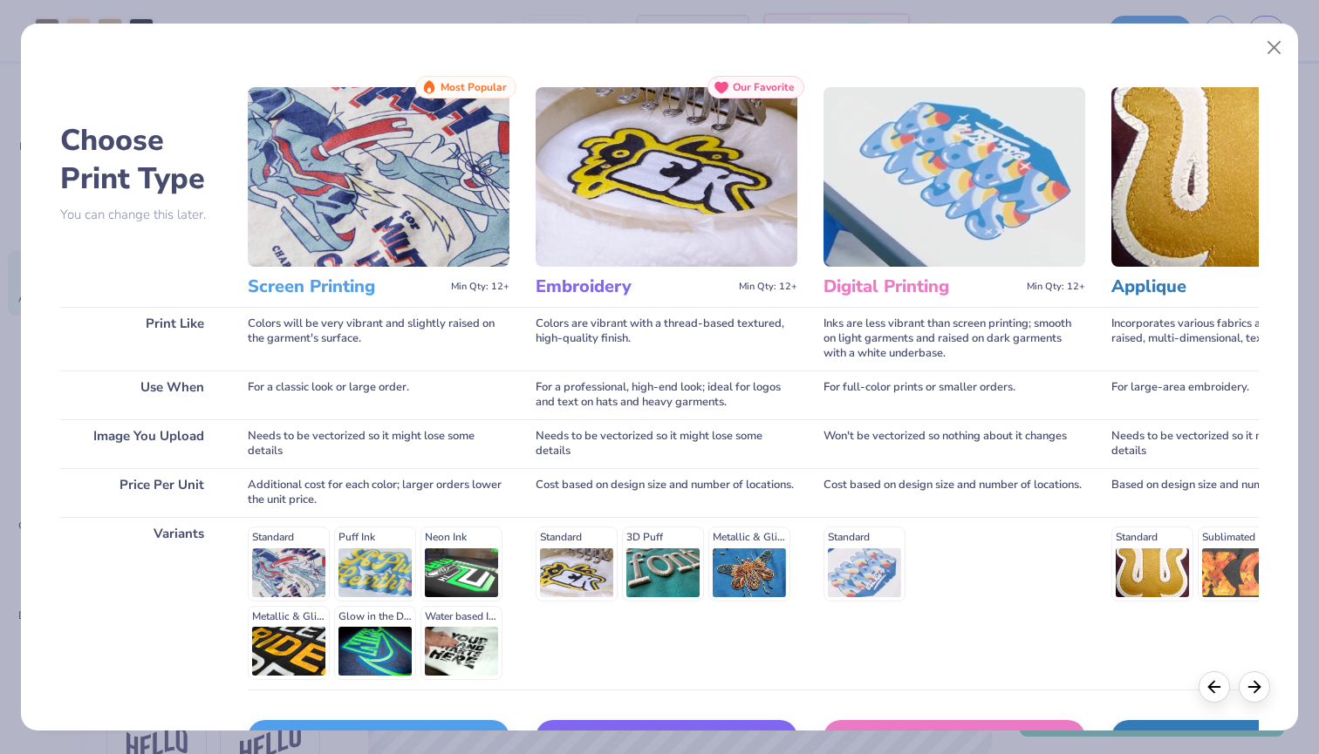
click at [295, 277] on h3 "Screen Printing" at bounding box center [346, 287] width 196 height 23
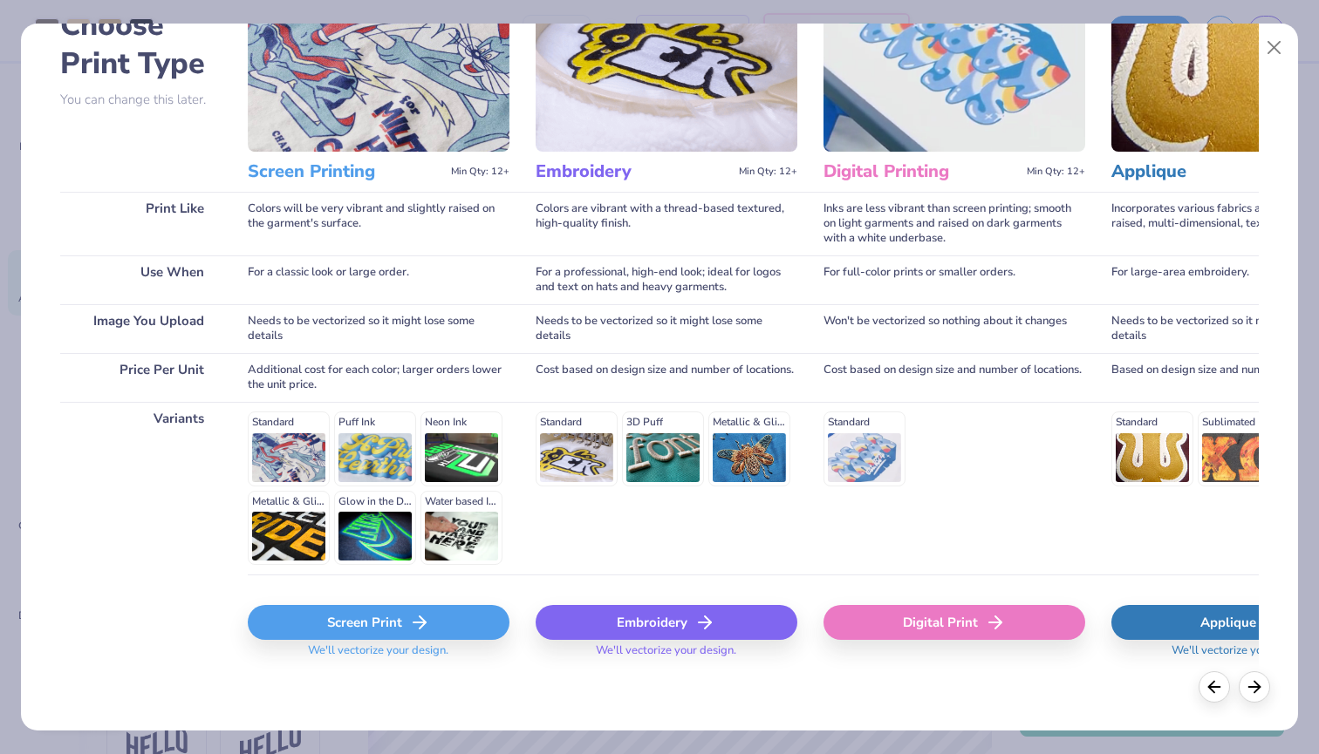
click at [304, 620] on div "Screen Print" at bounding box center [379, 622] width 262 height 35
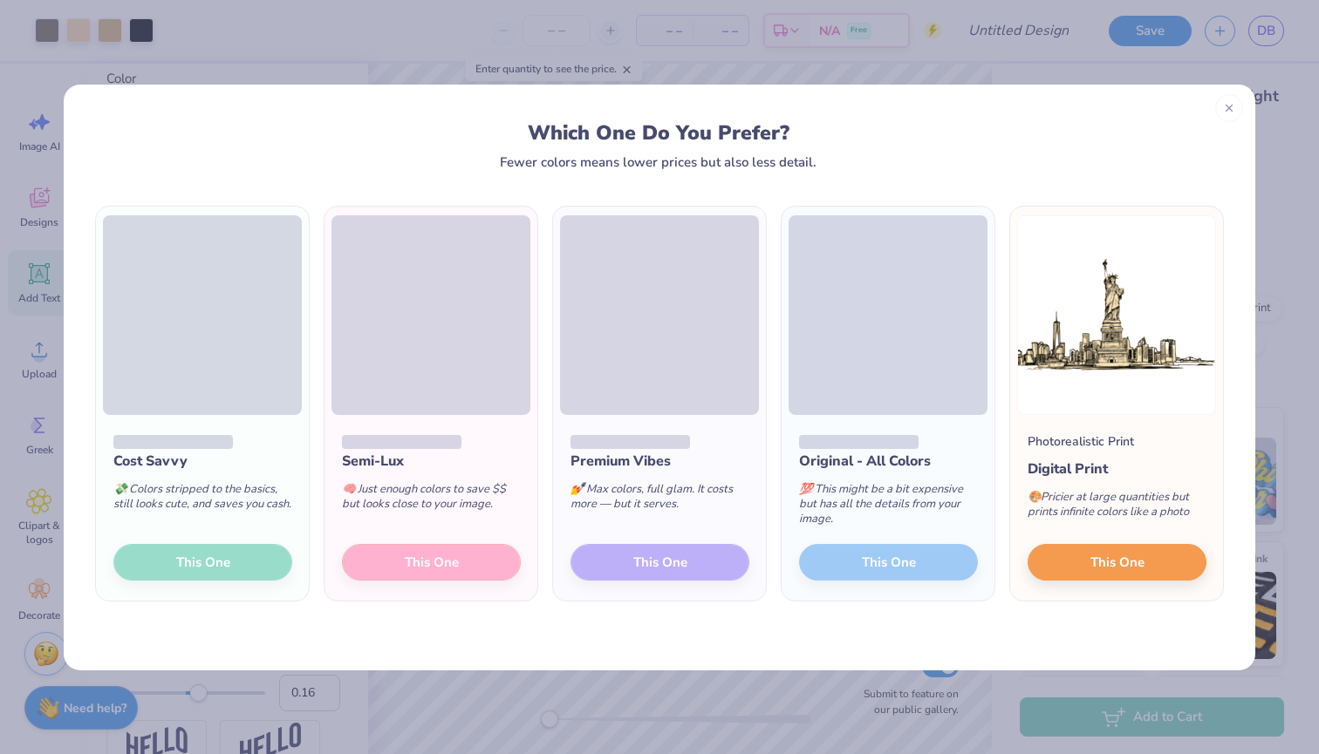
click at [210, 560] on div "Cost Savvy 💸 Colors stripped to the basics, still looks cute, and saves you cas…" at bounding box center [202, 508] width 213 height 187
click at [1062, 562] on button "This One" at bounding box center [1116, 560] width 179 height 37
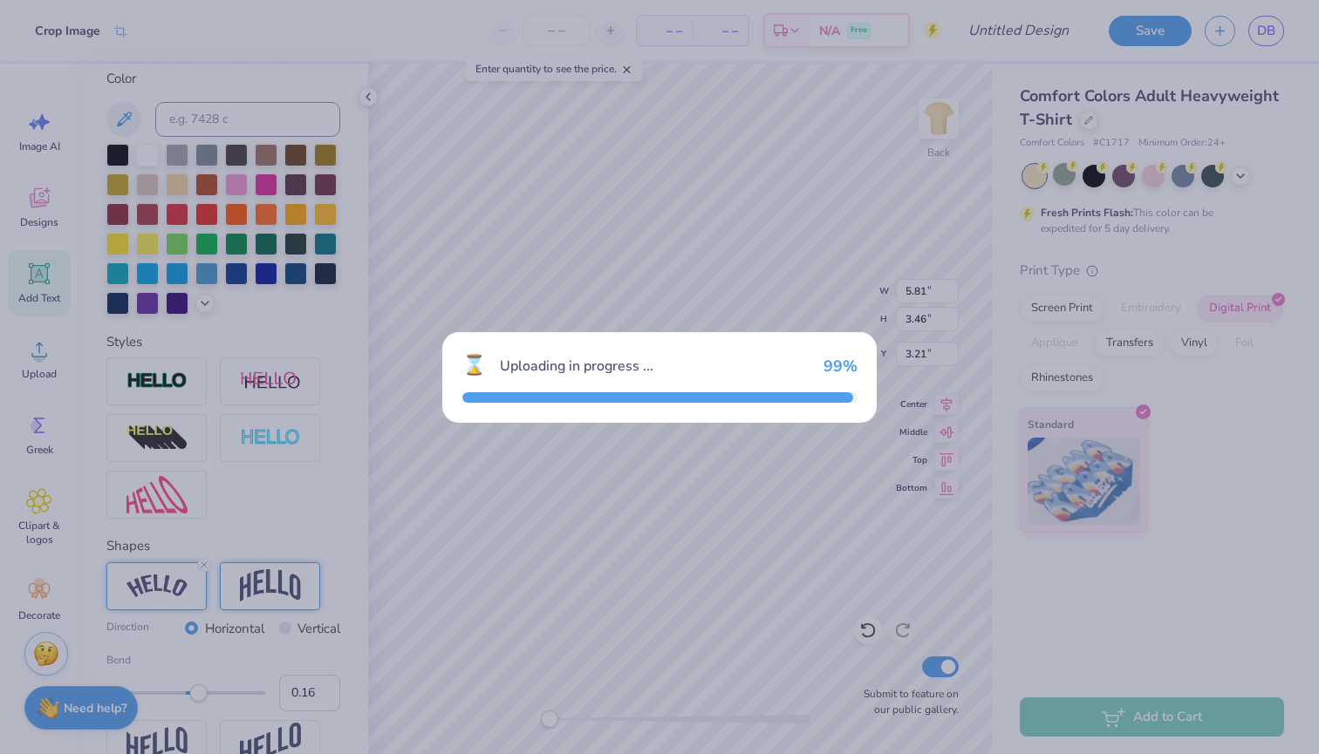
type input "14.17"
type input "8.01"
type input "8.49"
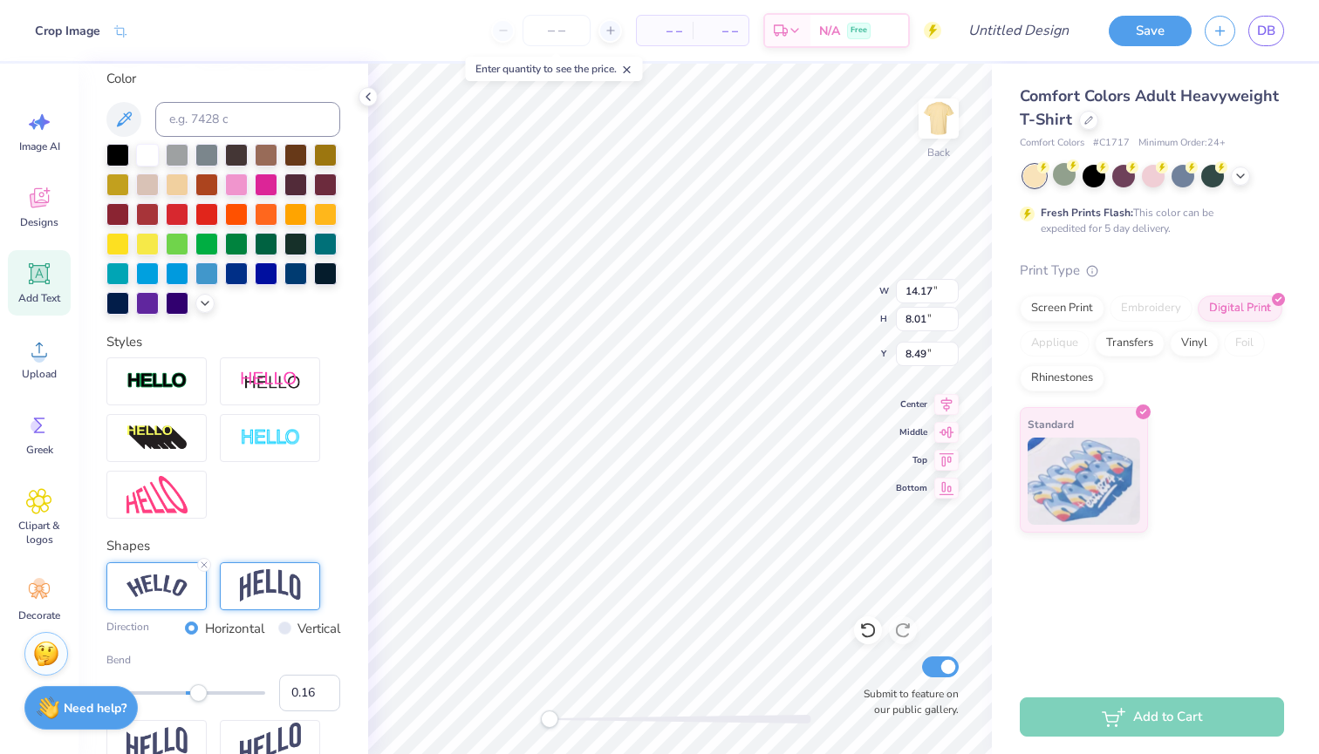
type input "5.81"
type input "3.46"
type input "3.21"
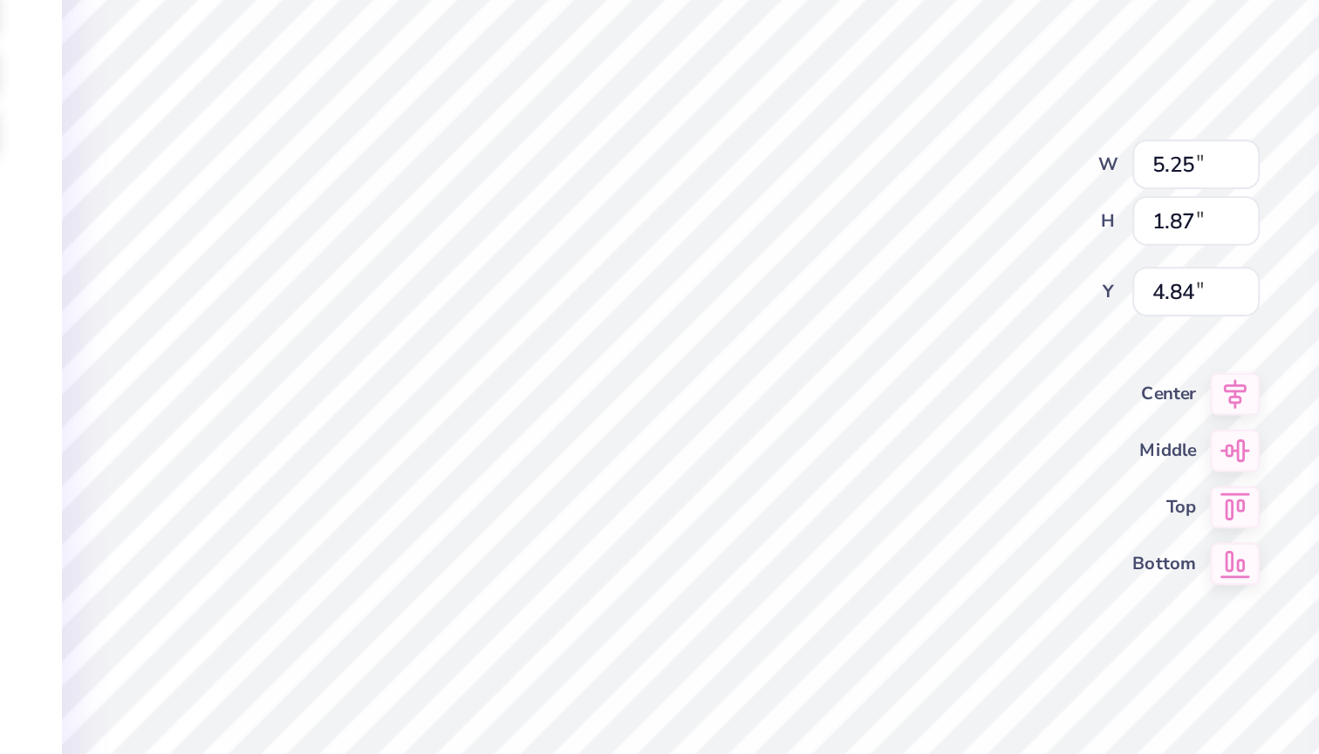
type input "6.32"
type input "3.57"
type input "3.38"
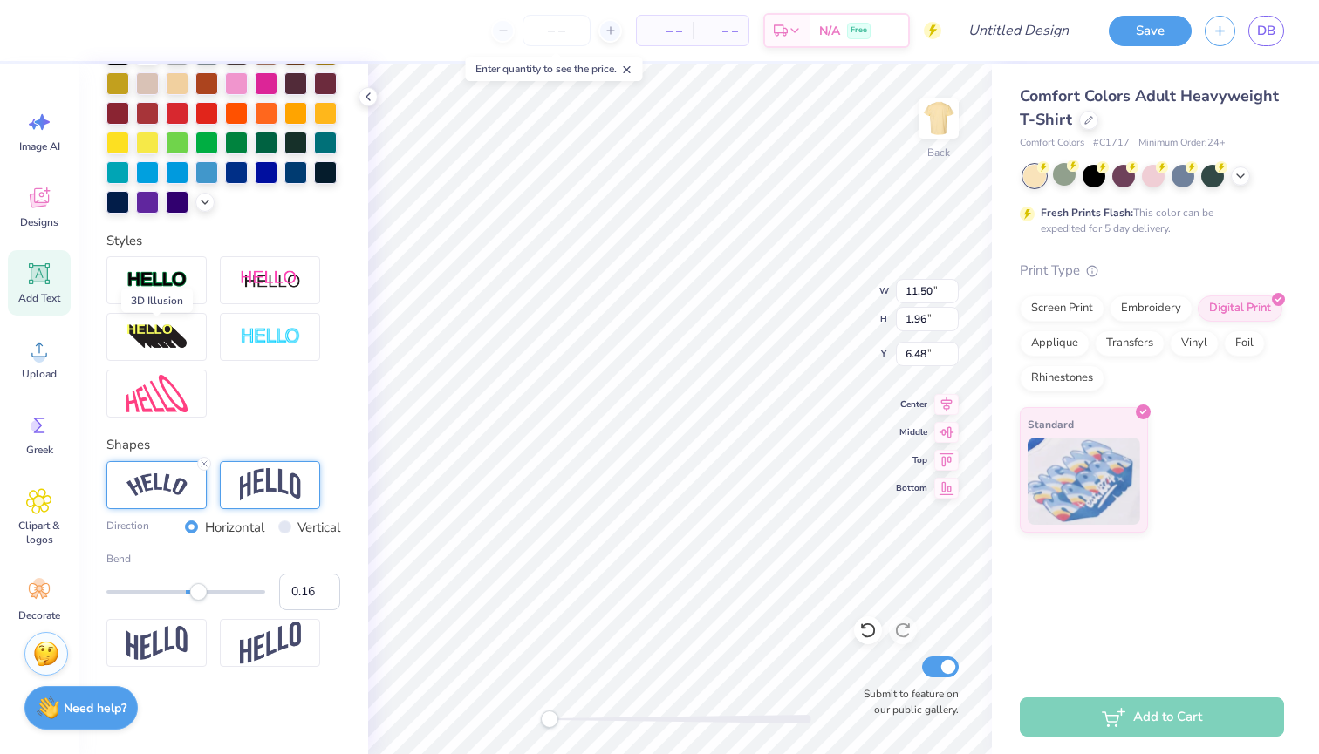
scroll to position [431, 0]
click at [169, 279] on img at bounding box center [156, 280] width 61 height 20
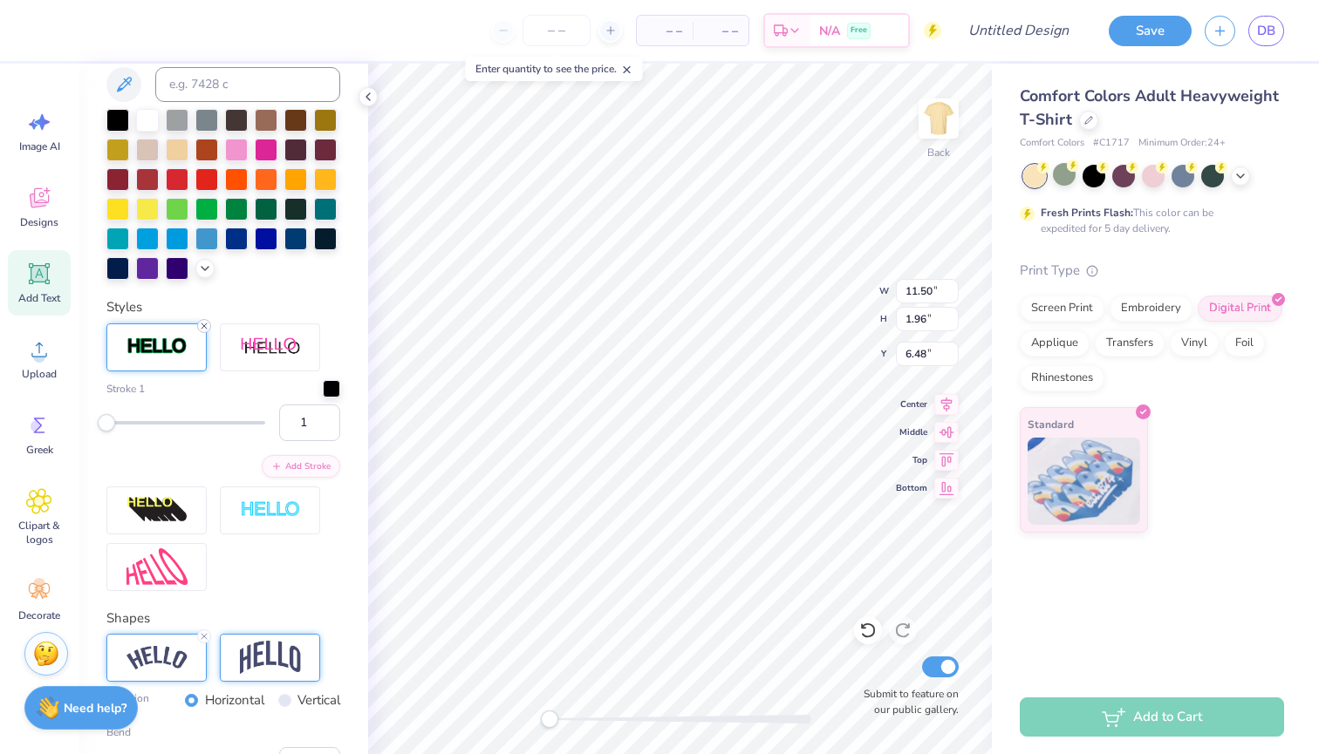
click at [204, 324] on icon at bounding box center [204, 326] width 10 height 10
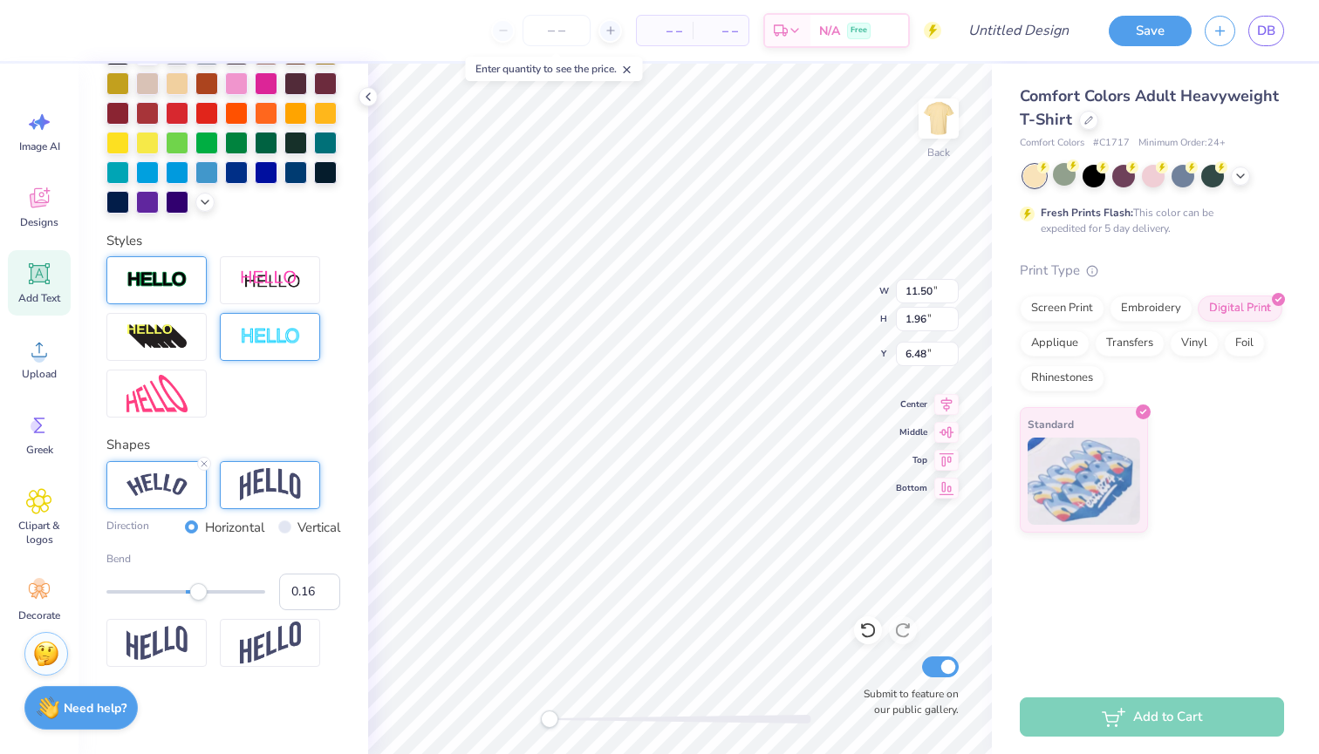
click at [281, 344] on img at bounding box center [270, 337] width 61 height 20
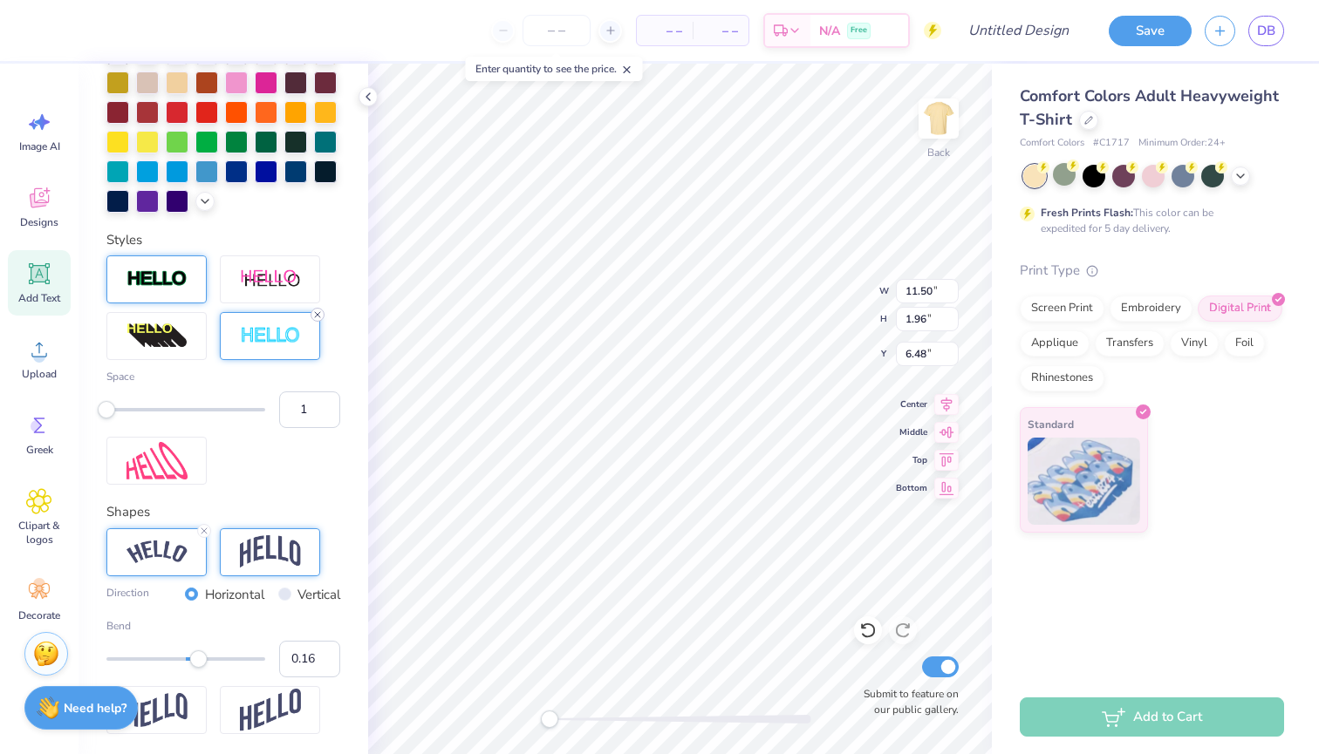
click at [317, 318] on icon at bounding box center [317, 315] width 10 height 10
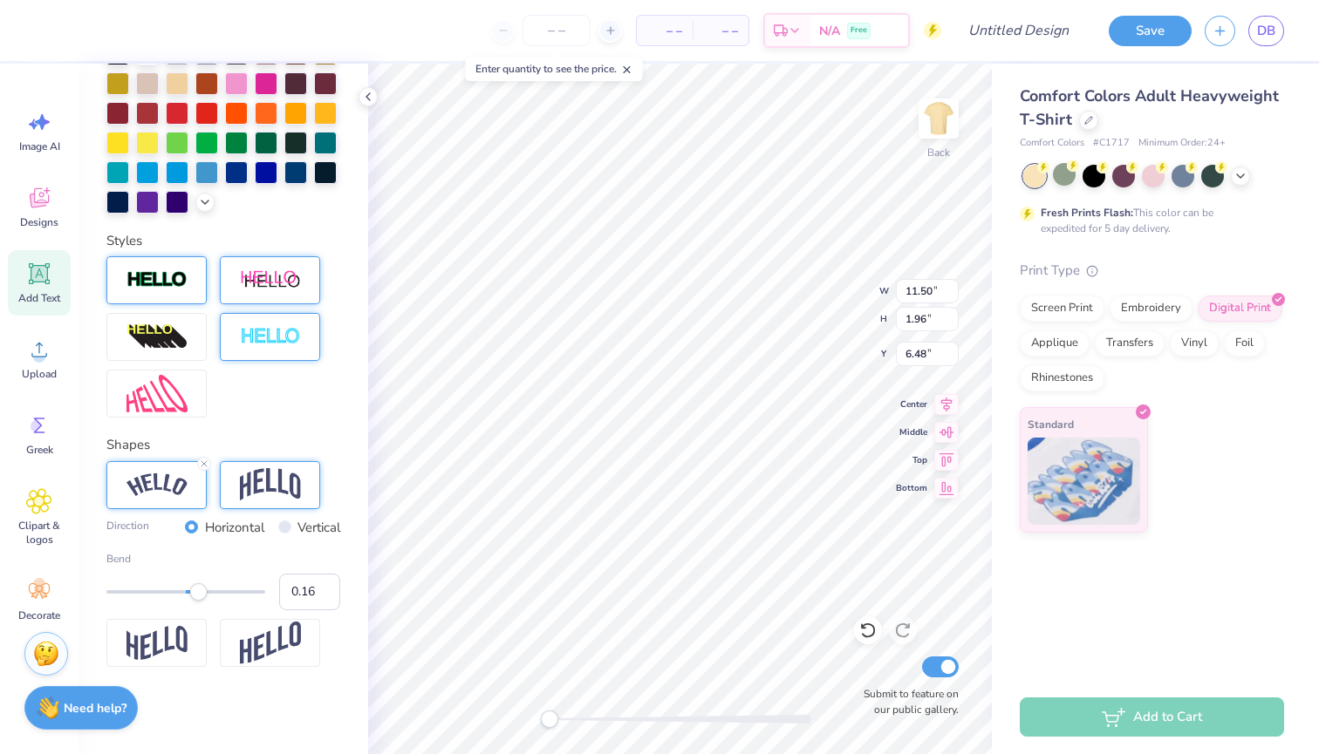
click at [301, 282] on div at bounding box center [270, 280] width 100 height 48
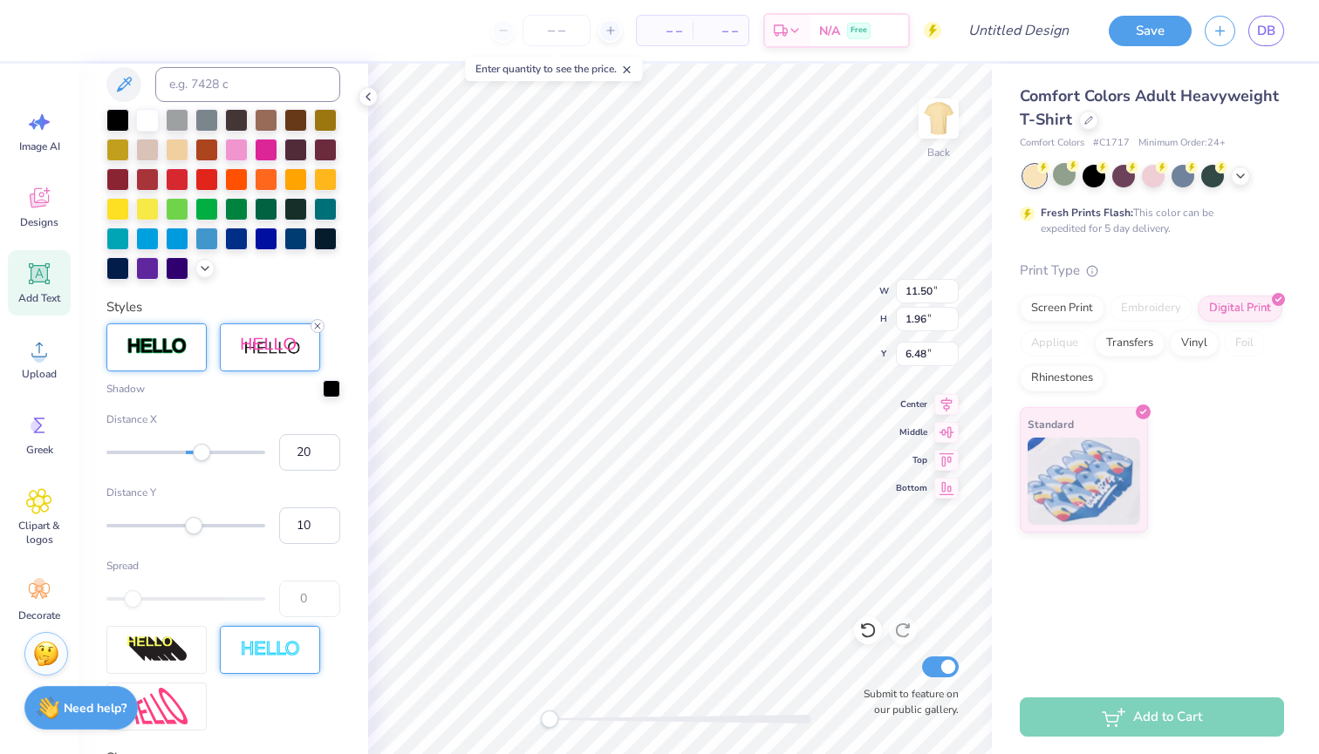
click at [317, 325] on line at bounding box center [317, 326] width 5 height 5
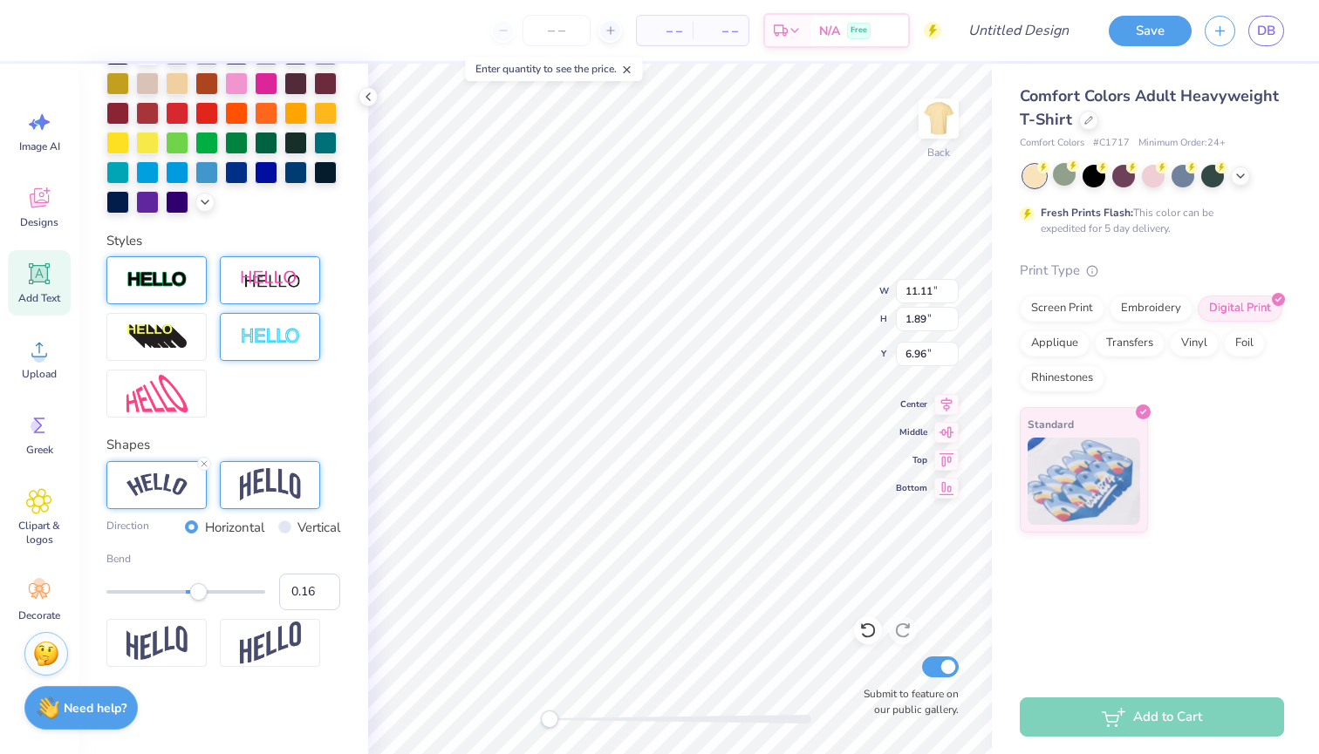
scroll to position [0, 3]
type textarea "Sigma Kappa in the city"
type input "12.58"
type input "1.86"
type input "6.97"
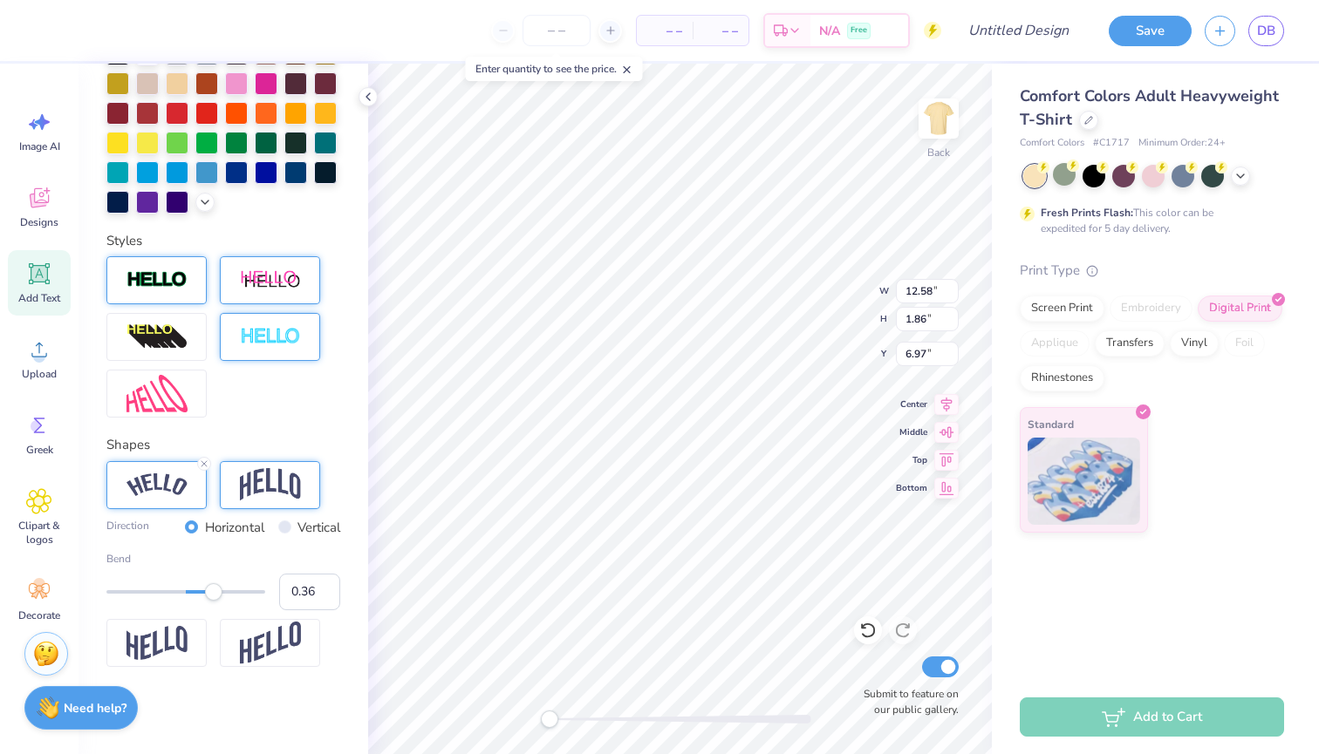
type input "0.37"
drag, startPoint x: 201, startPoint y: 592, endPoint x: 215, endPoint y: 594, distance: 13.2
click at [215, 594] on div "Accessibility label" at bounding box center [213, 591] width 17 height 17
type input "13.18"
type input "2.49"
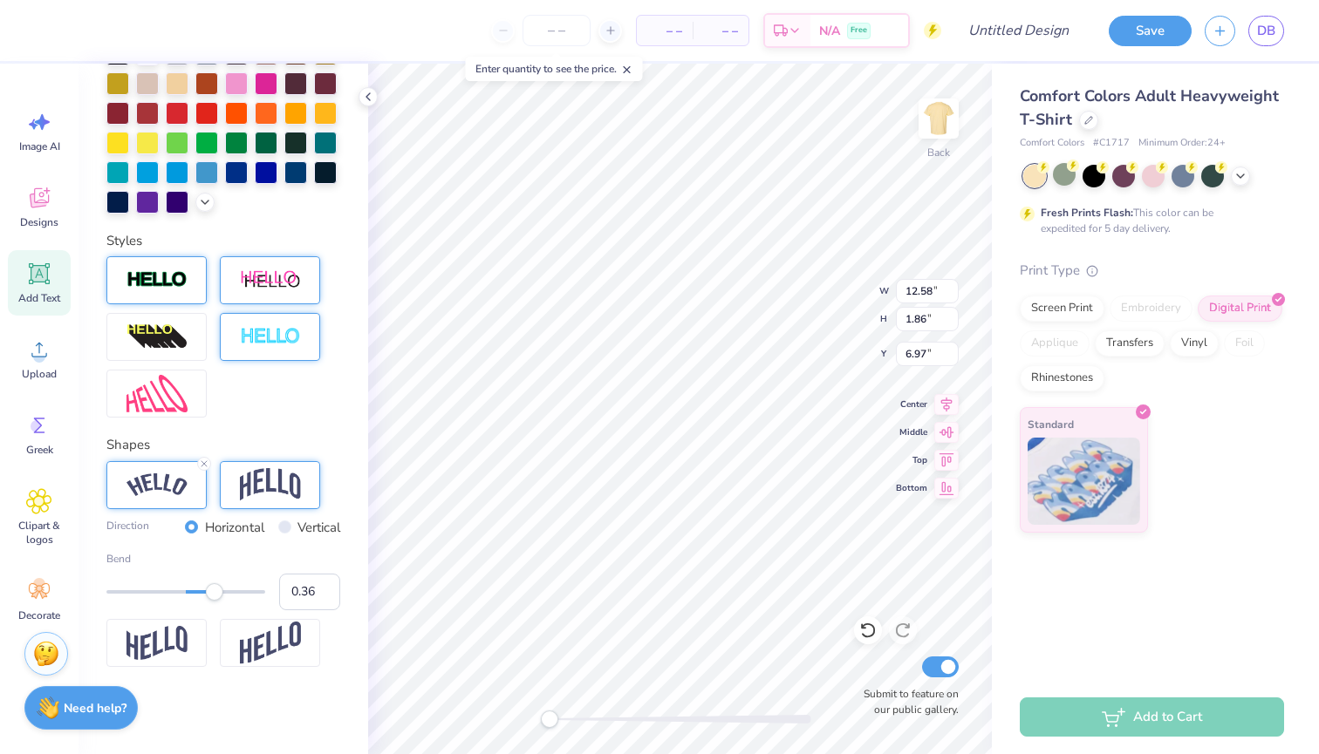
type input "6.66"
type textarea "Sigma Kappa"
type input "6.32"
type input "3.57"
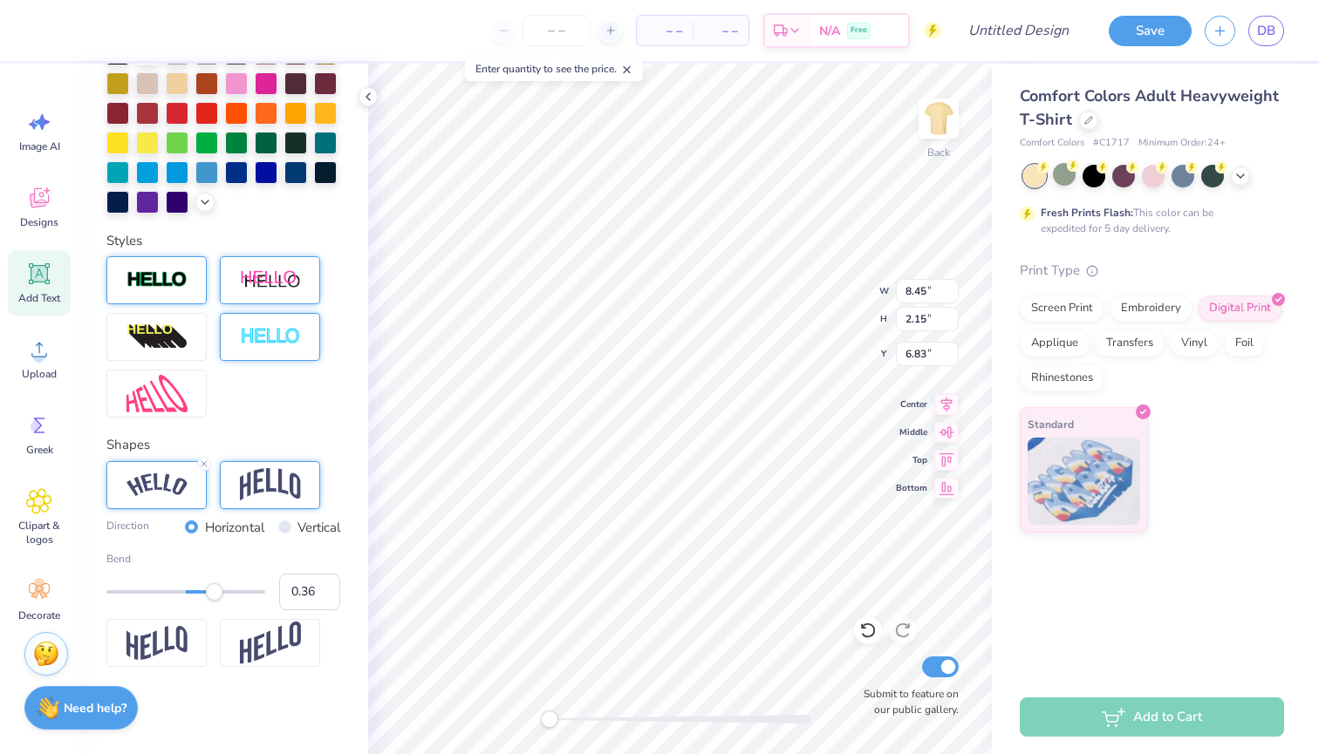
type input "3.38"
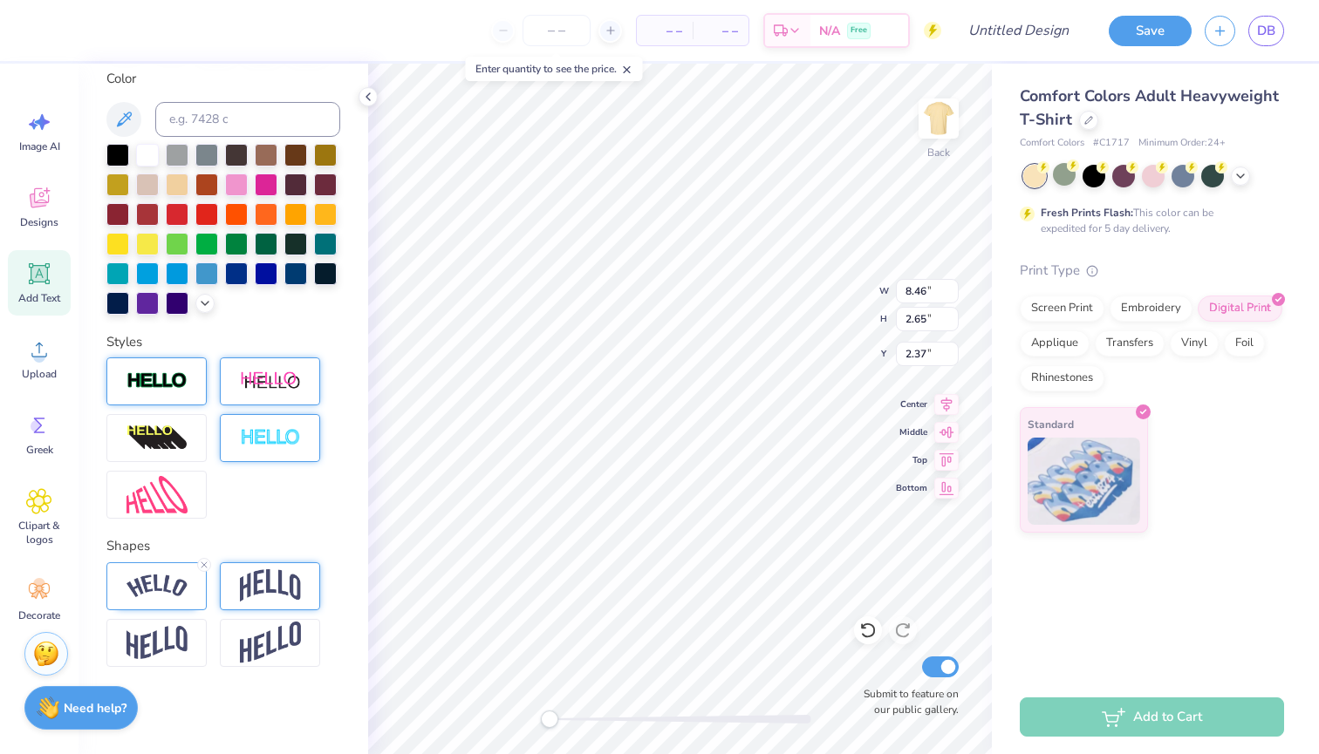
scroll to position [0, 0]
type textarea "S"
type textarea "In The City"
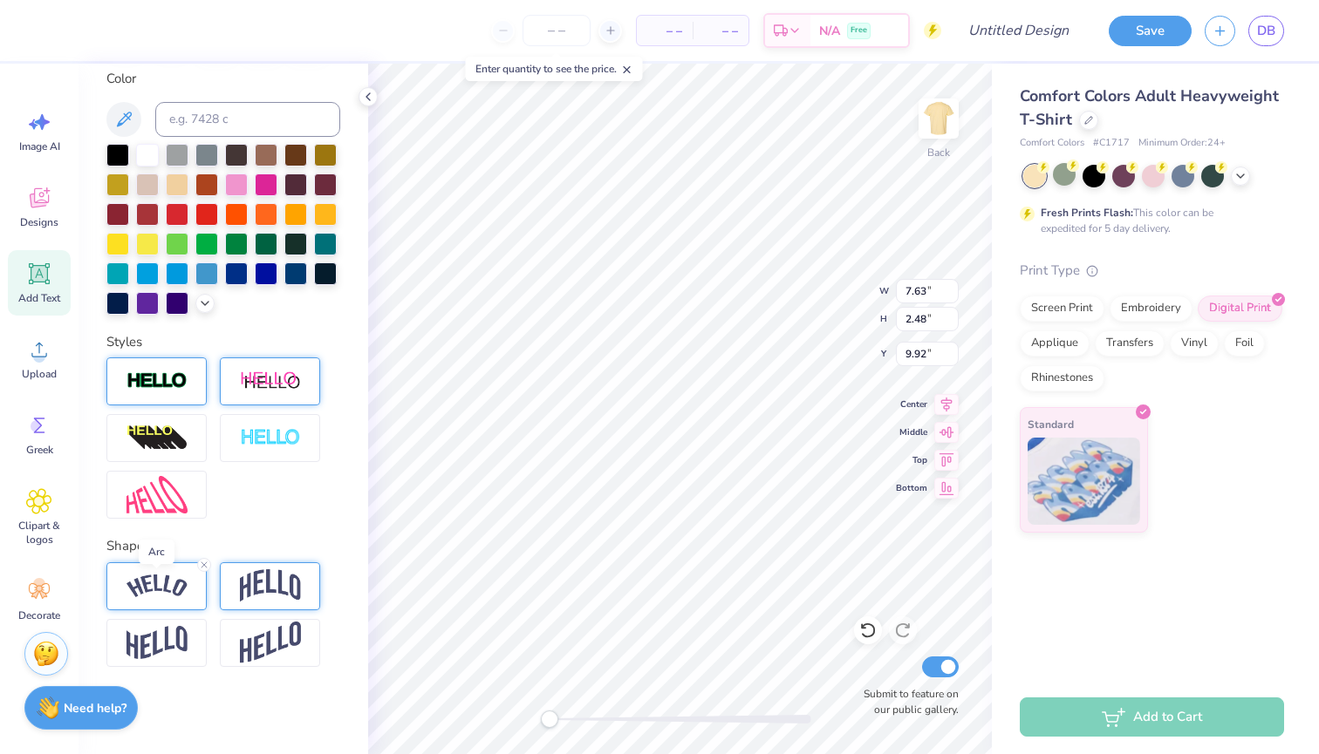
click at [187, 584] on img at bounding box center [156, 587] width 61 height 24
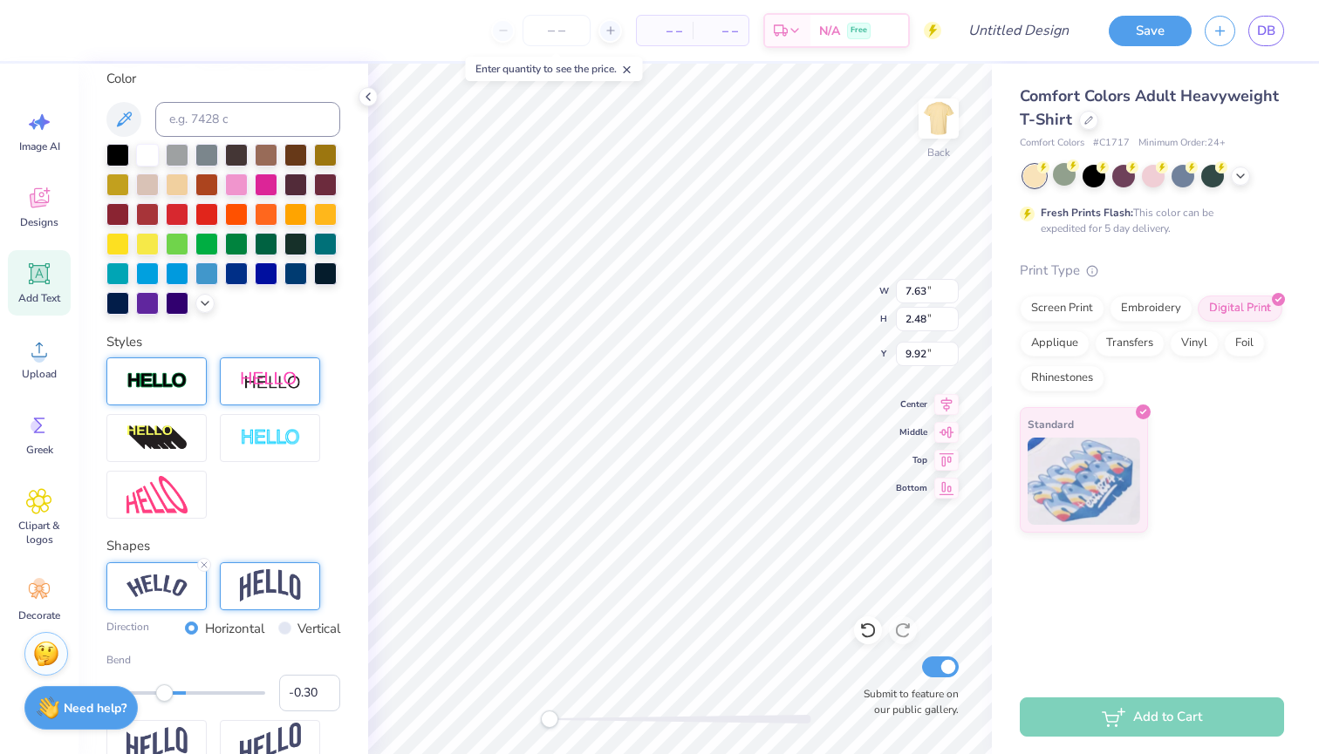
type input "-0.31"
drag, startPoint x: 217, startPoint y: 699, endPoint x: 161, endPoint y: 698, distance: 55.8
click at [161, 698] on div "Accessibility label" at bounding box center [163, 693] width 17 height 17
type input "-0.45"
drag, startPoint x: 161, startPoint y: 698, endPoint x: 150, endPoint y: 696, distance: 11.5
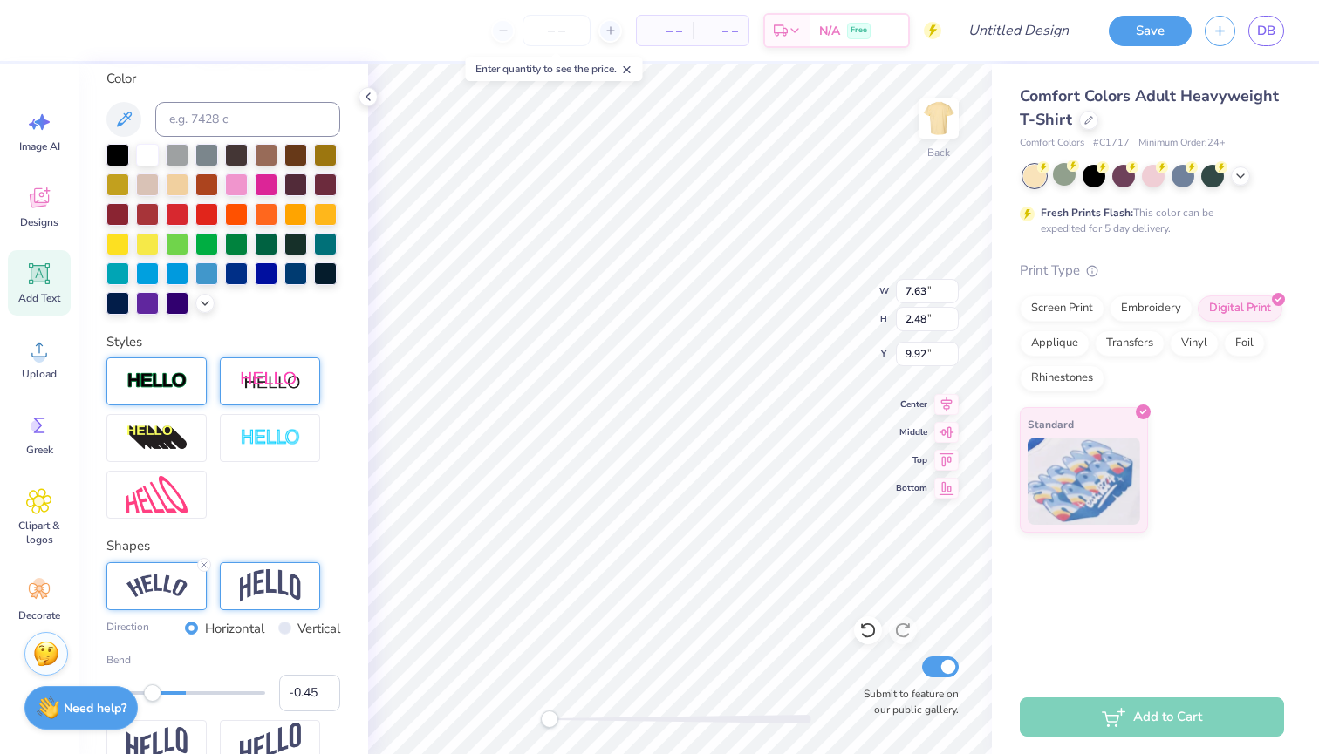
click at [150, 696] on div "Accessibility label" at bounding box center [152, 693] width 17 height 17
type input "-0.24"
drag, startPoint x: 155, startPoint y: 692, endPoint x: 167, endPoint y: 692, distance: 11.3
click at [167, 692] on div "Accessibility label" at bounding box center [166, 693] width 17 height 17
type input "8.46"
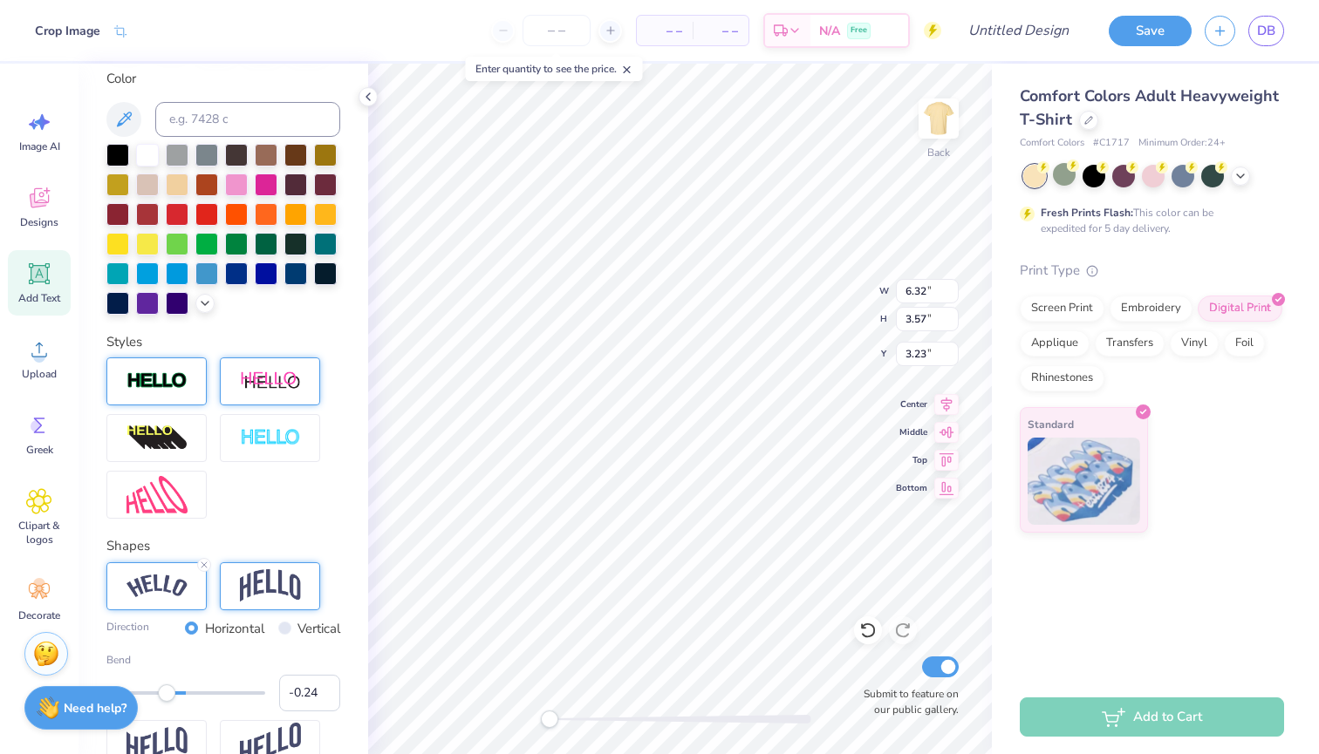
type input "2.65"
type input "2.37"
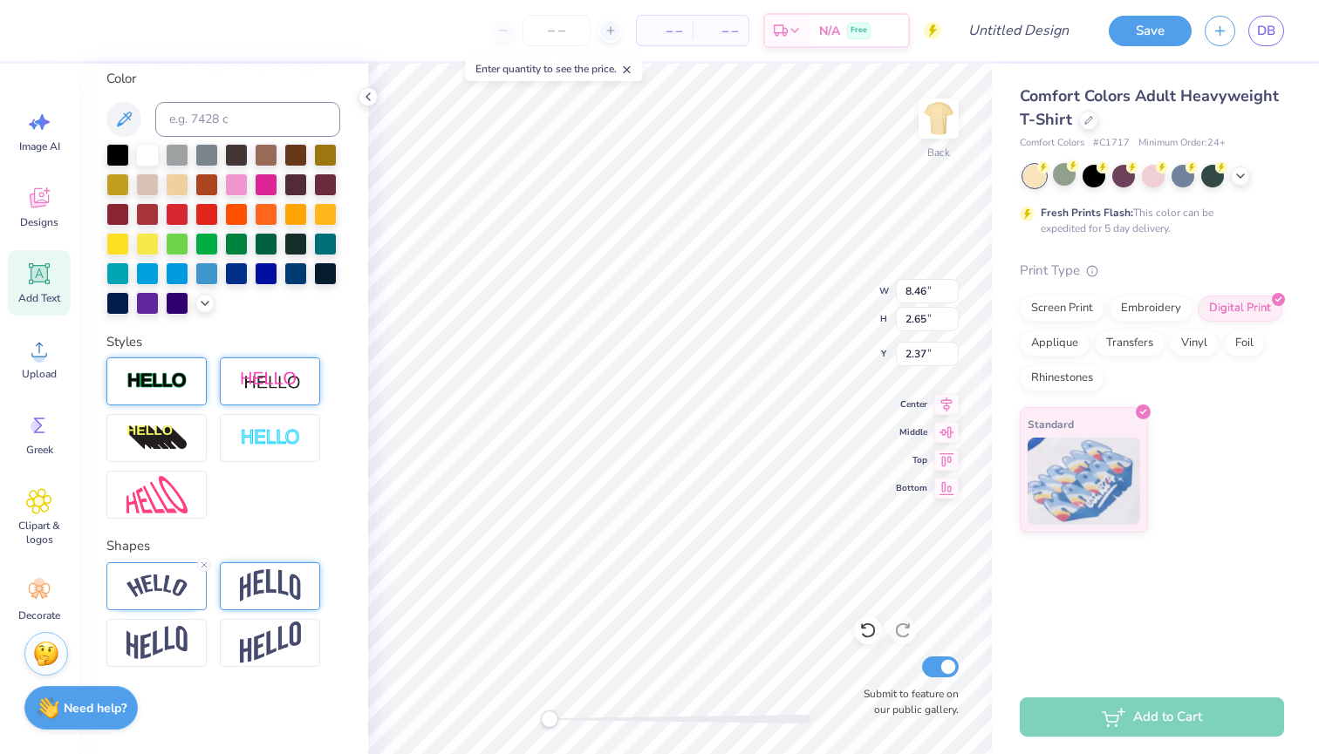
type input "4.33"
type input "1.02"
type input "6.81"
type textarea "Sigma Kappa in the city"
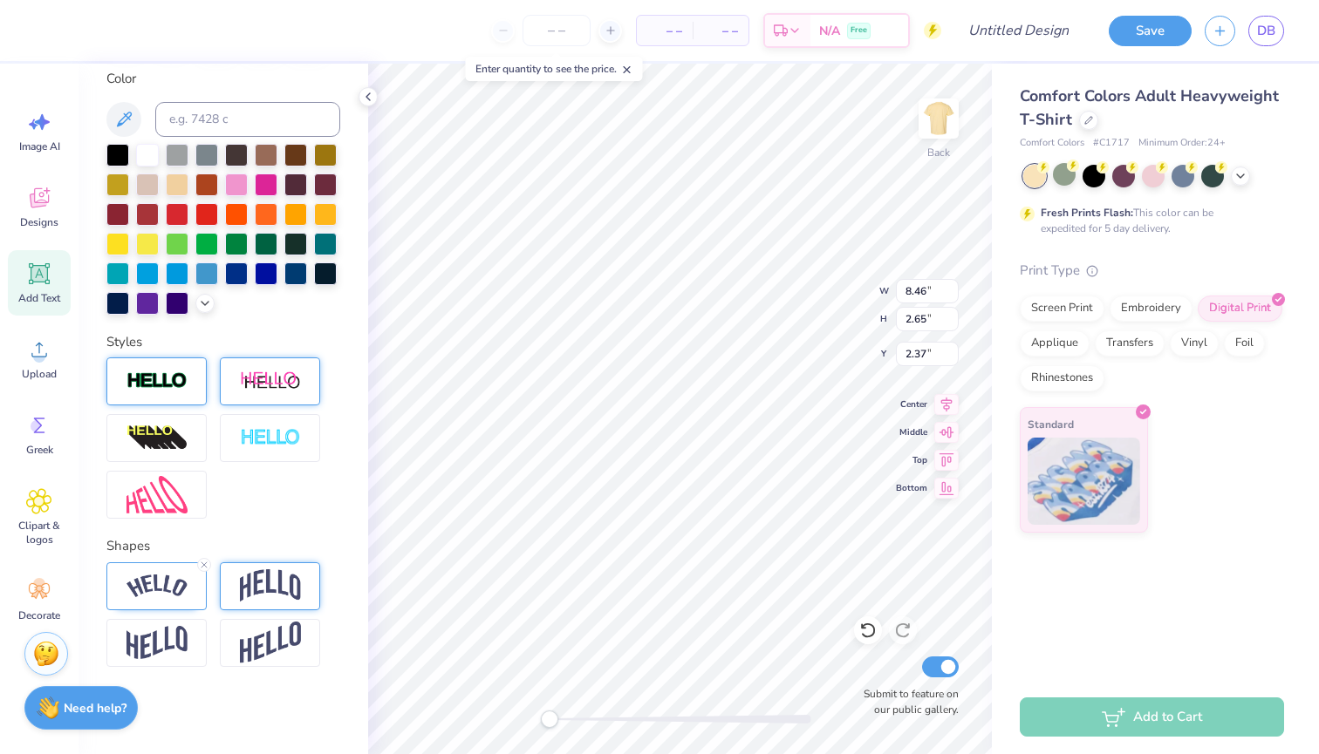
scroll to position [0, 9]
click at [203, 565] on icon at bounding box center [204, 565] width 10 height 10
type textarea "Sigma Kappa in the city"
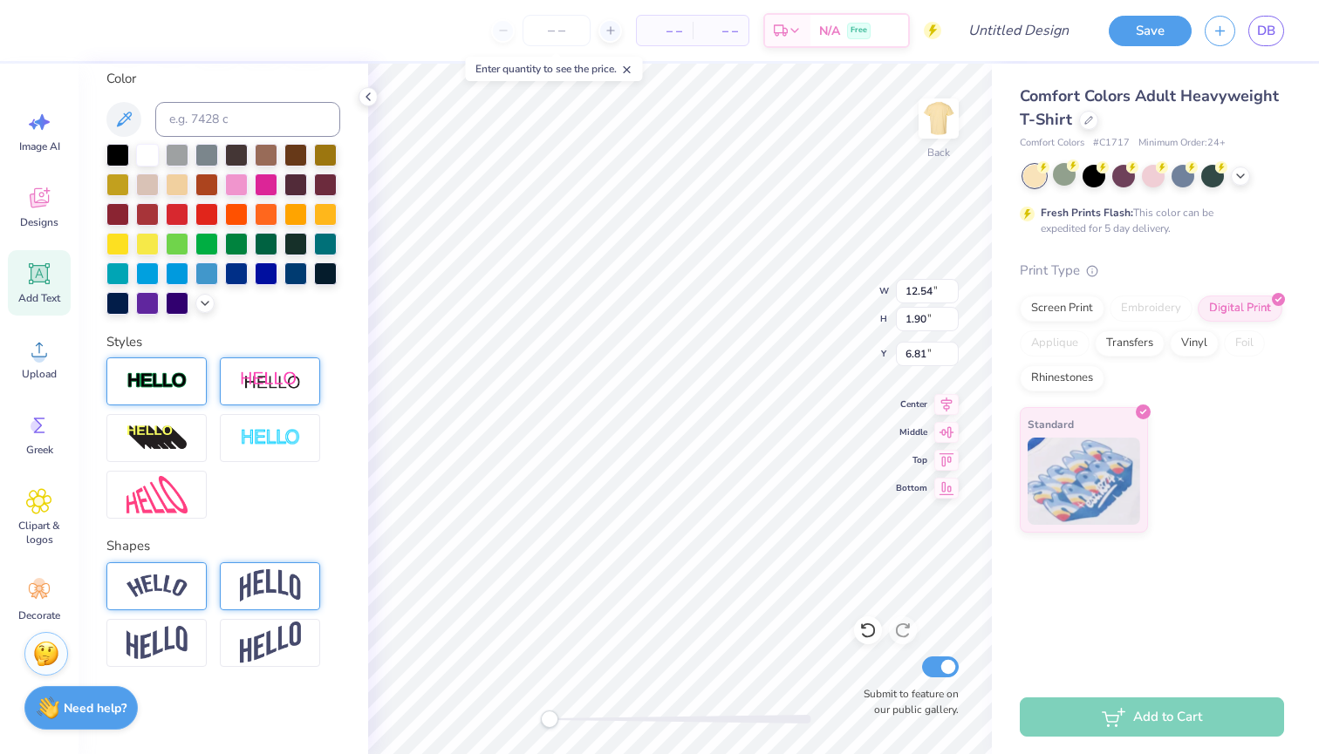
type textarea "Sigma Kappa In The City"
type textarea "Sigma Kappa"
type input "6.32"
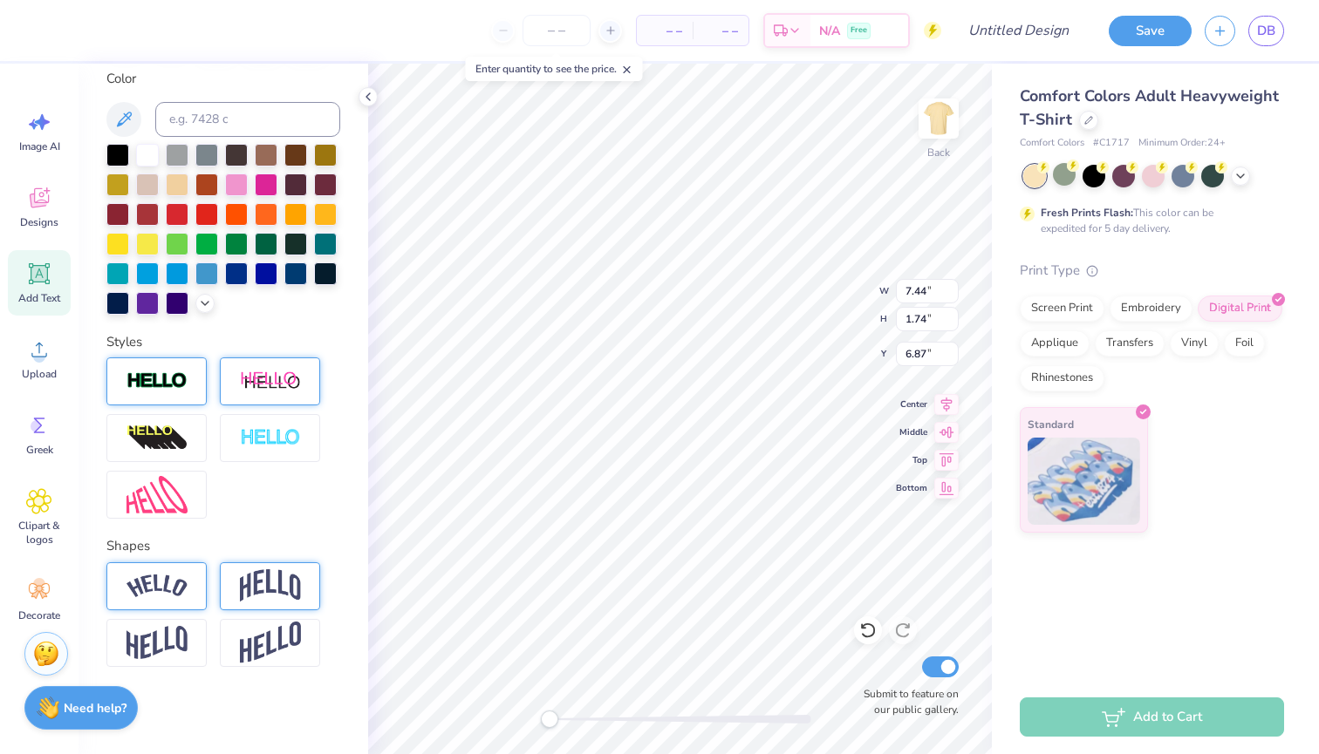
type input "3.57"
type input "3.23"
type input "6.96"
type input "2.89"
type input "1.98"
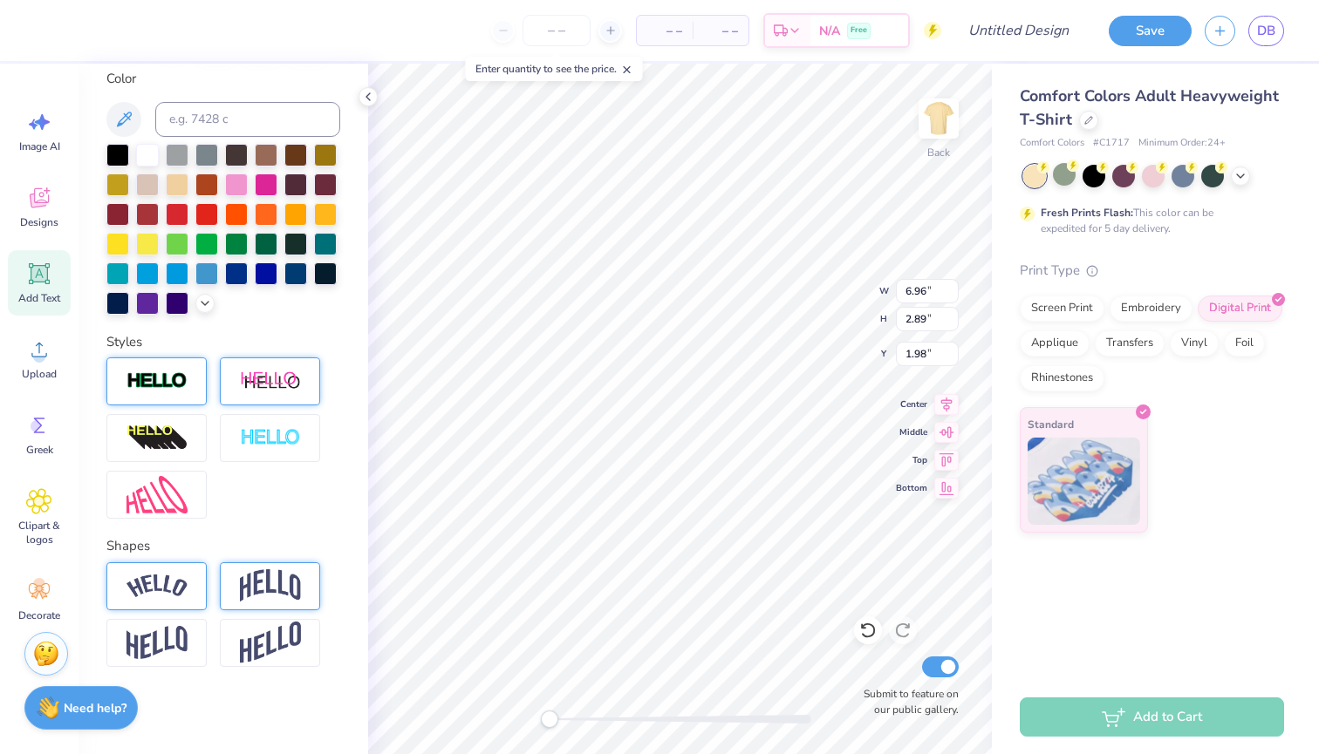
click at [174, 583] on img at bounding box center [156, 587] width 61 height 24
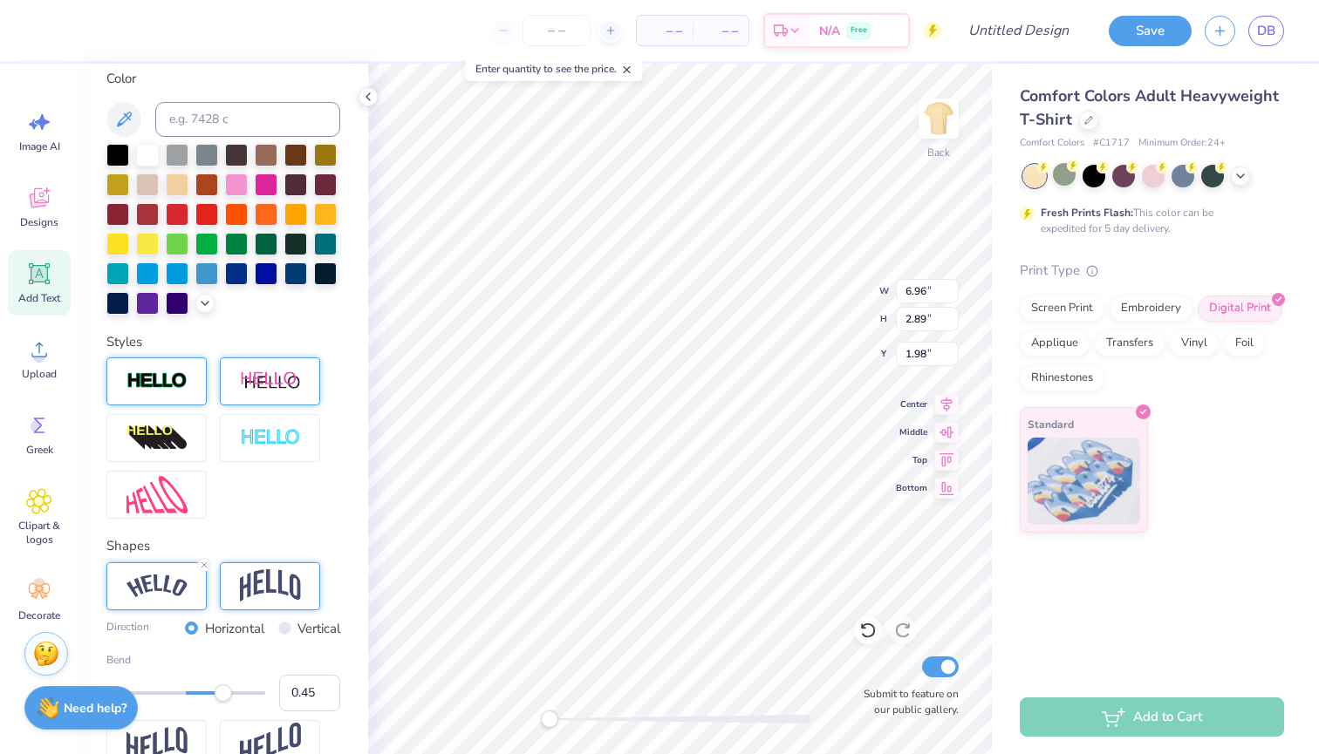
type input "0.44"
drag, startPoint x: 233, startPoint y: 695, endPoint x: 221, endPoint y: 692, distance: 12.5
click at [221, 692] on div "Accessibility label" at bounding box center [220, 693] width 17 height 17
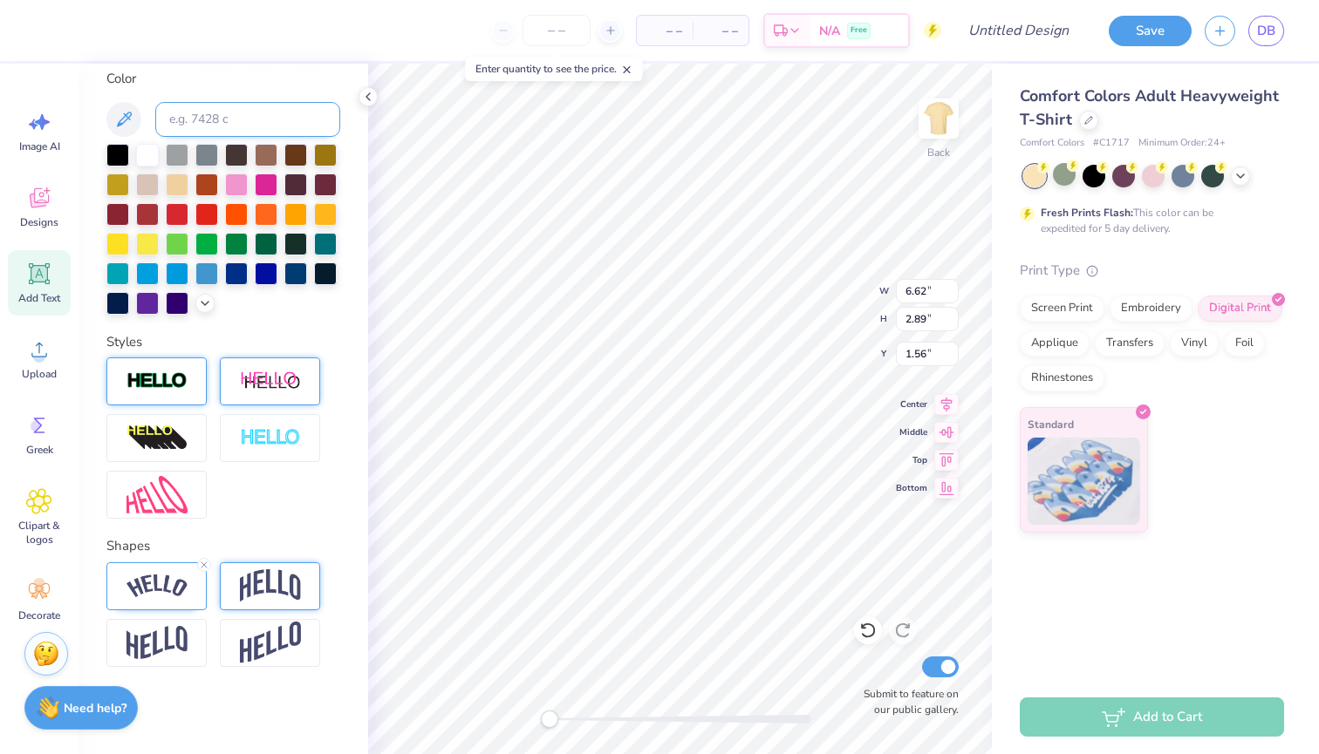
scroll to position [0, 0]
type textarea "S"
type textarea "In The City"
click at [203, 568] on icon at bounding box center [204, 565] width 10 height 10
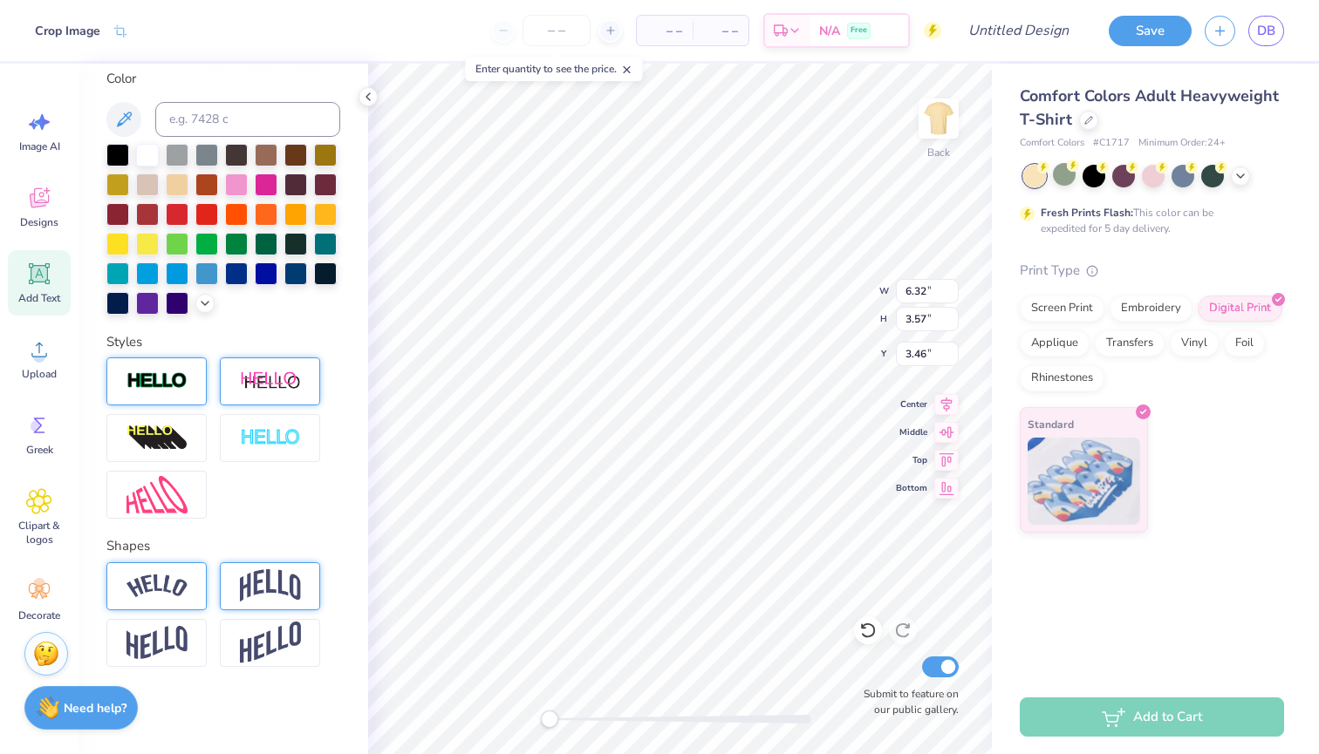
type input "4.13"
type input "1.15"
type input "6.66"
type textarea "In e City"
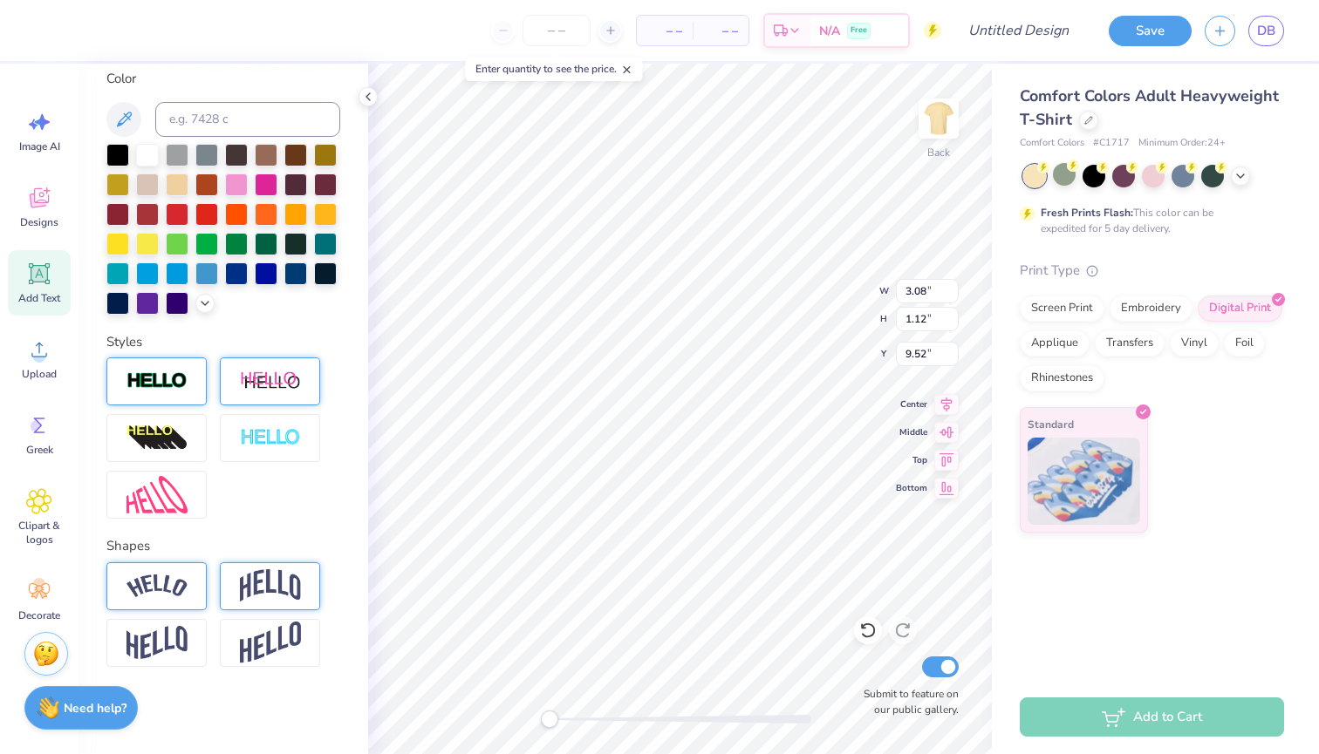
type textarea "Date Party 2025"
type input "4.13"
type input "1.15"
type input "6.66"
type textarea "Sigma Kappa In The City"
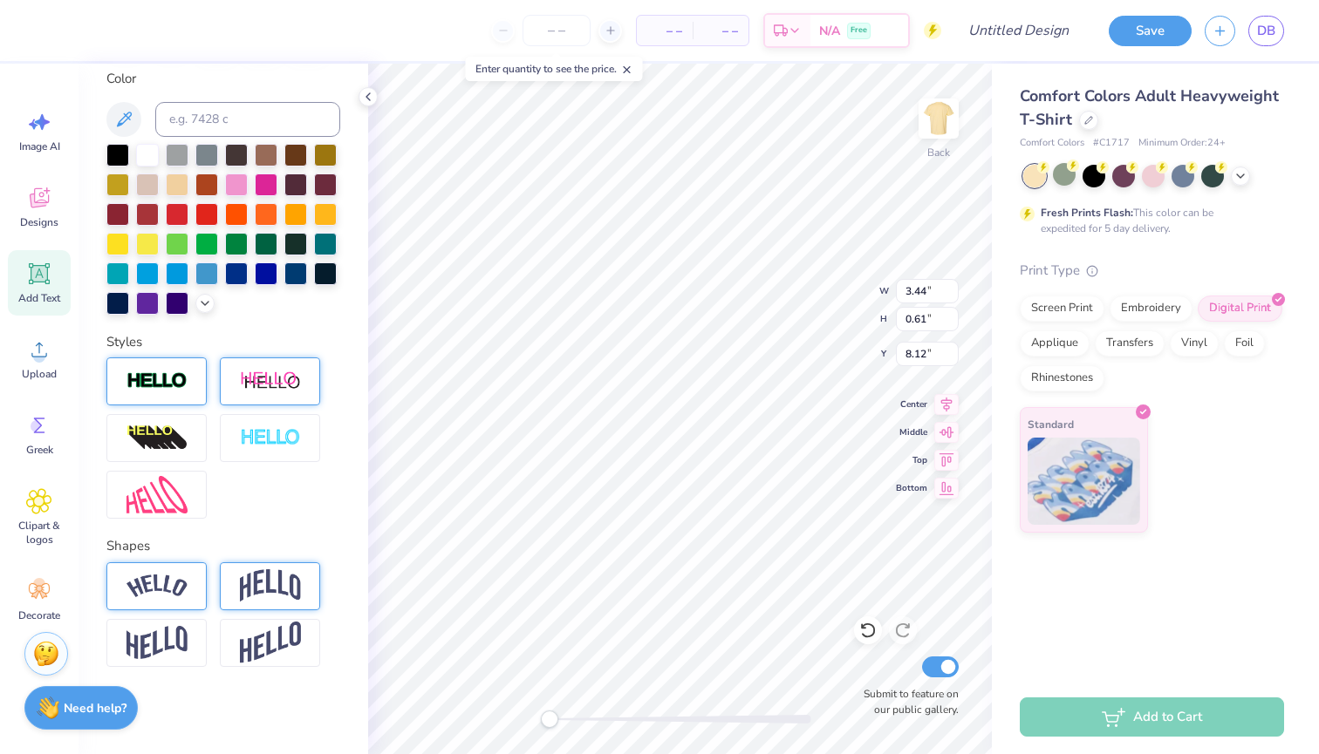
type input "9.18"
type input "1.20"
type input "6.92"
type input "3.44"
type input "0.61"
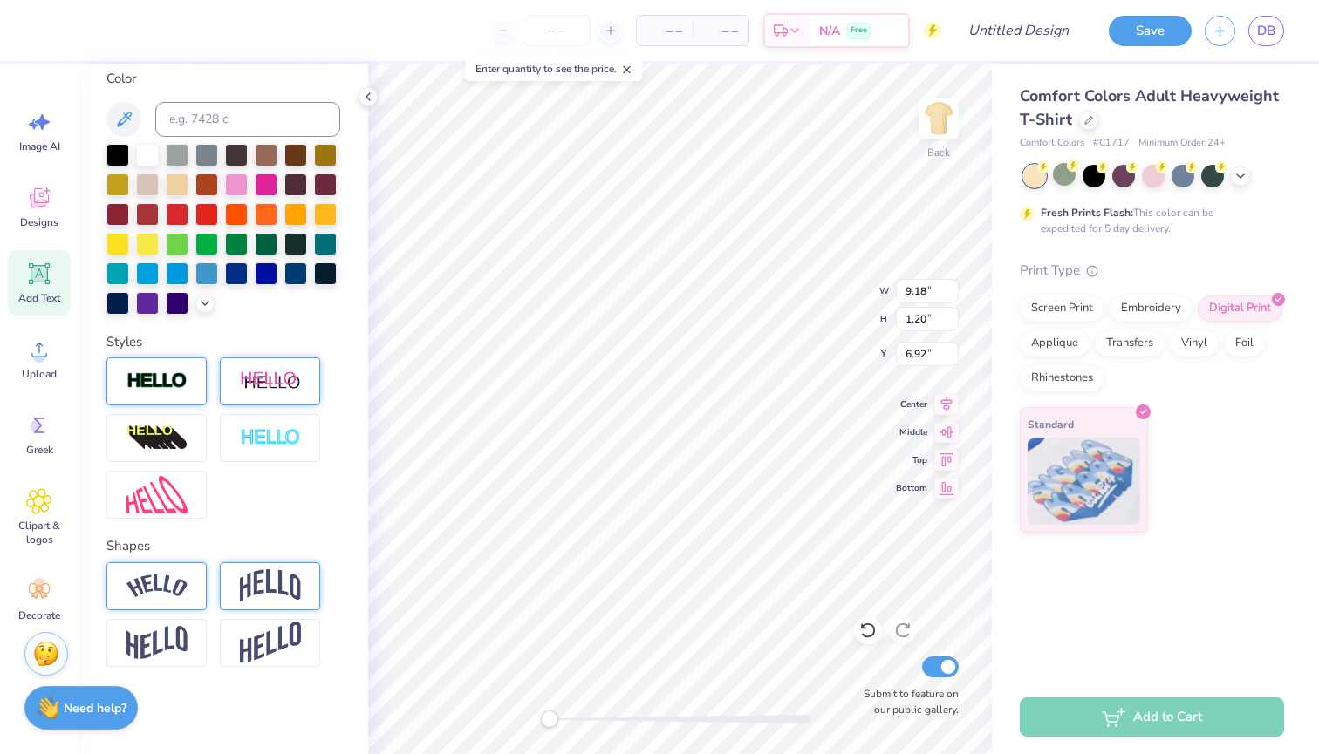
type input "8.12"
